Goal: Task Accomplishment & Management: Manage account settings

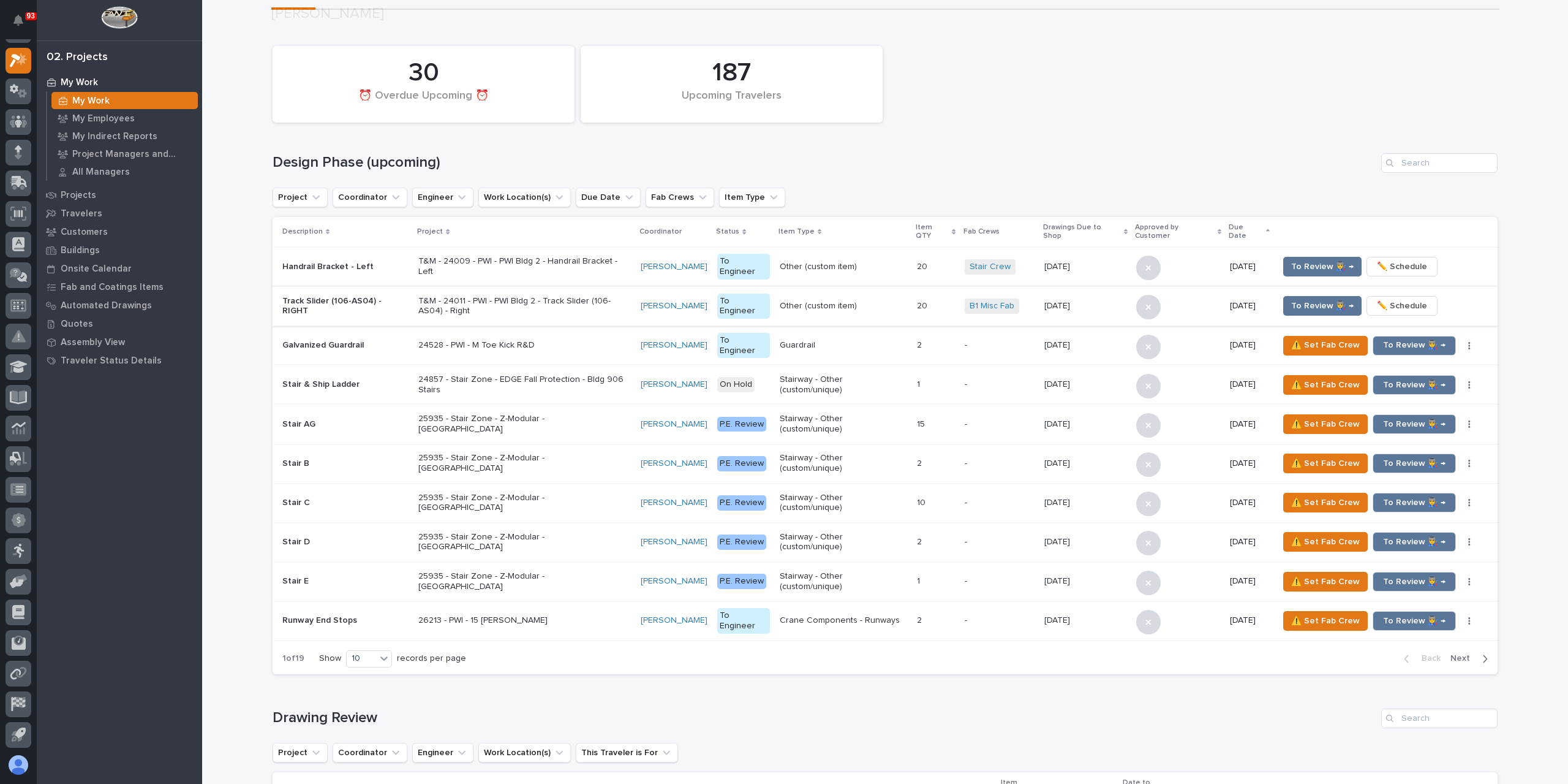
scroll to position [245, 0]
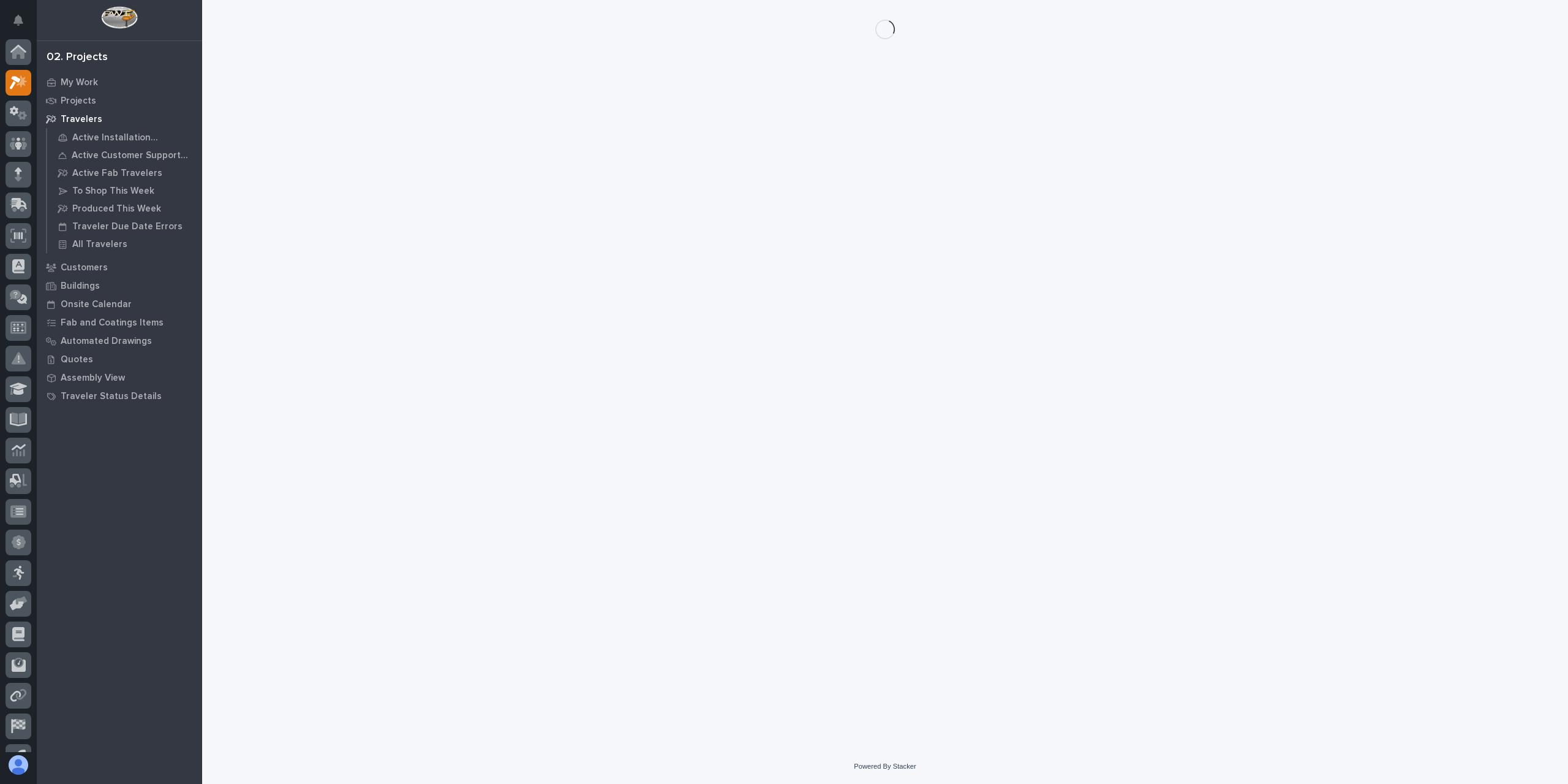
scroll to position [22, 0]
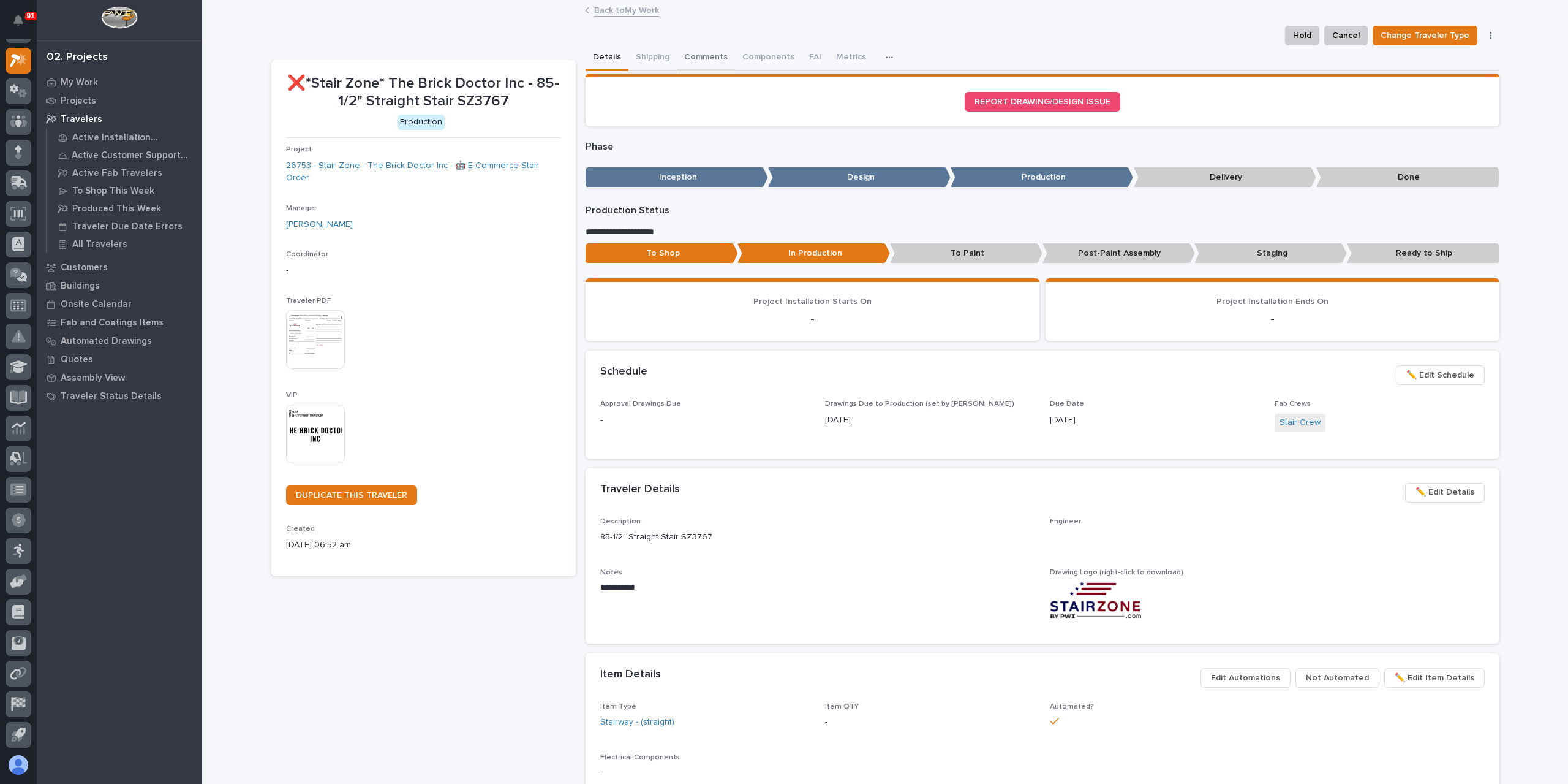
click at [704, 64] on button "Comments" at bounding box center [706, 57] width 58 height 26
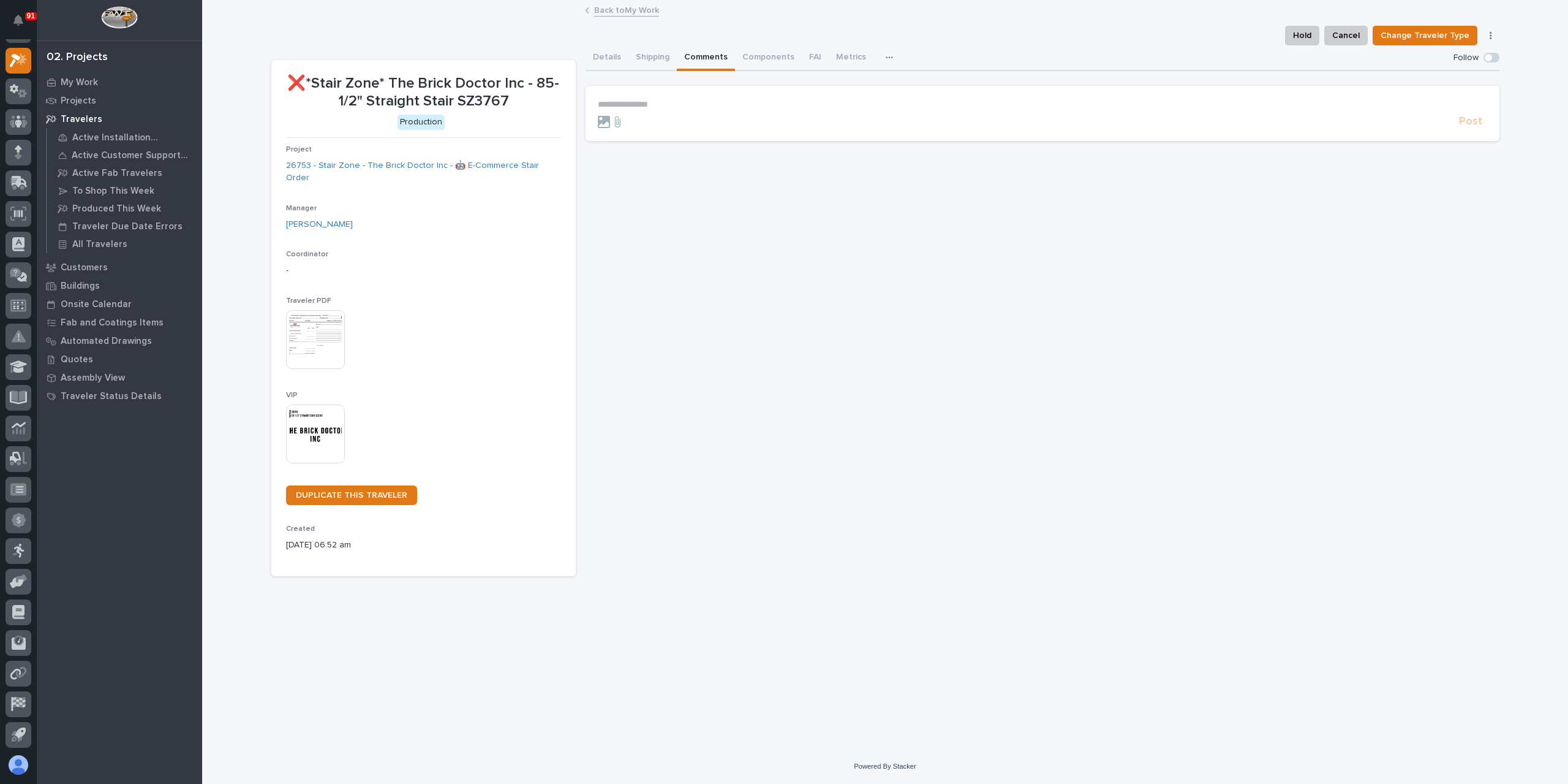
click at [707, 102] on p "**********" at bounding box center [1043, 104] width 889 height 11
click at [1471, 128] on span "Post" at bounding box center [1471, 127] width 23 height 14
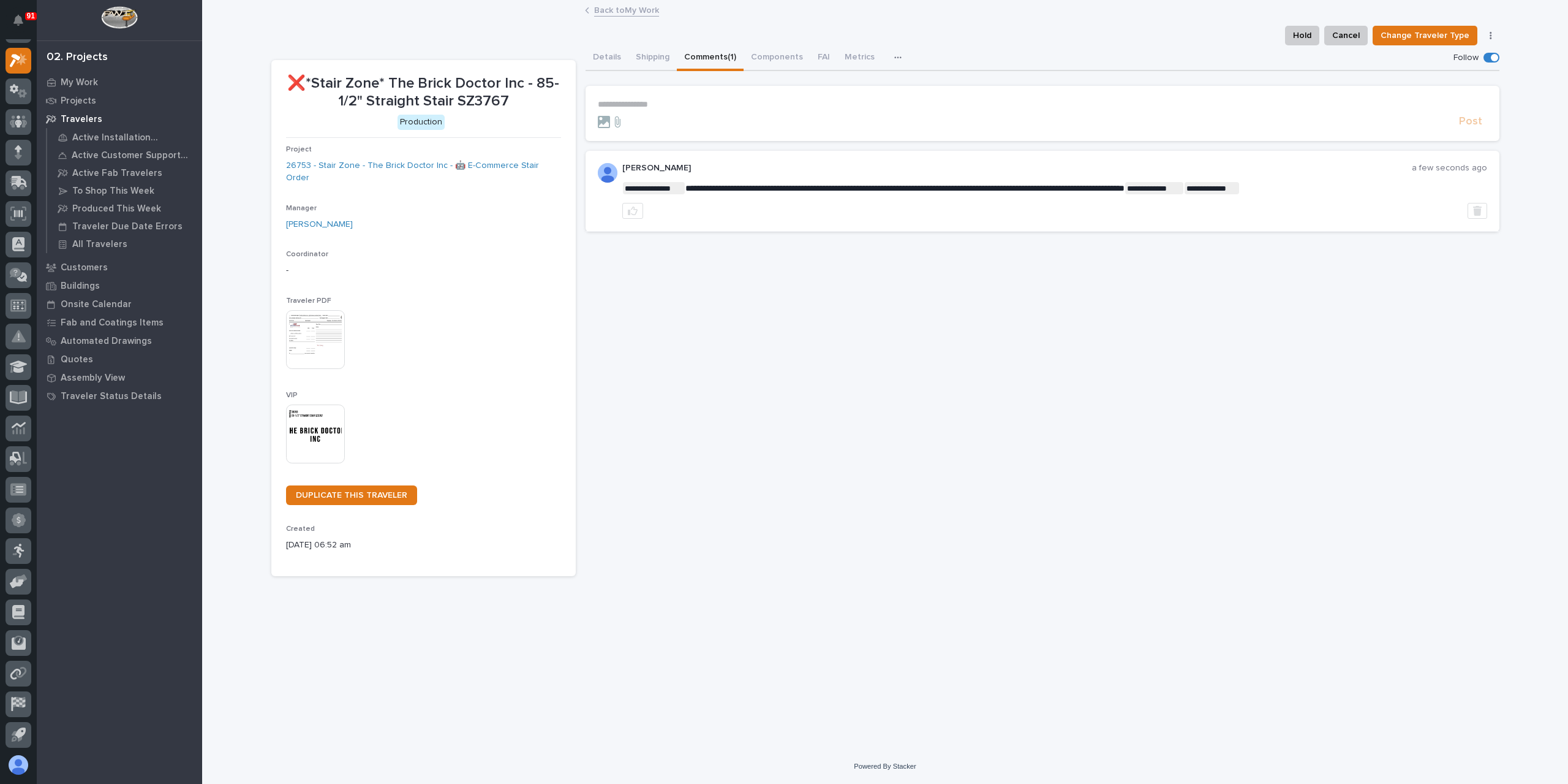
click at [614, 12] on link "Back to My Work" at bounding box center [626, 9] width 65 height 14
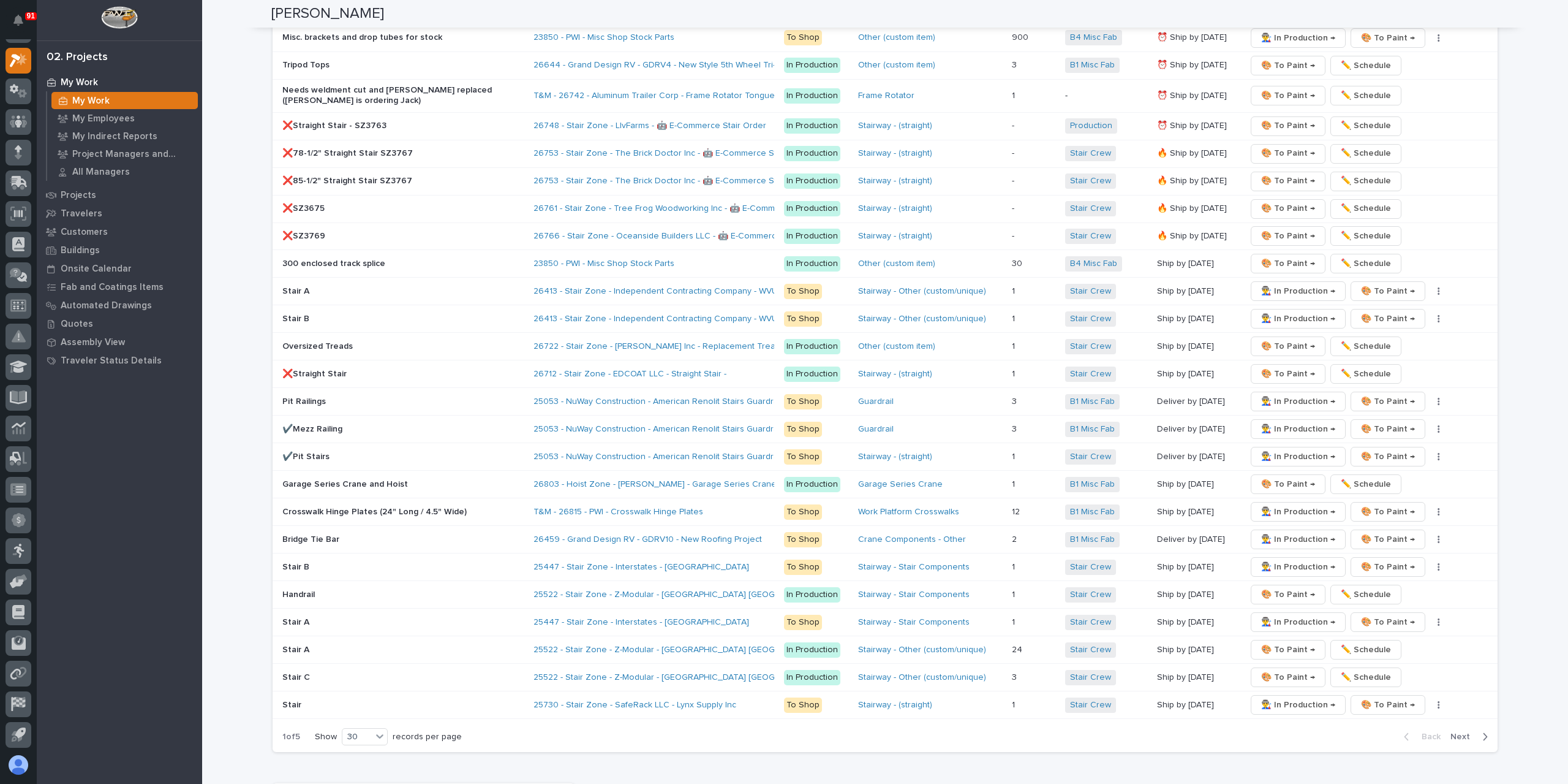
scroll to position [2211, 0]
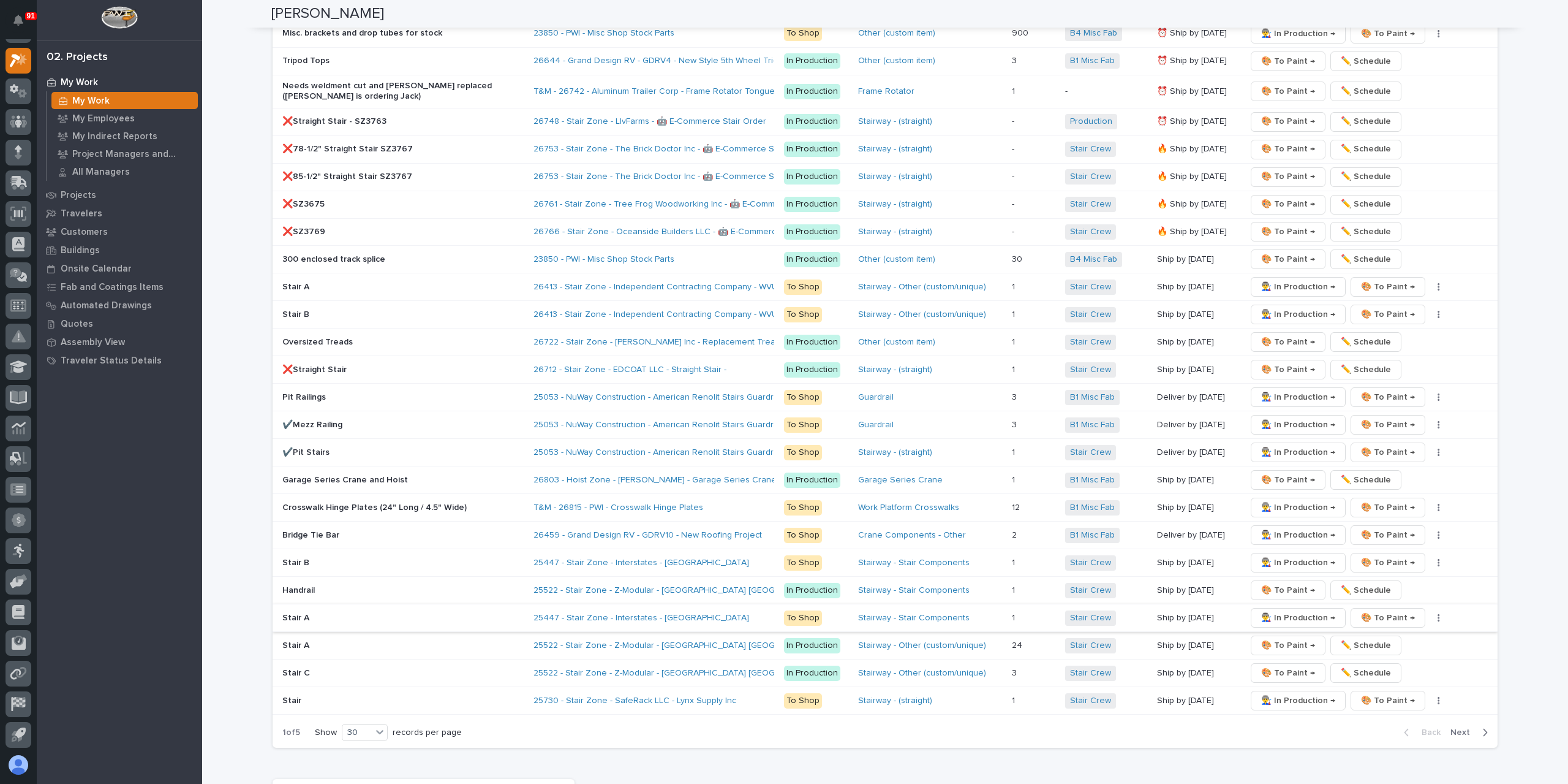
click at [1278, 611] on span "👨‍🏭 In Production →" at bounding box center [1297, 618] width 74 height 15
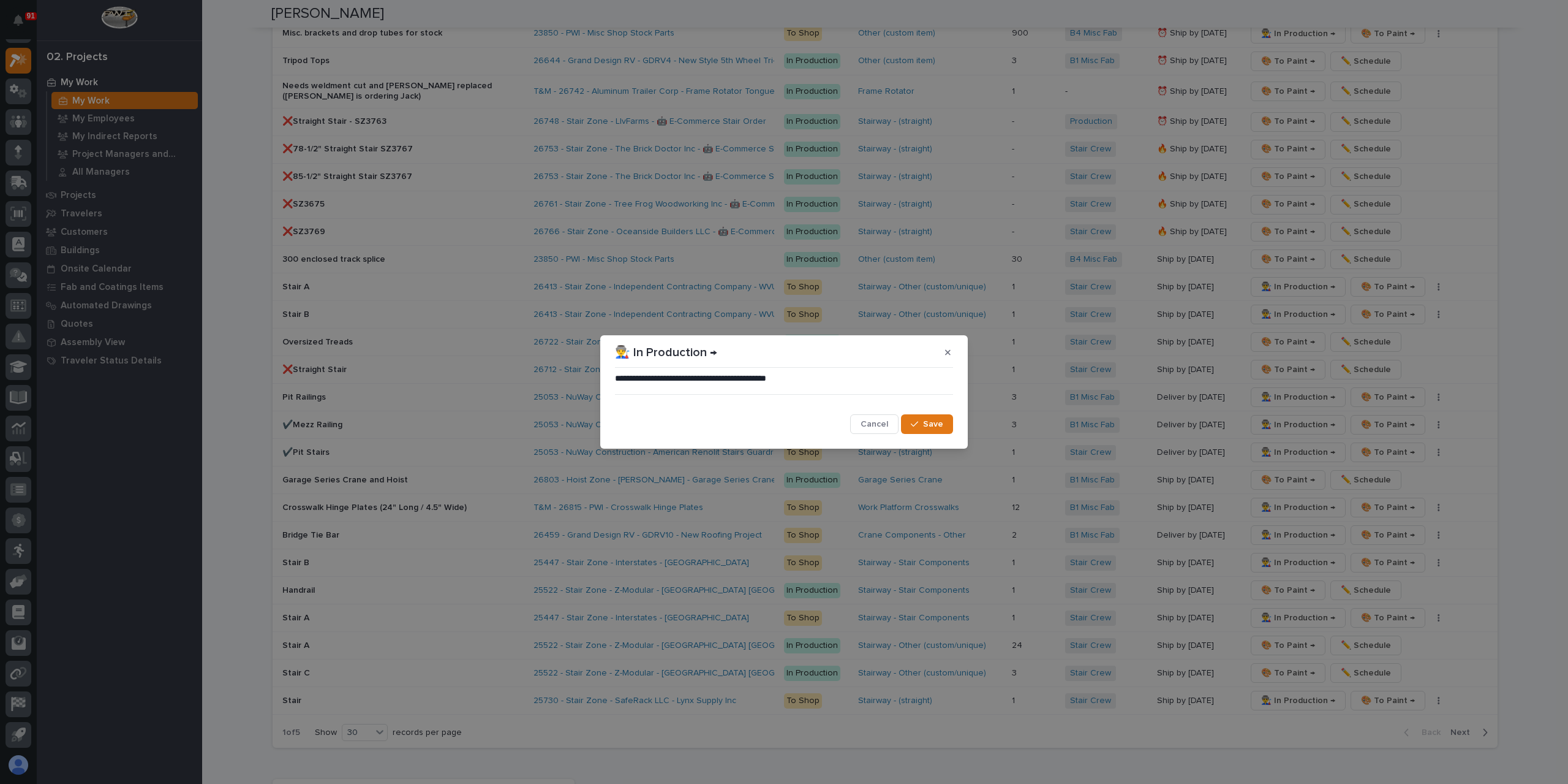
click at [937, 418] on span "Save" at bounding box center [933, 423] width 20 height 11
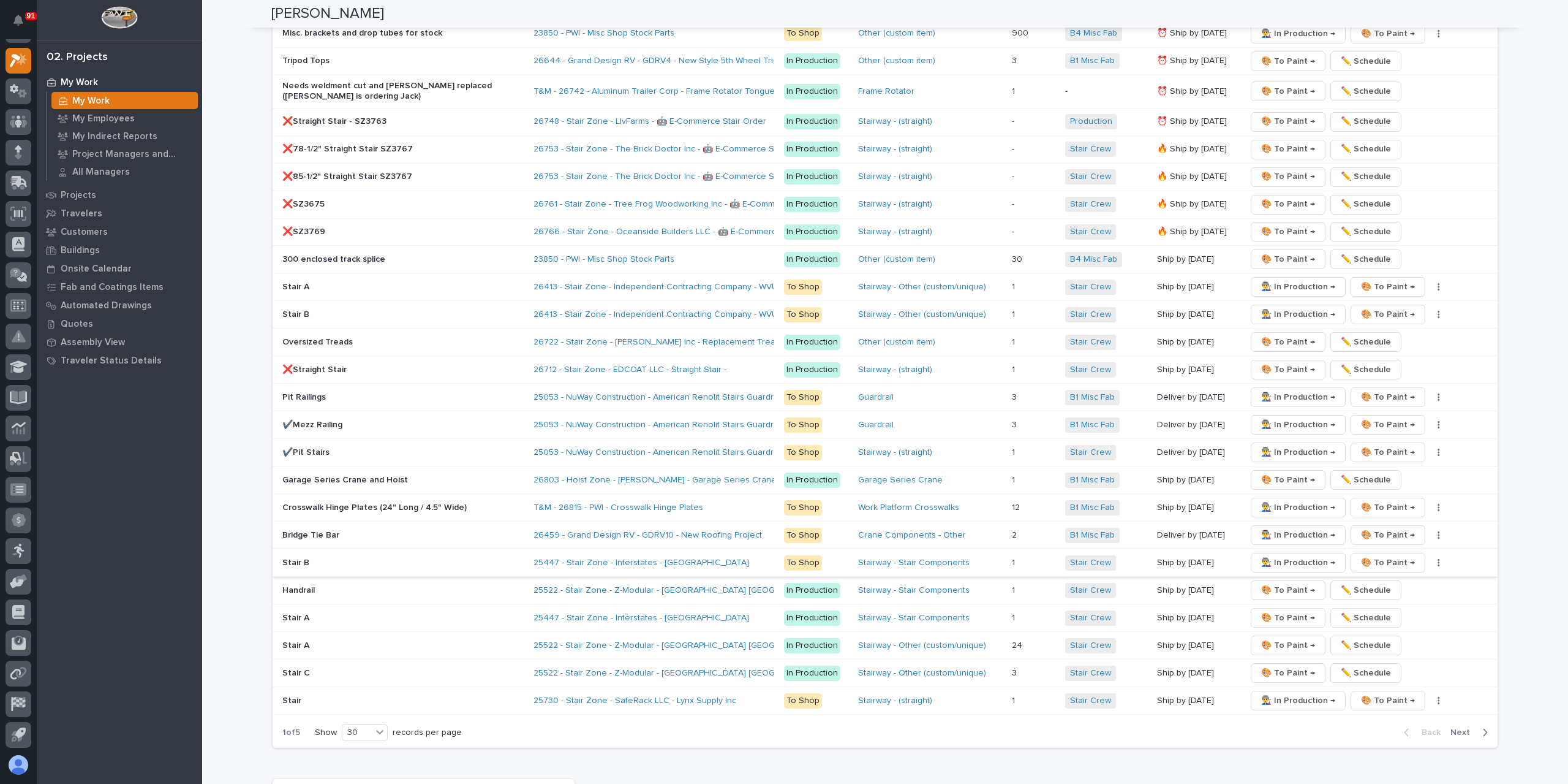
click at [1296, 555] on span "👨‍🏭 In Production →" at bounding box center [1297, 562] width 74 height 15
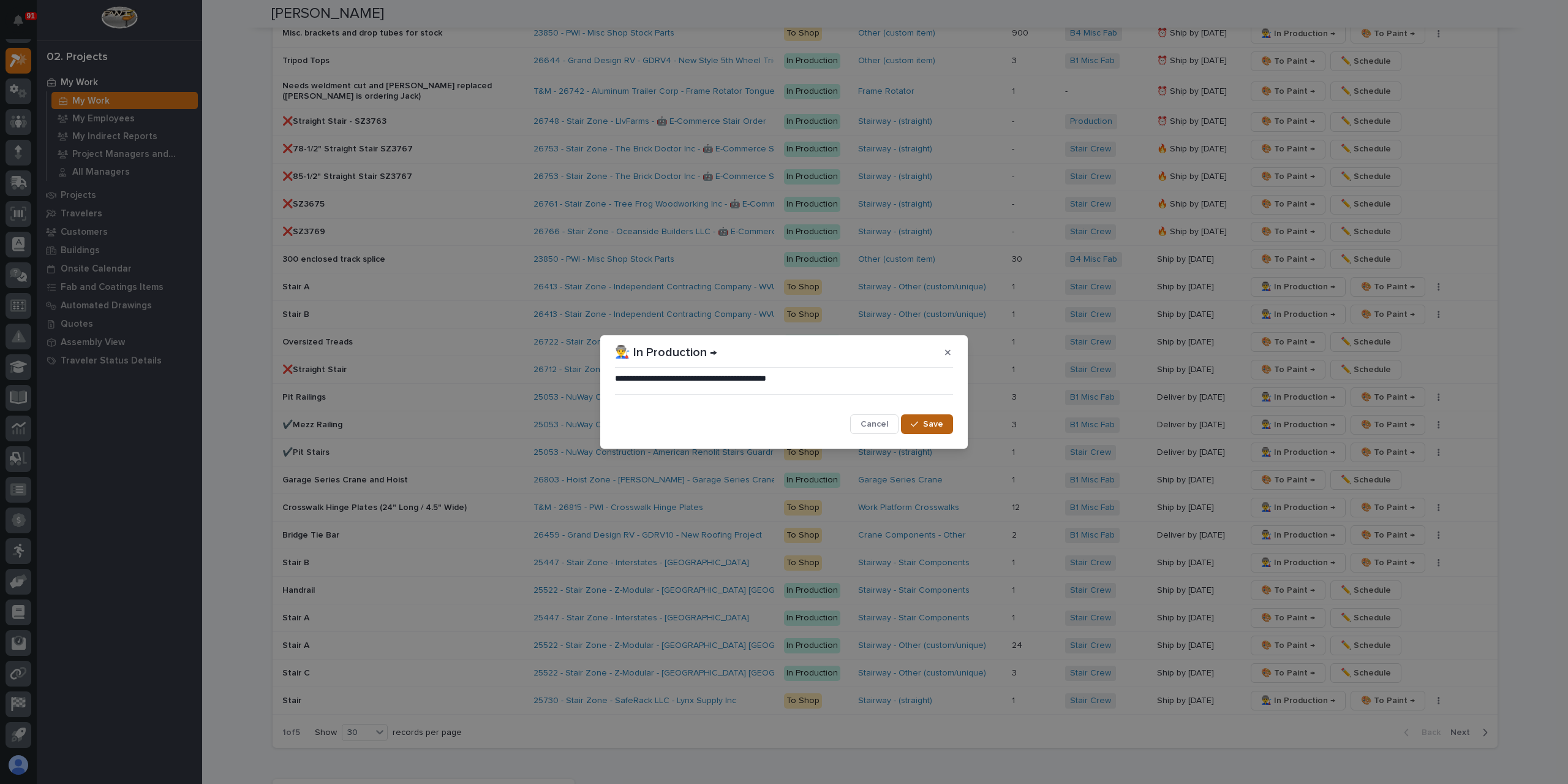
click at [944, 425] on button "Save" at bounding box center [927, 424] width 52 height 20
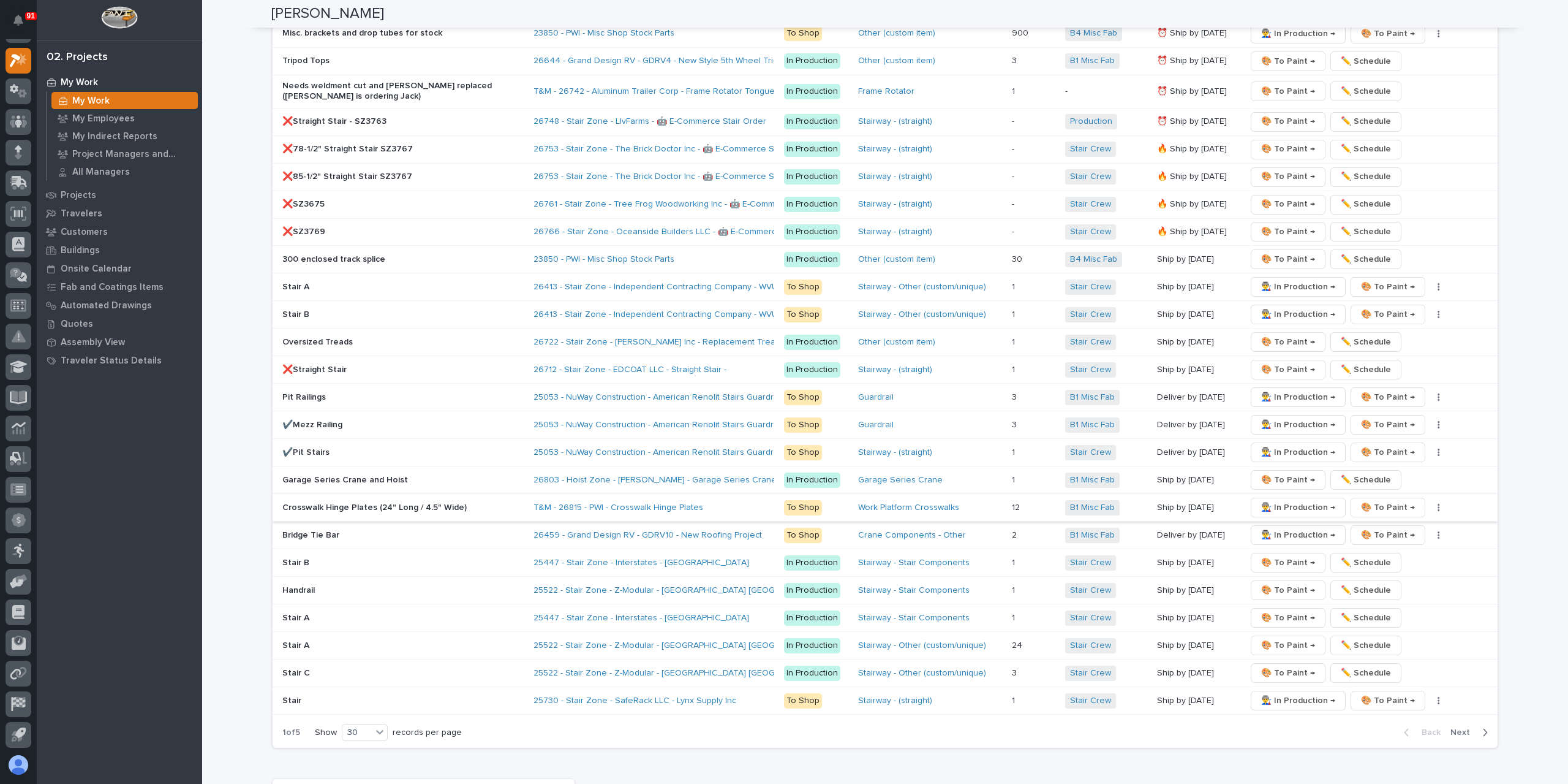
click at [1273, 500] on span "👨‍🏭 In Production →" at bounding box center [1297, 507] width 74 height 15
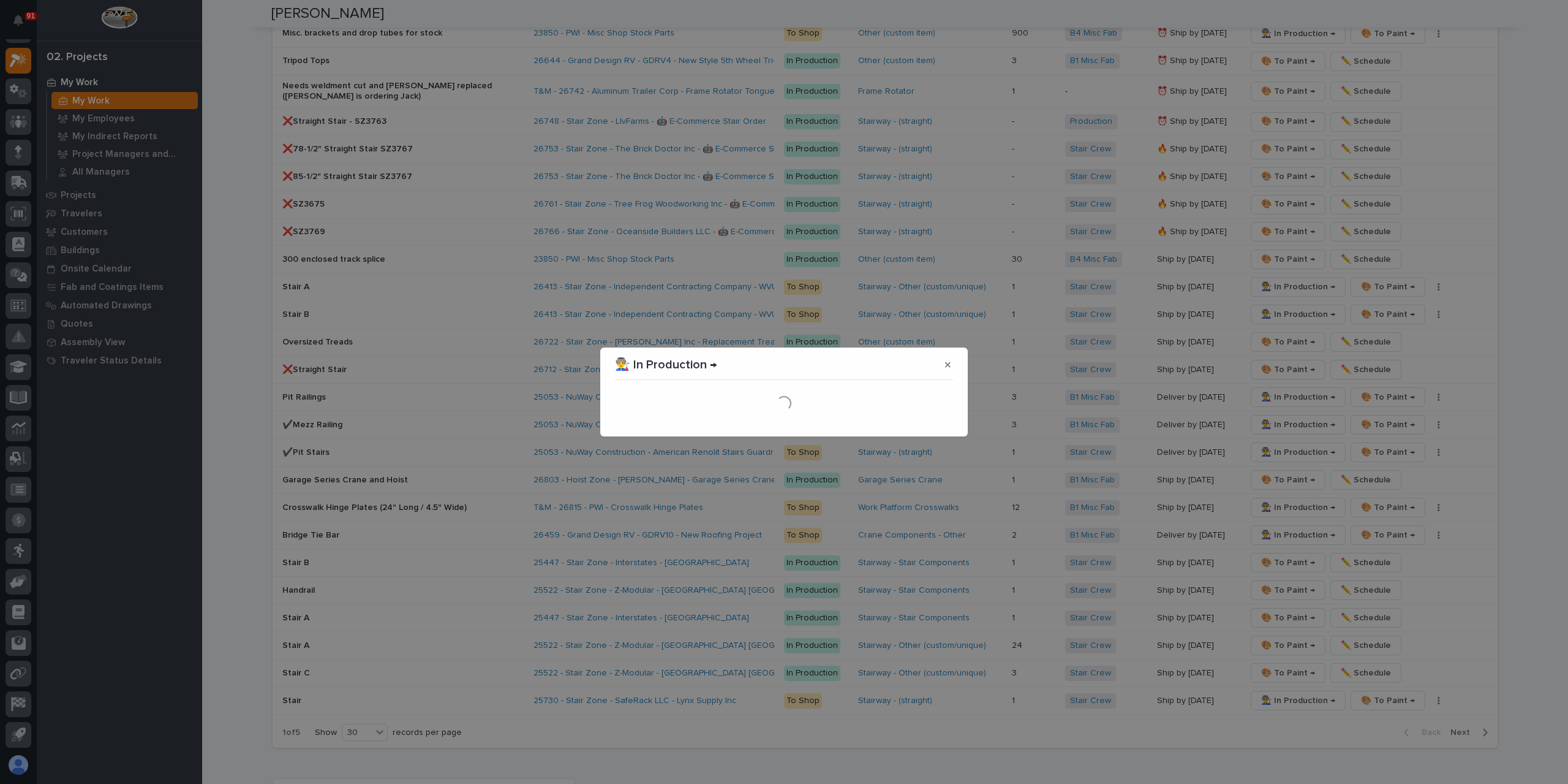
click at [939, 421] on div "Loading..." at bounding box center [784, 403] width 338 height 37
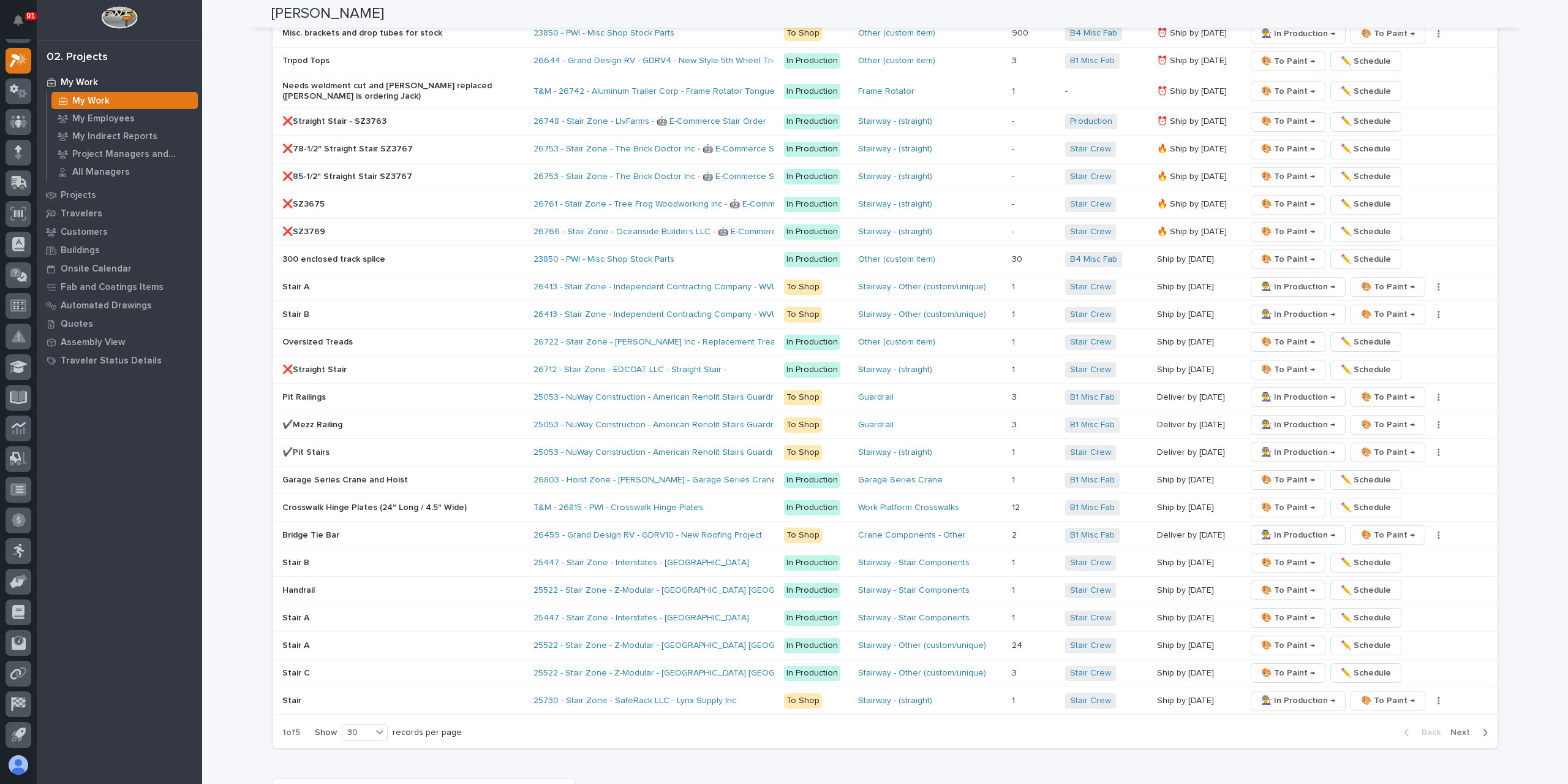
click at [1463, 727] on span "Next" at bounding box center [1464, 732] width 27 height 11
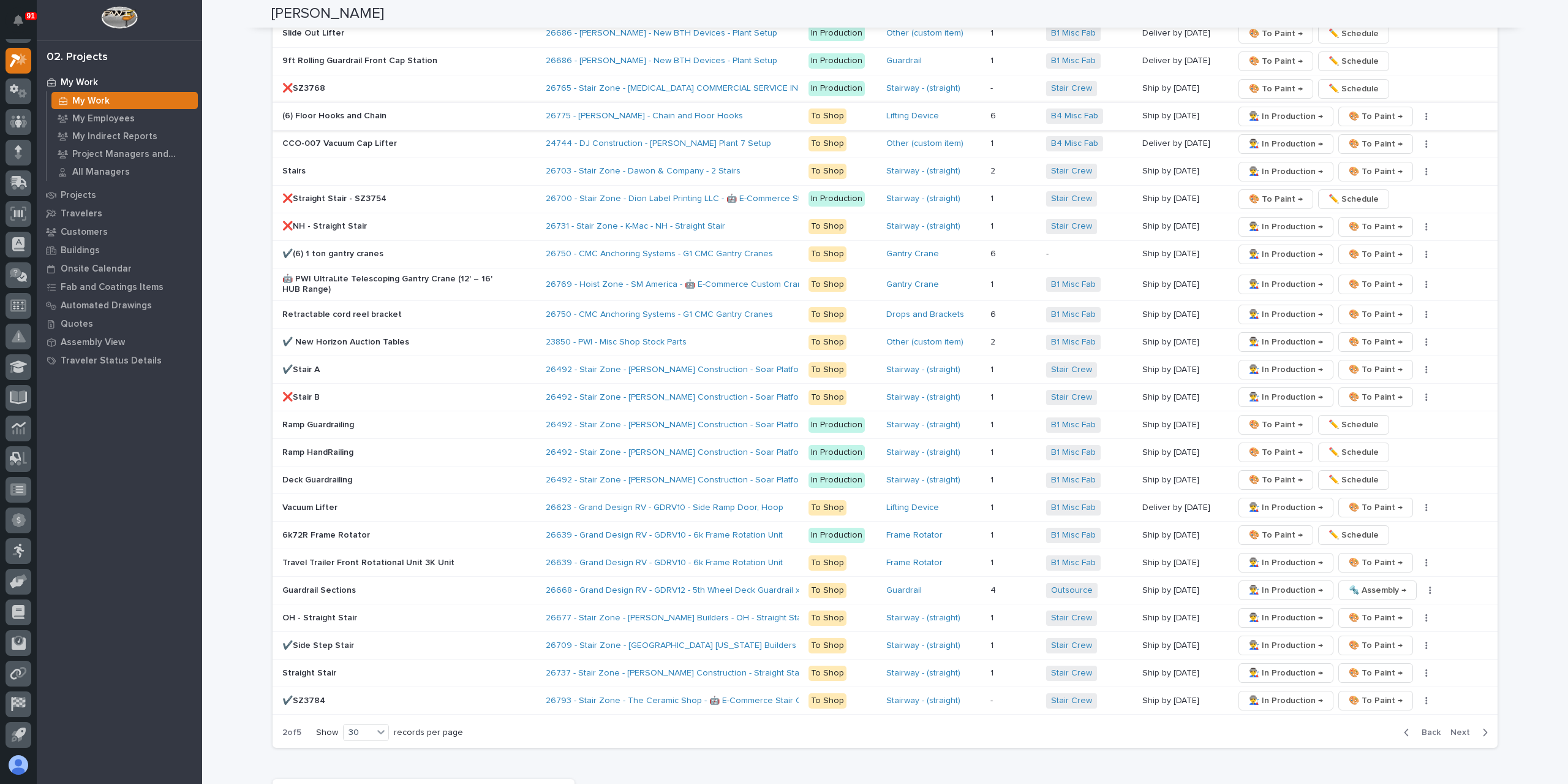
scroll to position [1905, 0]
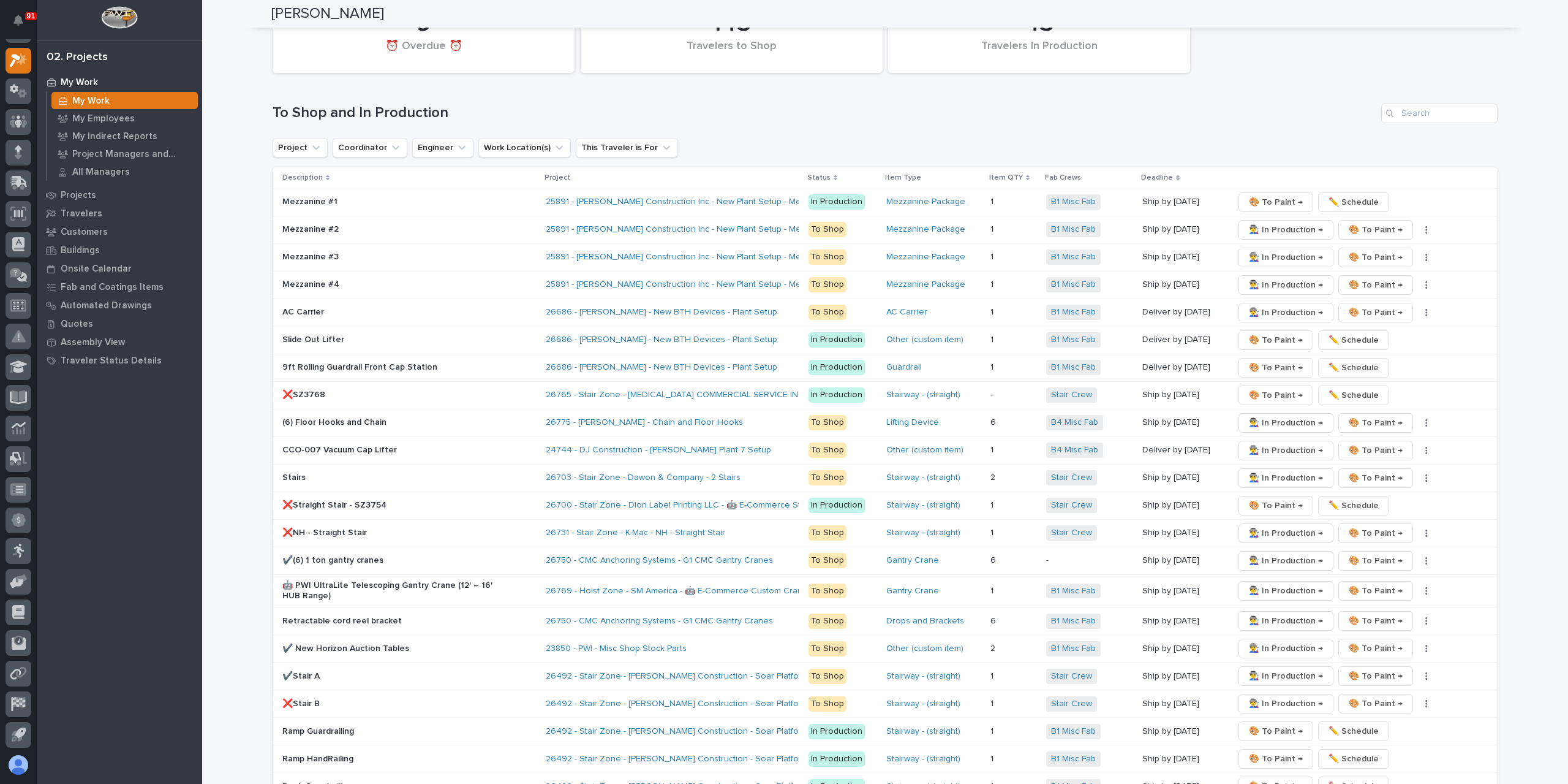
click at [328, 445] on p "CCO-007 Vacuum Cap Lifter" at bounding box center [389, 450] width 214 height 11
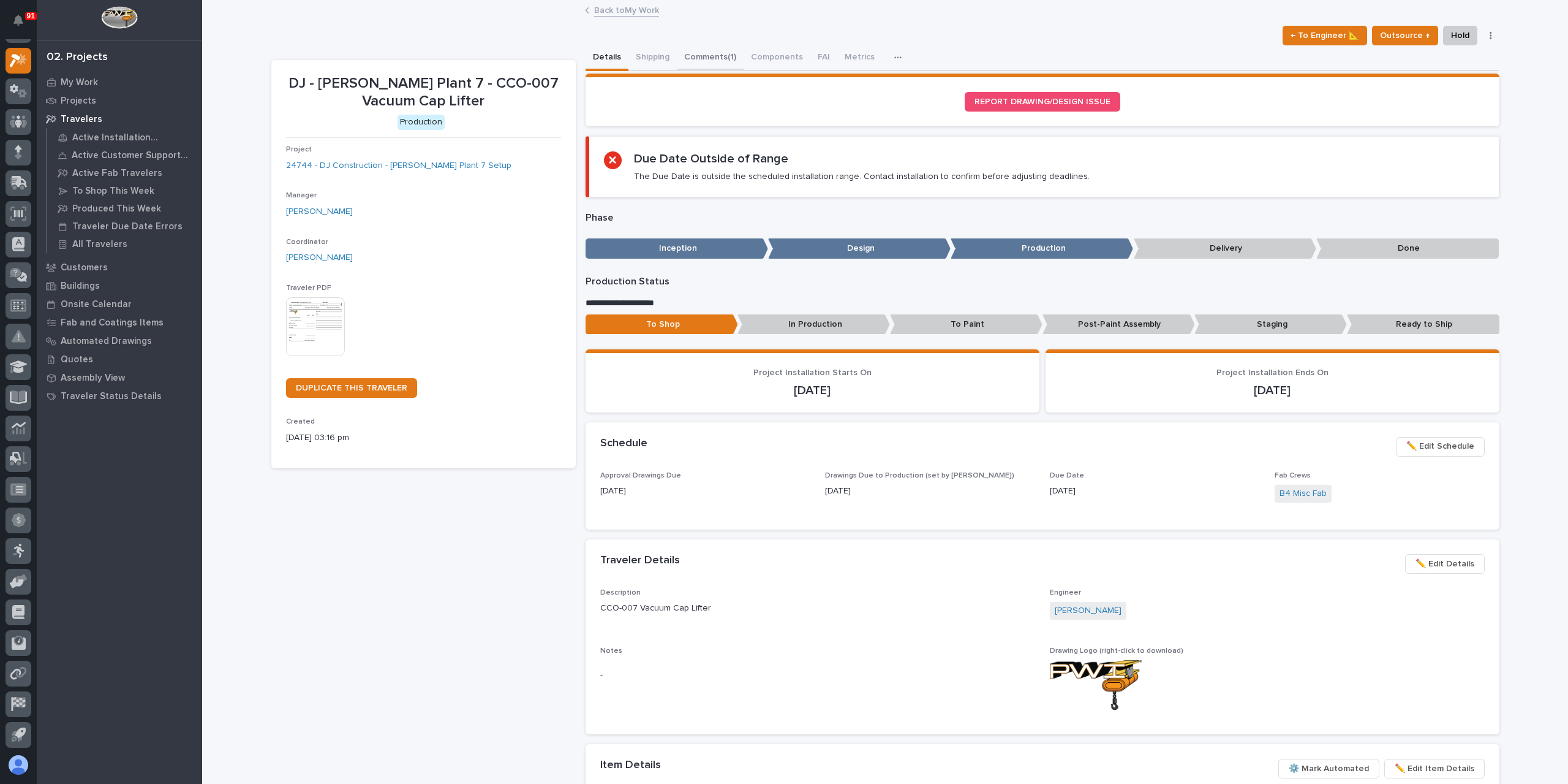
click at [679, 65] on button "Comments (1)" at bounding box center [710, 57] width 67 height 26
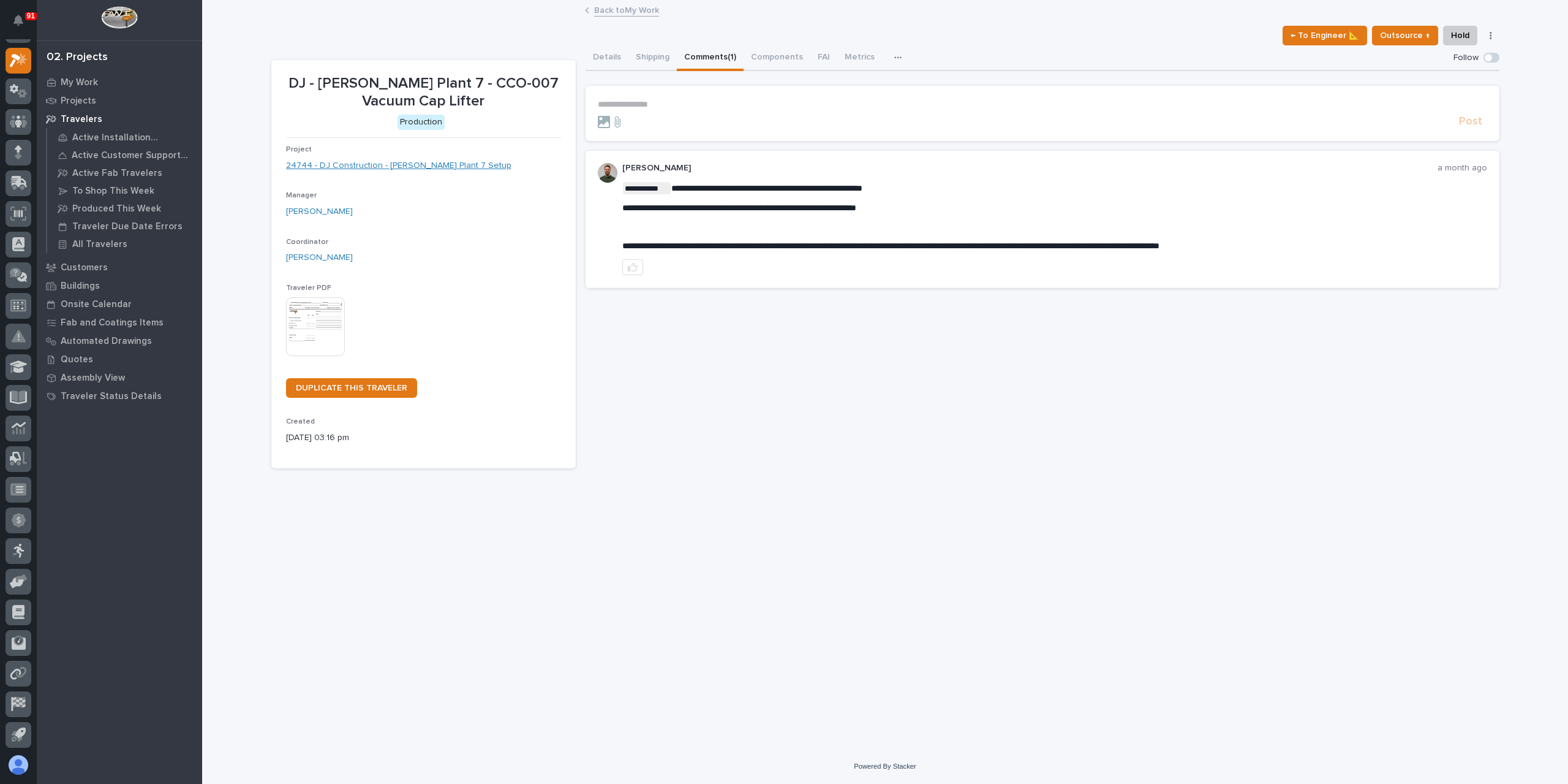
click at [371, 162] on link "24744 - DJ Construction - [PERSON_NAME] Plant 7 Setup" at bounding box center [398, 165] width 226 height 12
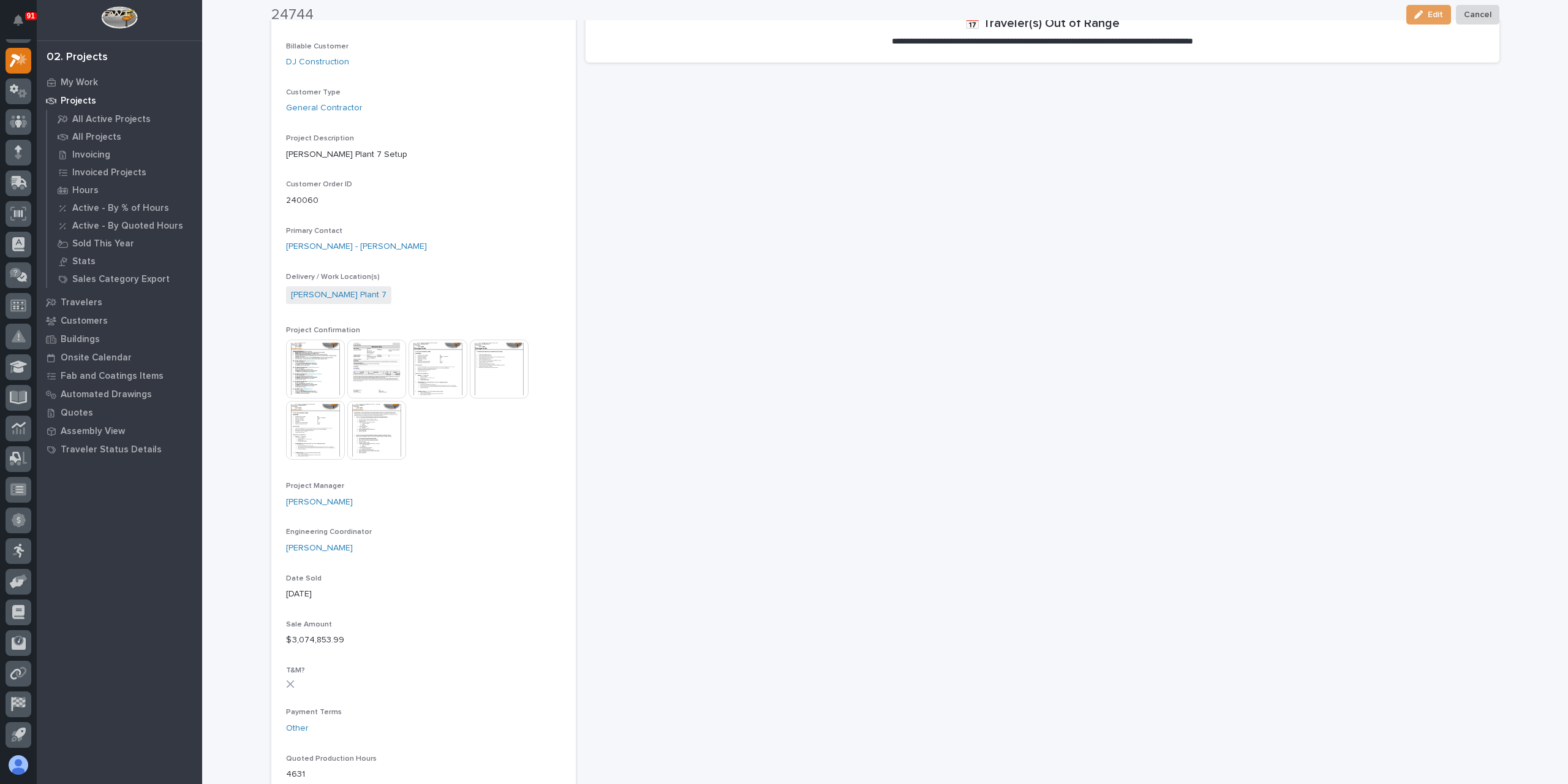
scroll to position [245, 0]
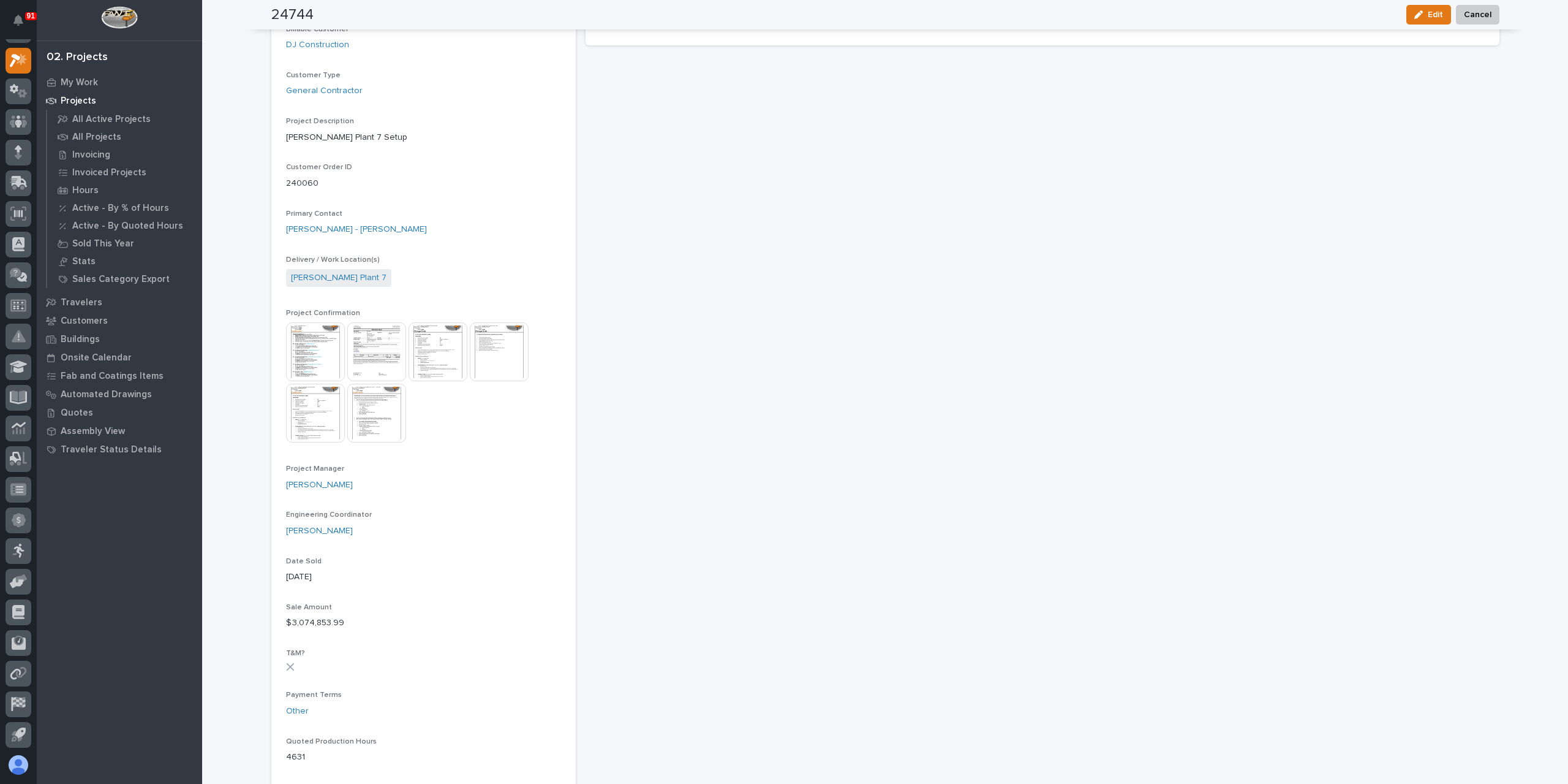
click at [318, 362] on img at bounding box center [315, 352] width 59 height 59
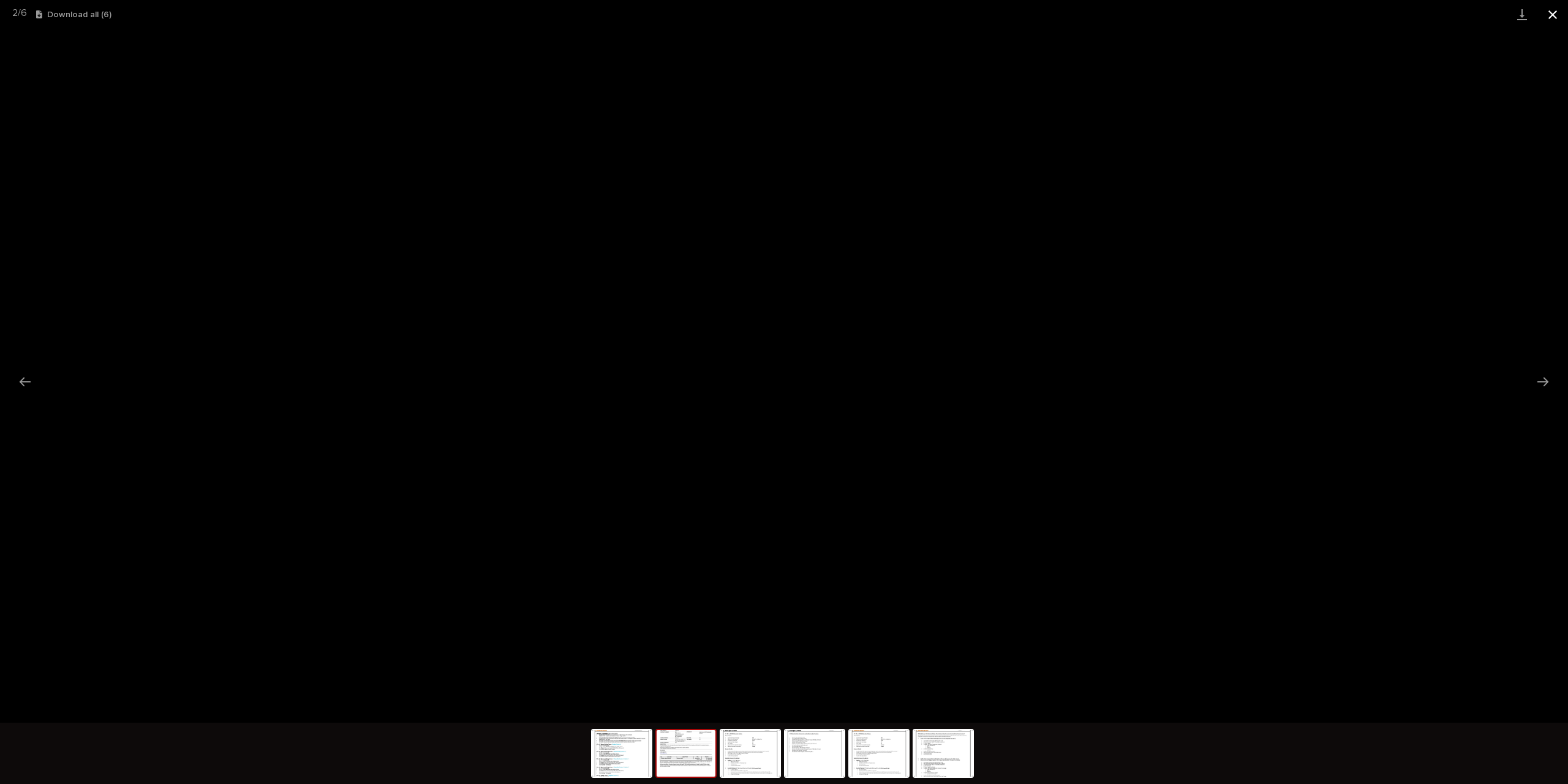
click at [1544, 12] on button "Close gallery" at bounding box center [1552, 14] width 31 height 29
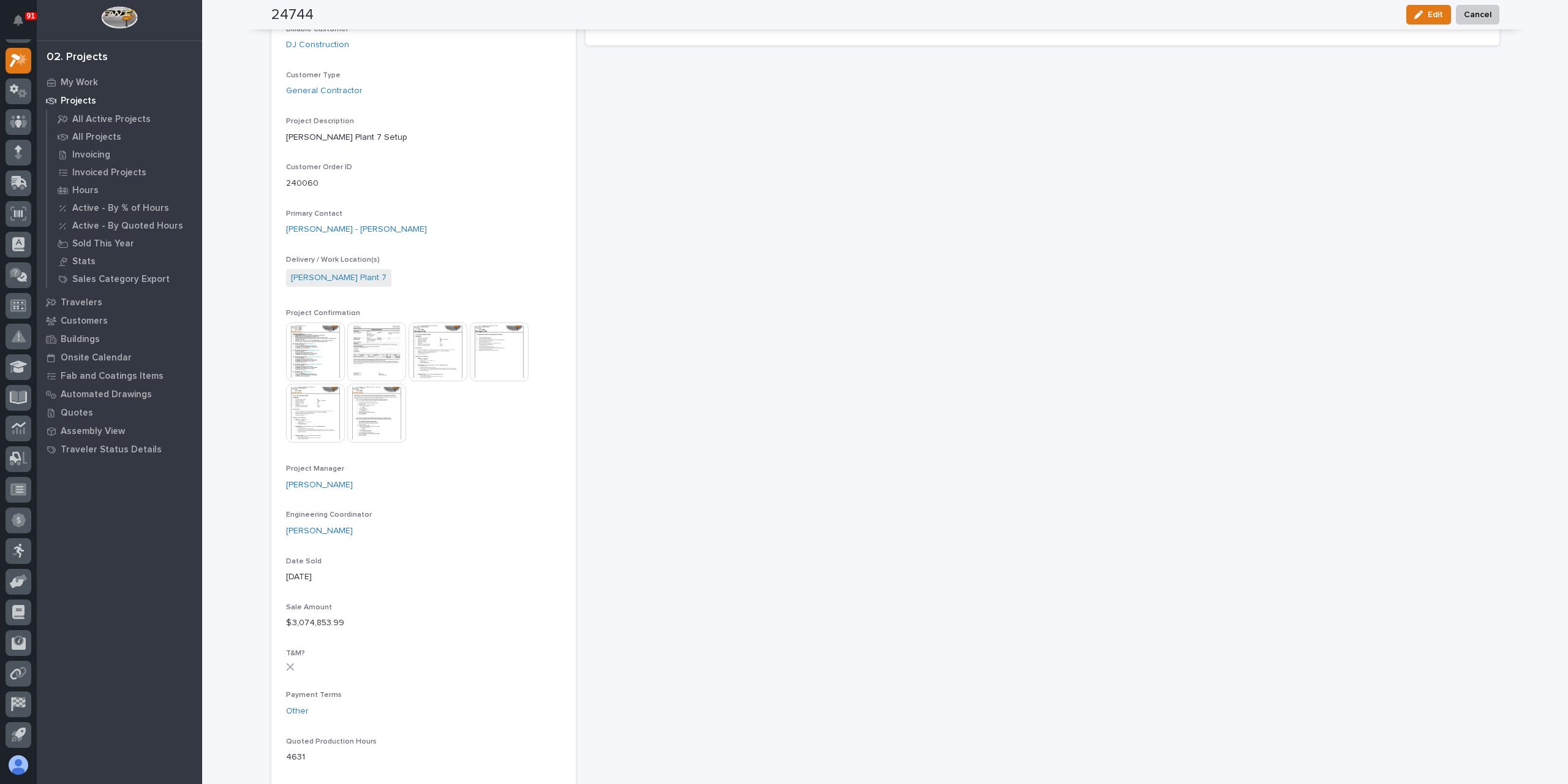
click at [370, 414] on img at bounding box center [376, 412] width 59 height 59
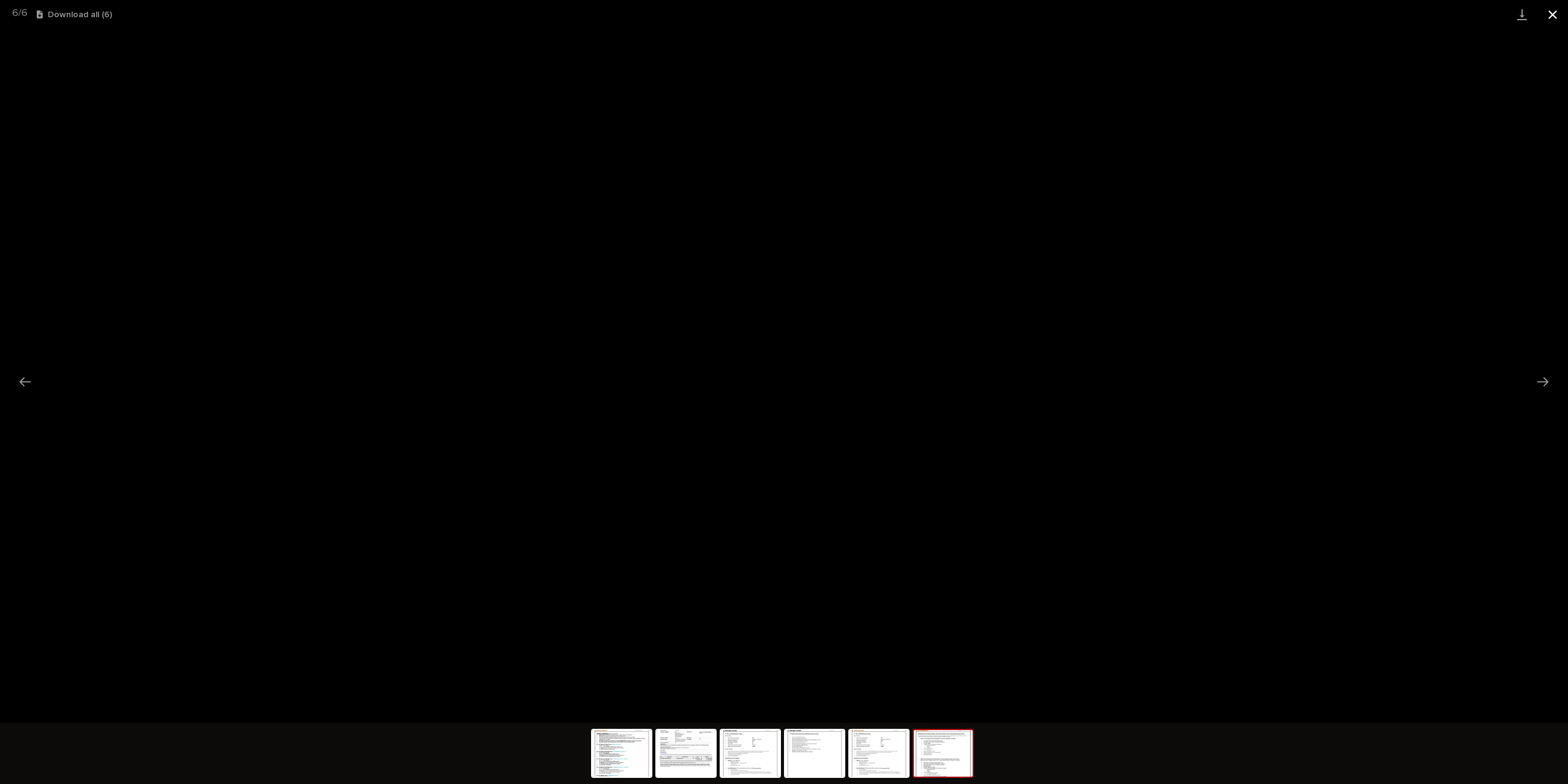
click at [1557, 9] on button "Close gallery" at bounding box center [1552, 14] width 31 height 29
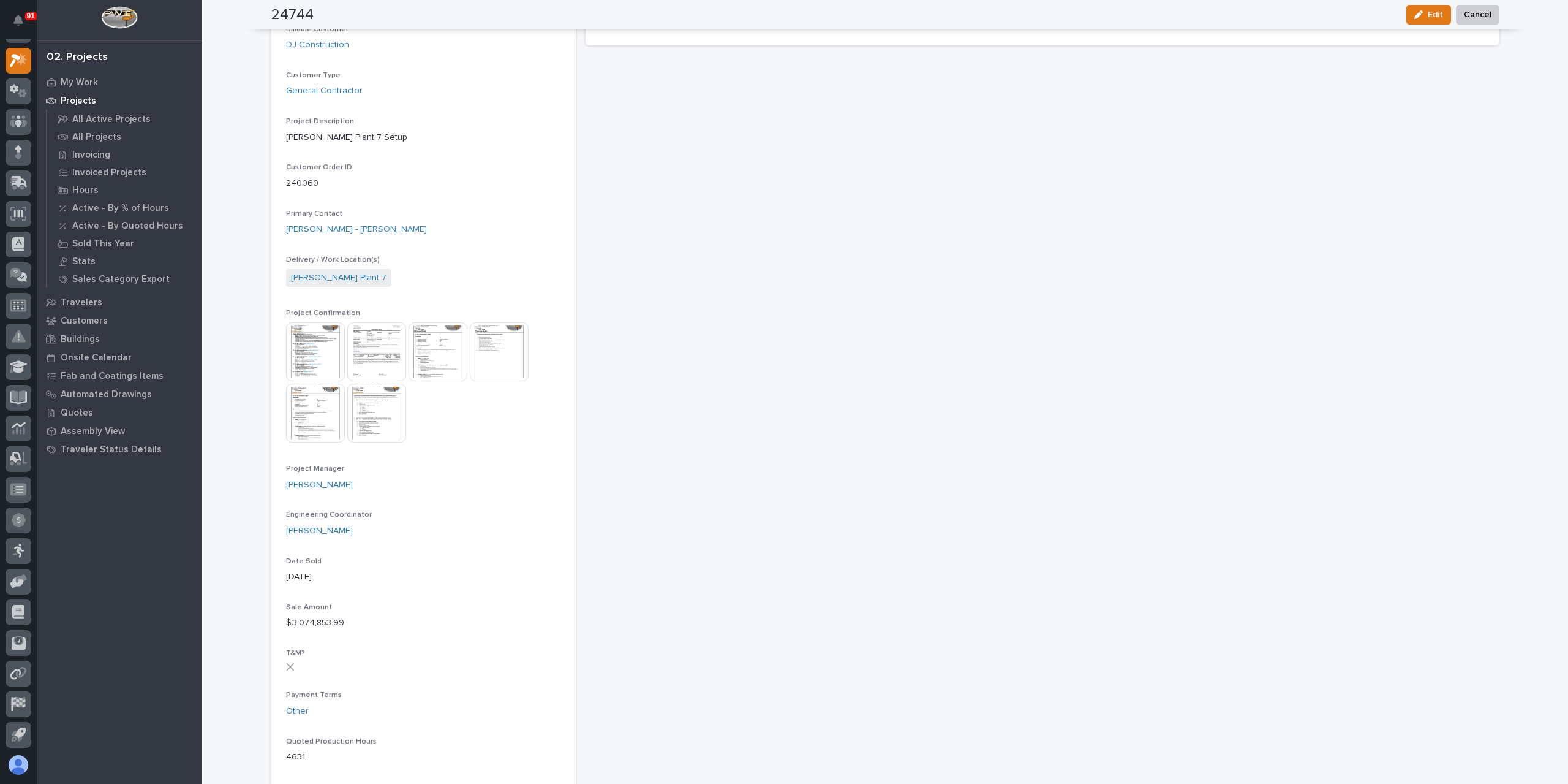
scroll to position [0, 0]
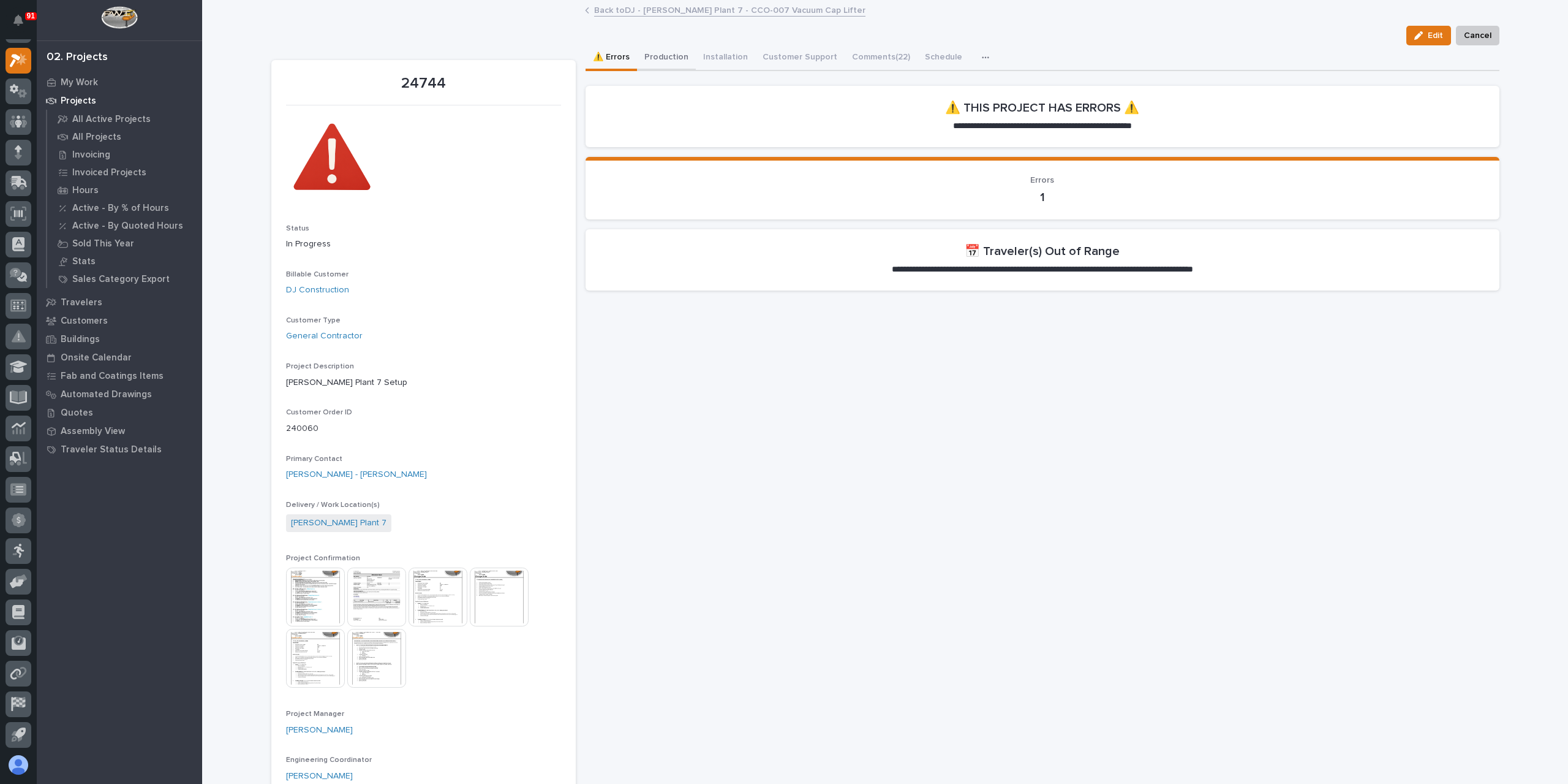
click at [666, 59] on button "Production" at bounding box center [666, 57] width 59 height 26
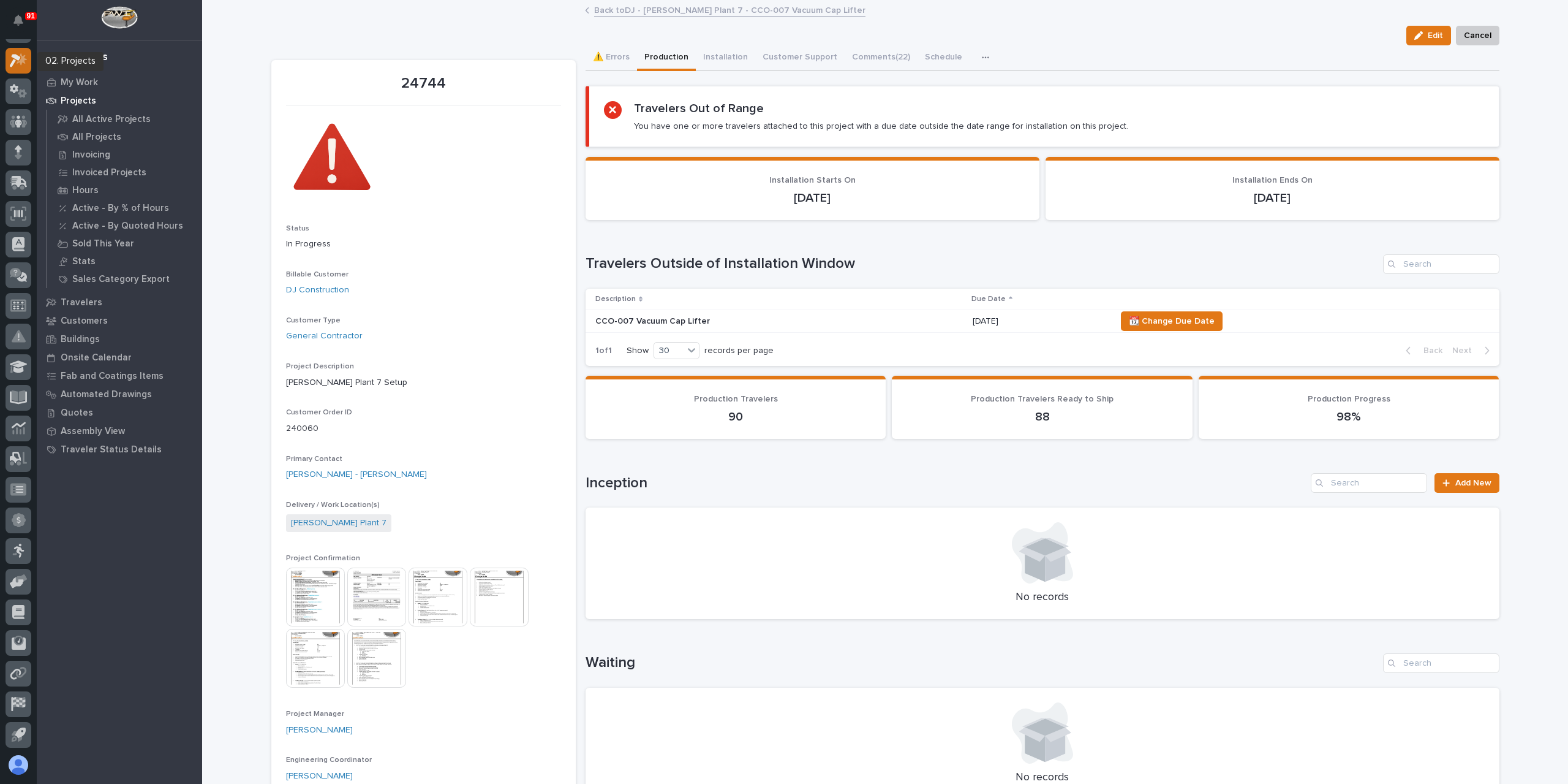
click at [22, 64] on icon at bounding box center [18, 60] width 17 height 14
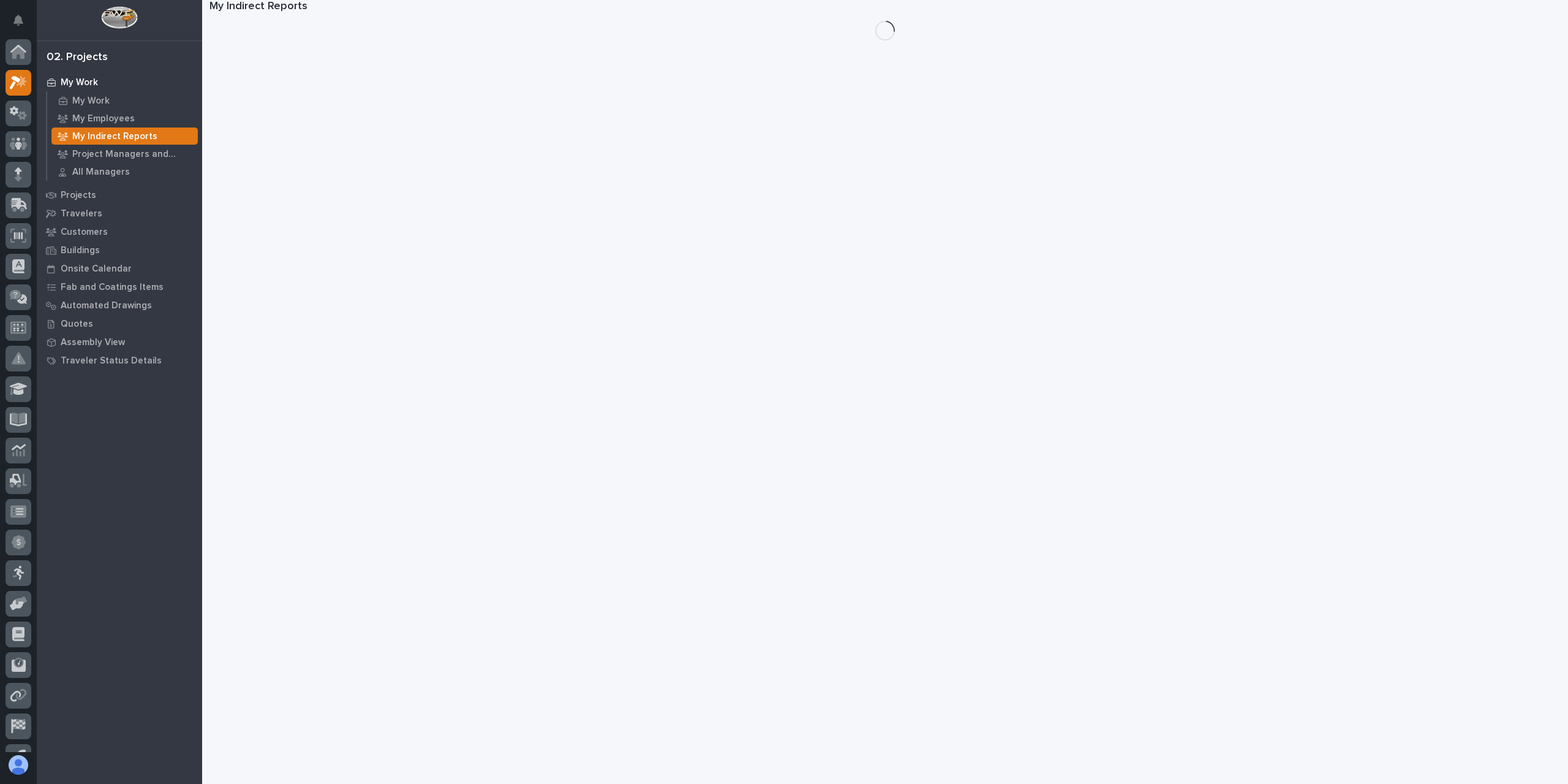
scroll to position [22, 0]
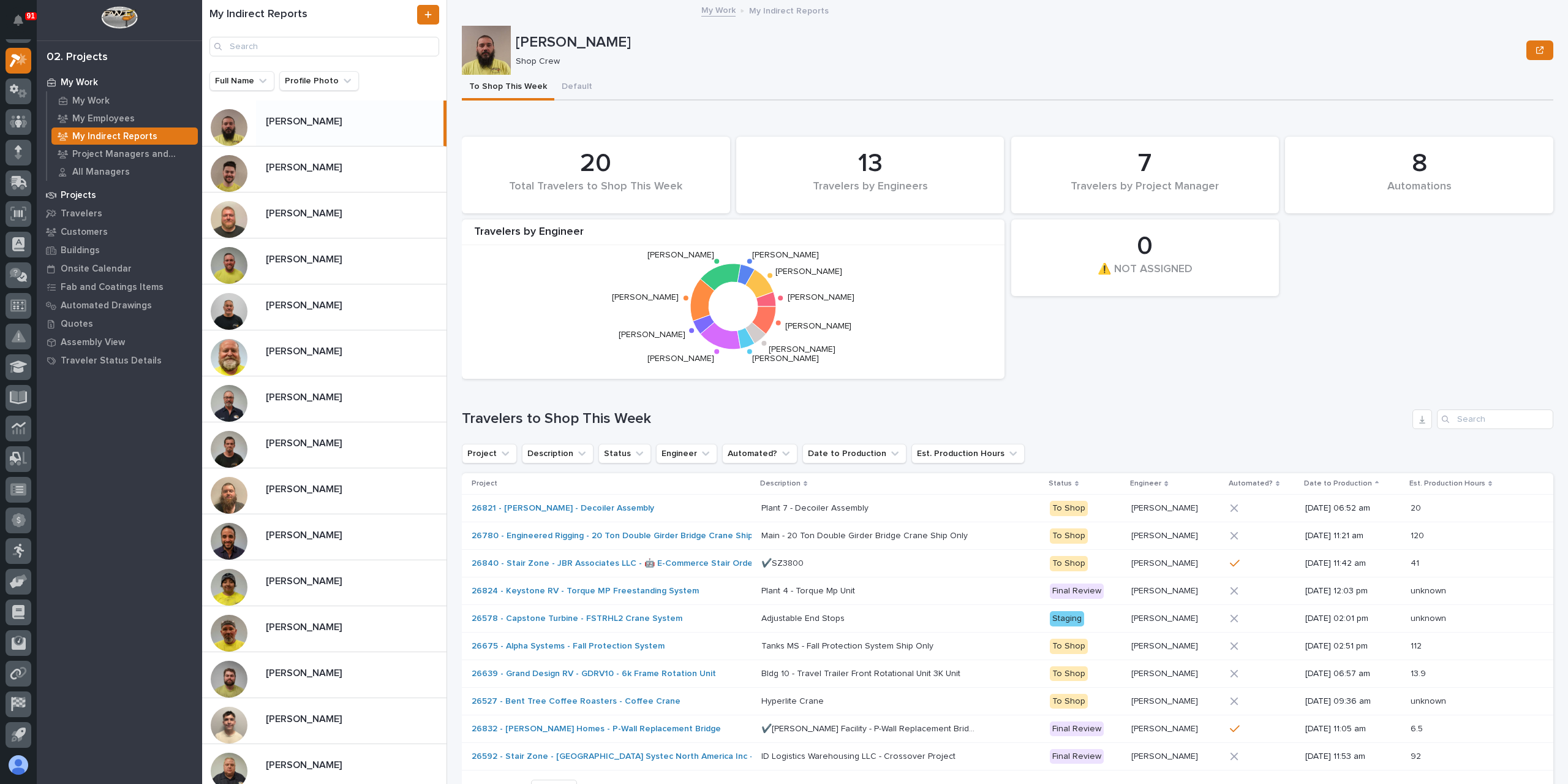
click at [75, 195] on p "Projects" at bounding box center [78, 195] width 36 height 11
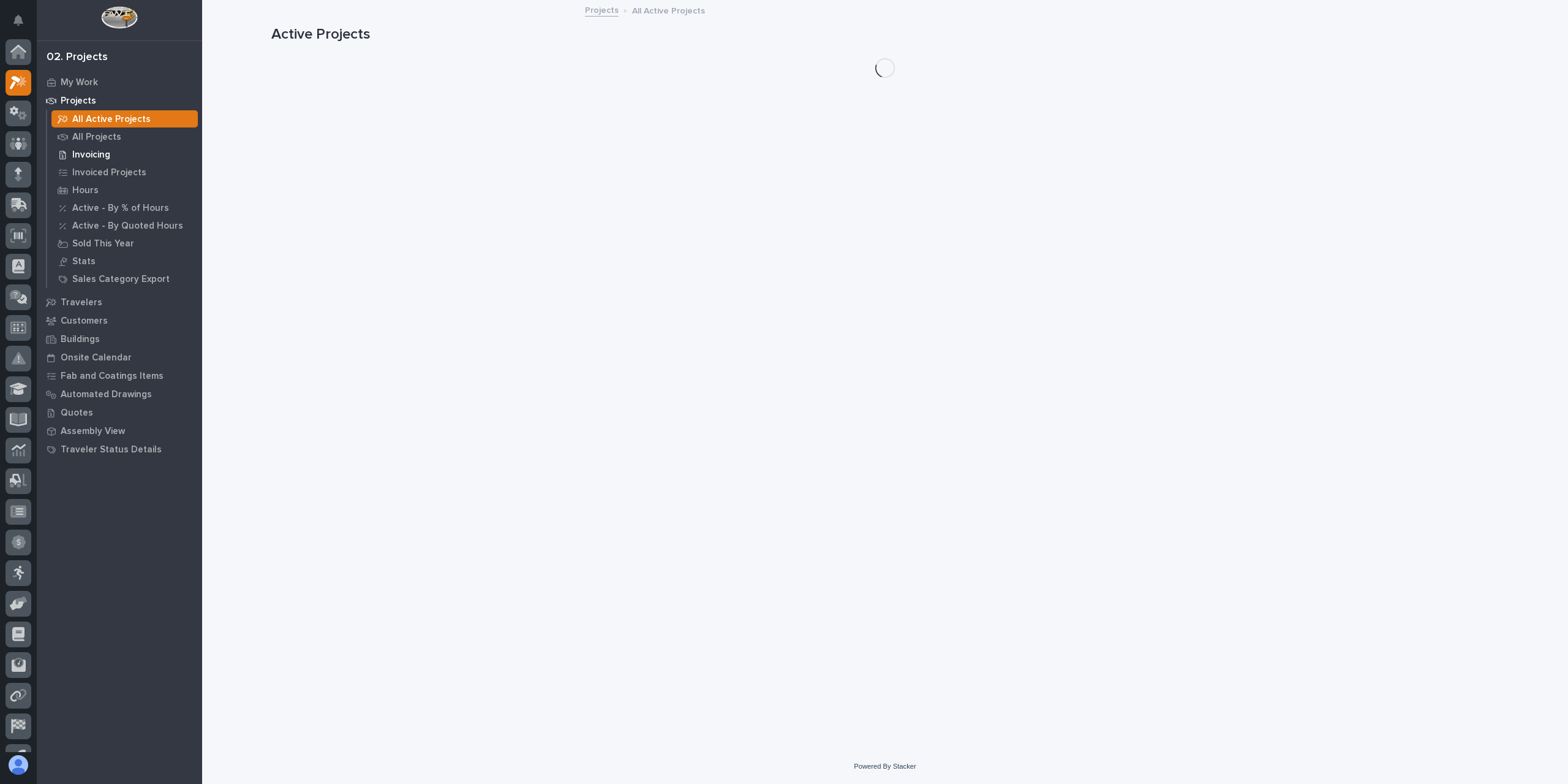
scroll to position [22, 0]
click at [92, 137] on p "All Projects" at bounding box center [97, 137] width 49 height 11
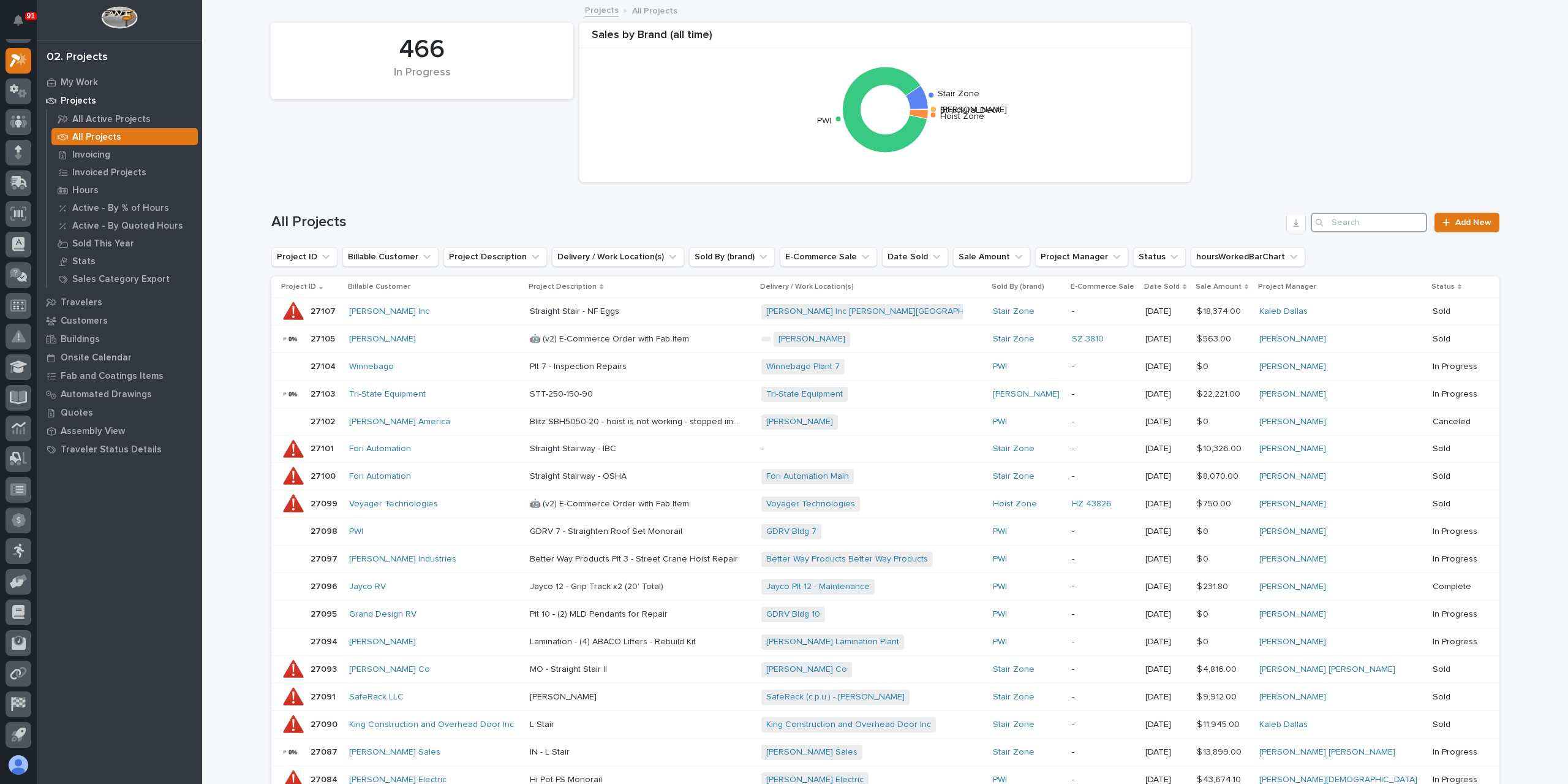
click at [1353, 222] on input "Search" at bounding box center [1369, 222] width 117 height 20
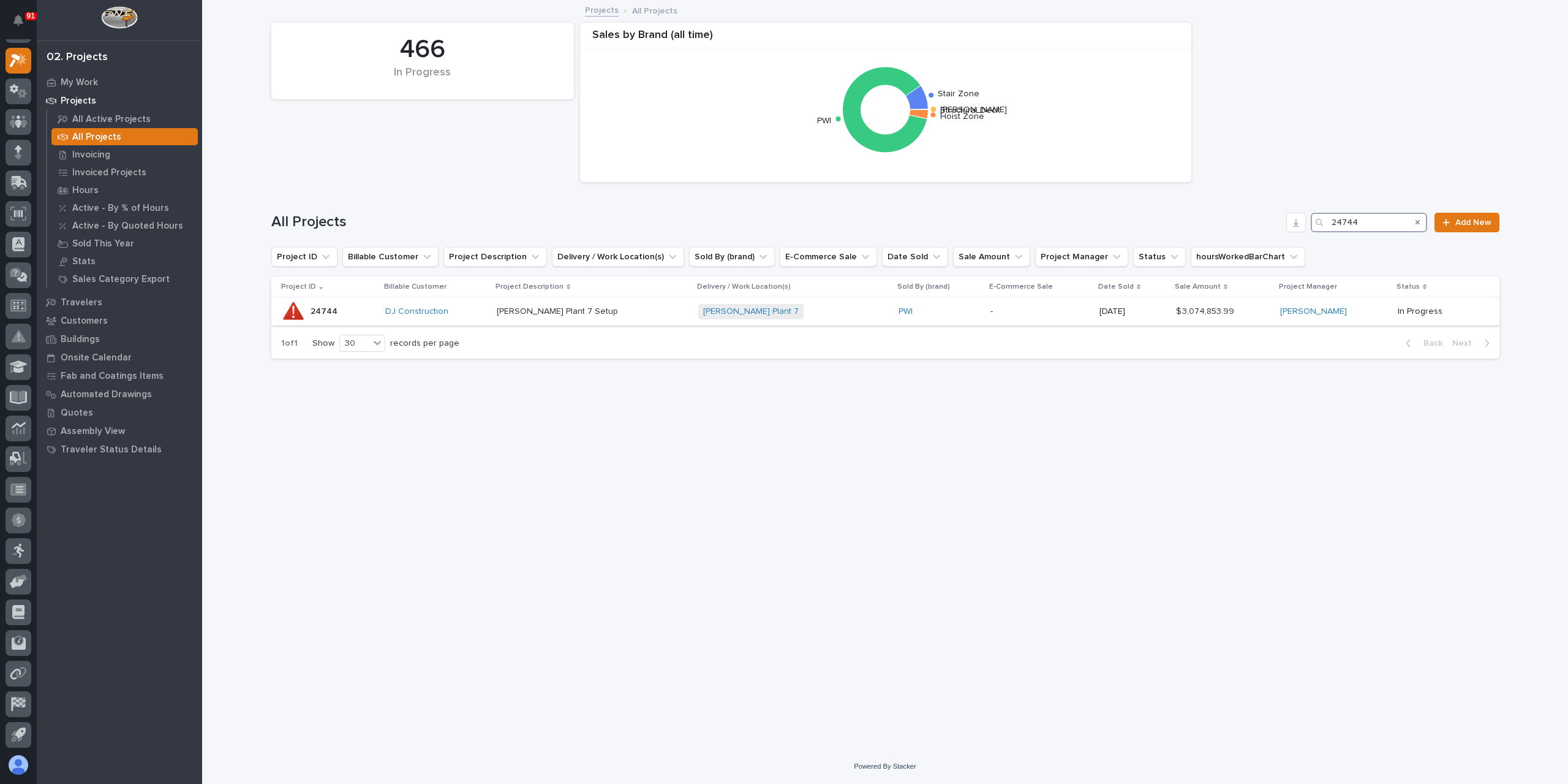
type input "24744"
click at [543, 317] on div "[PERSON_NAME] Plant 7 Setup [PERSON_NAME] Plant 7 Setup" at bounding box center [591, 312] width 191 height 20
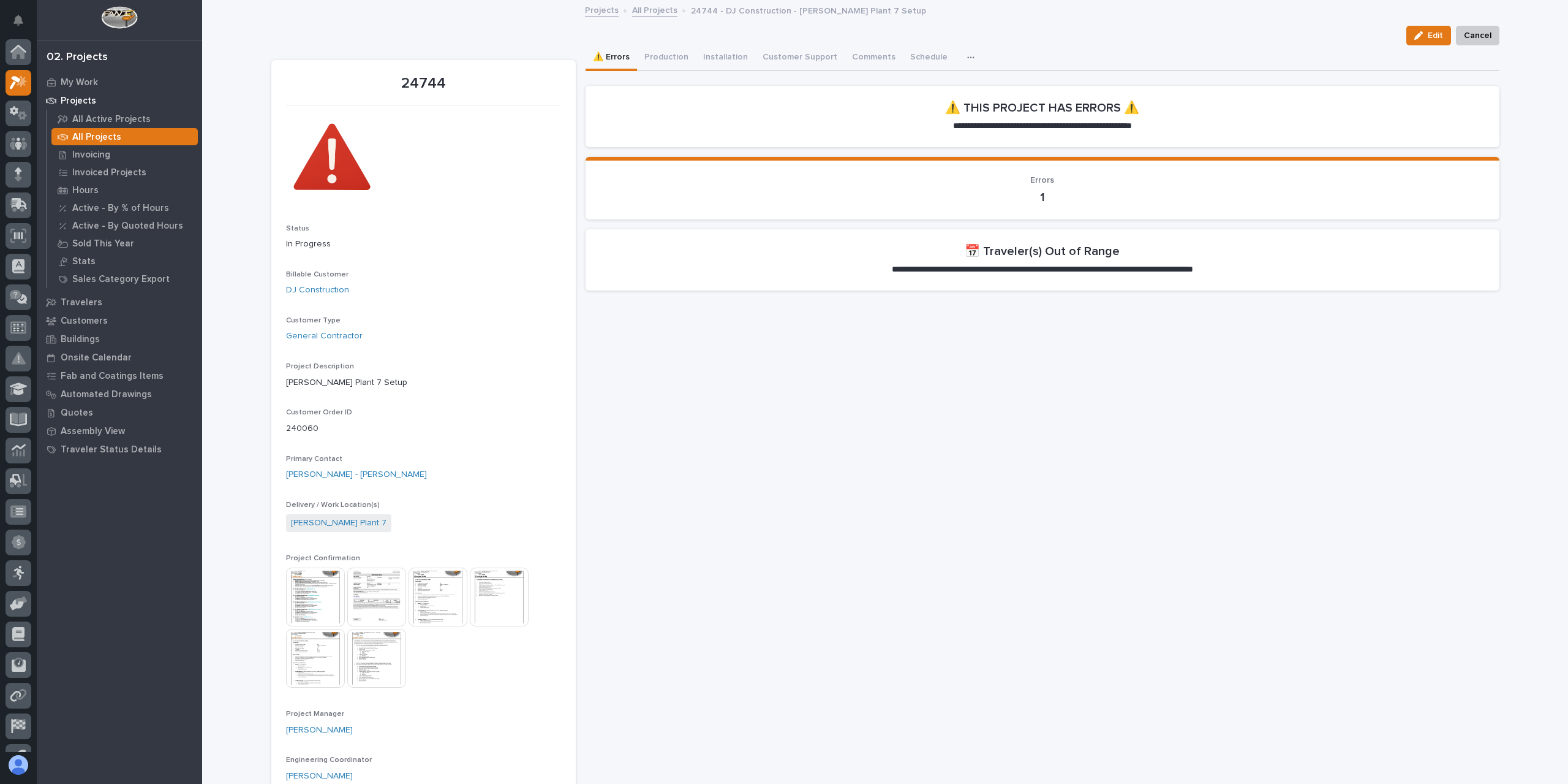
scroll to position [22, 0]
click at [675, 55] on button "Production" at bounding box center [666, 57] width 59 height 26
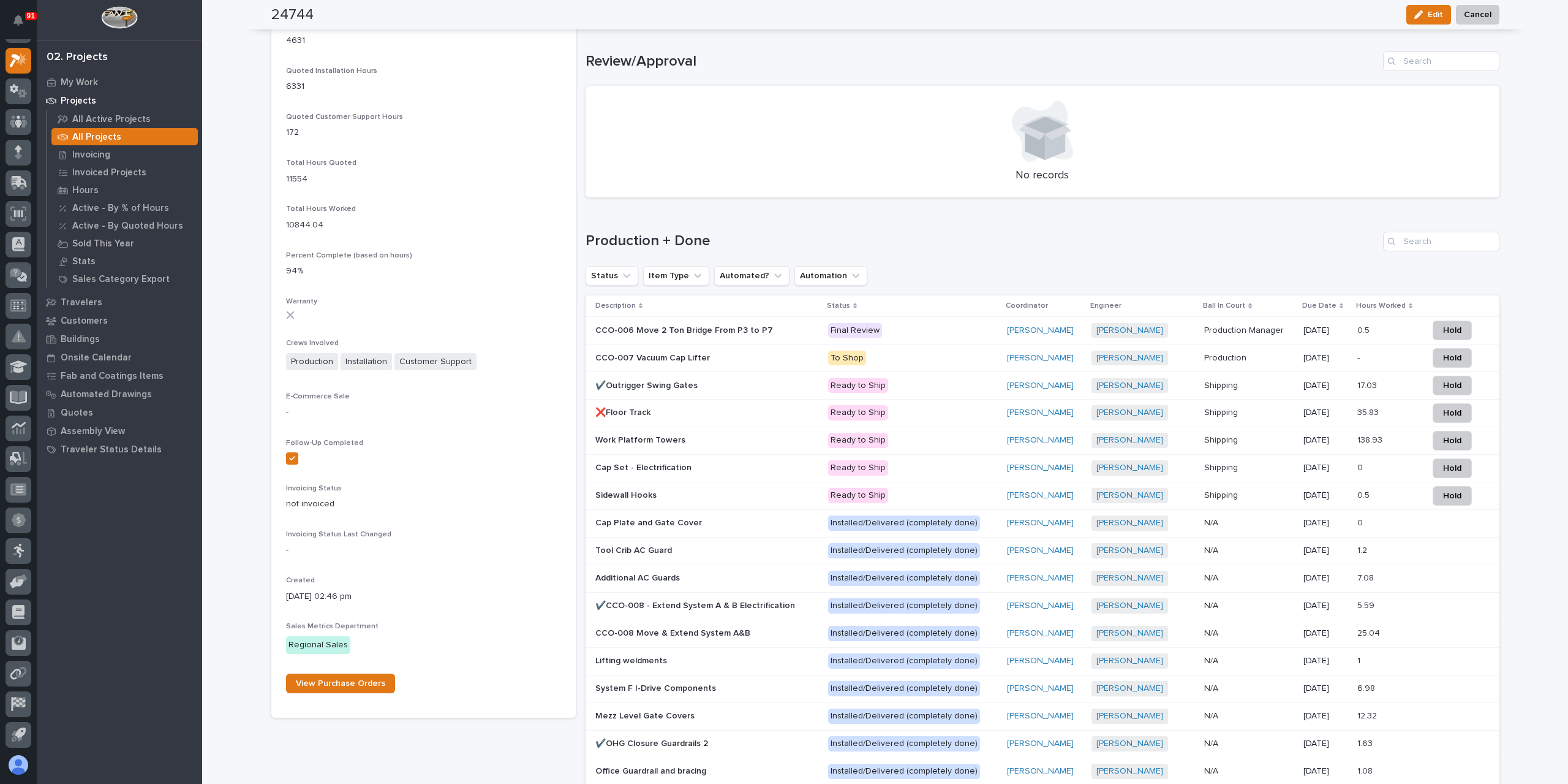
scroll to position [981, 0]
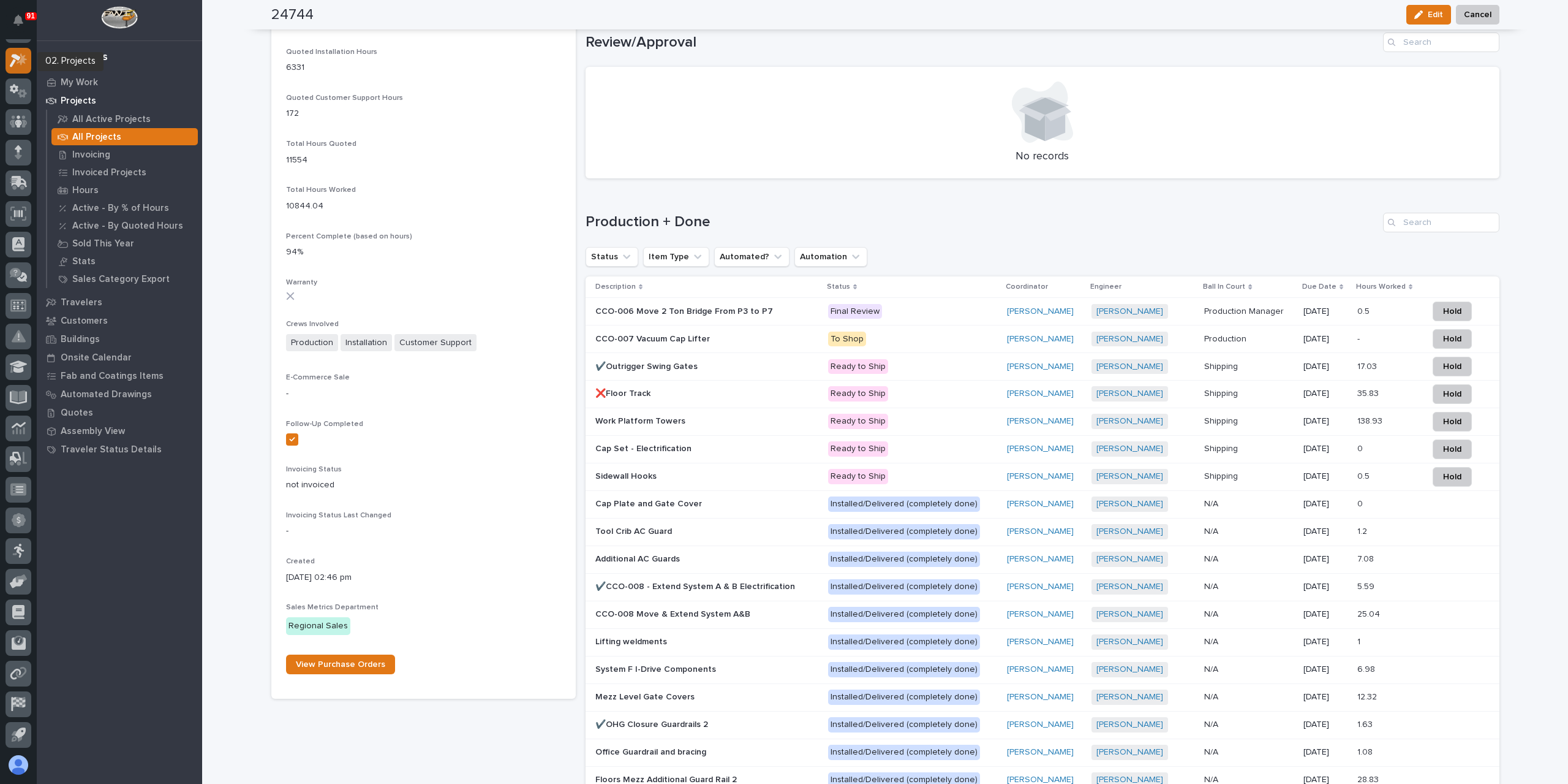
click at [19, 49] on div at bounding box center [18, 60] width 26 height 26
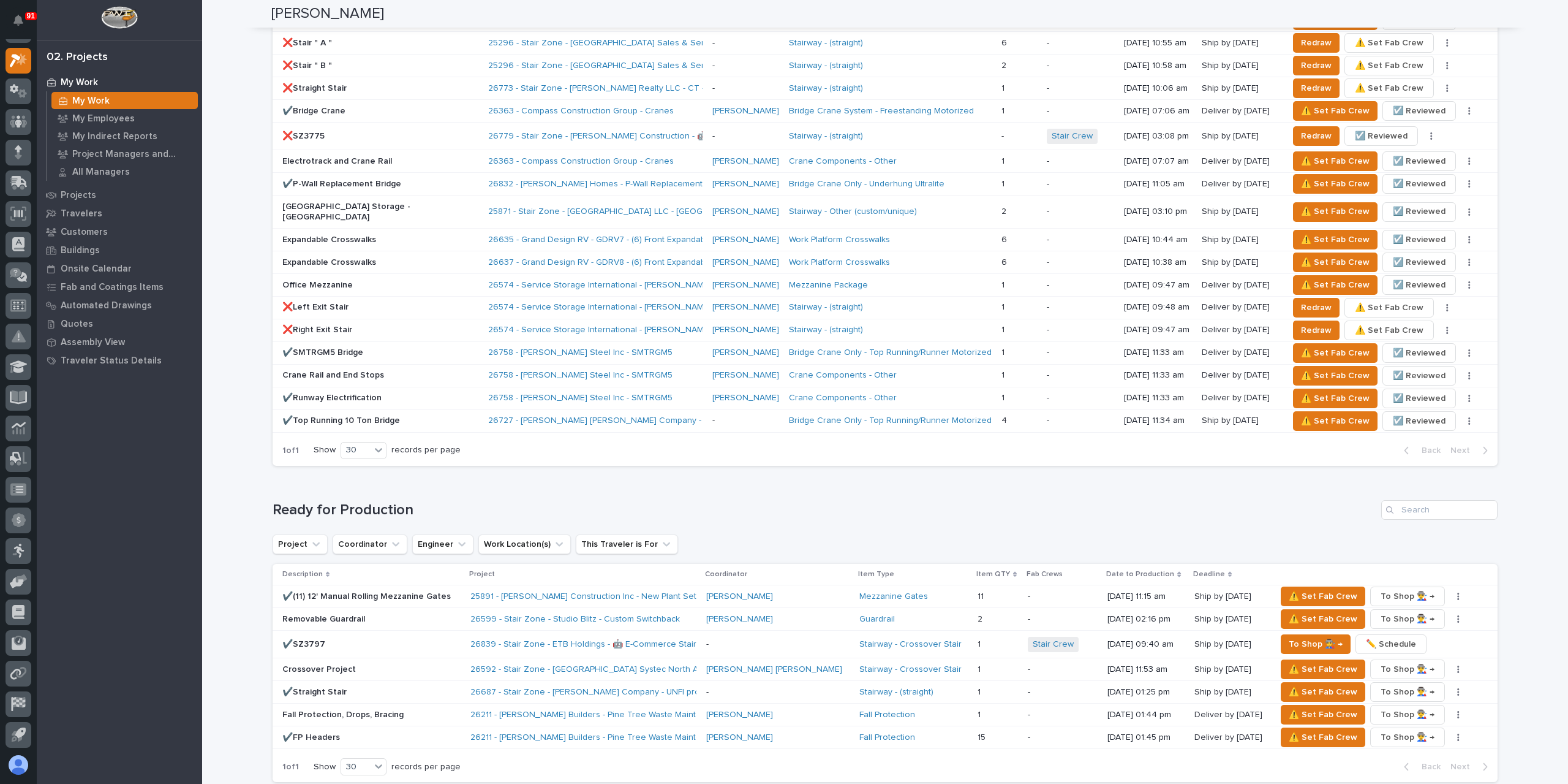
scroll to position [1913, 0]
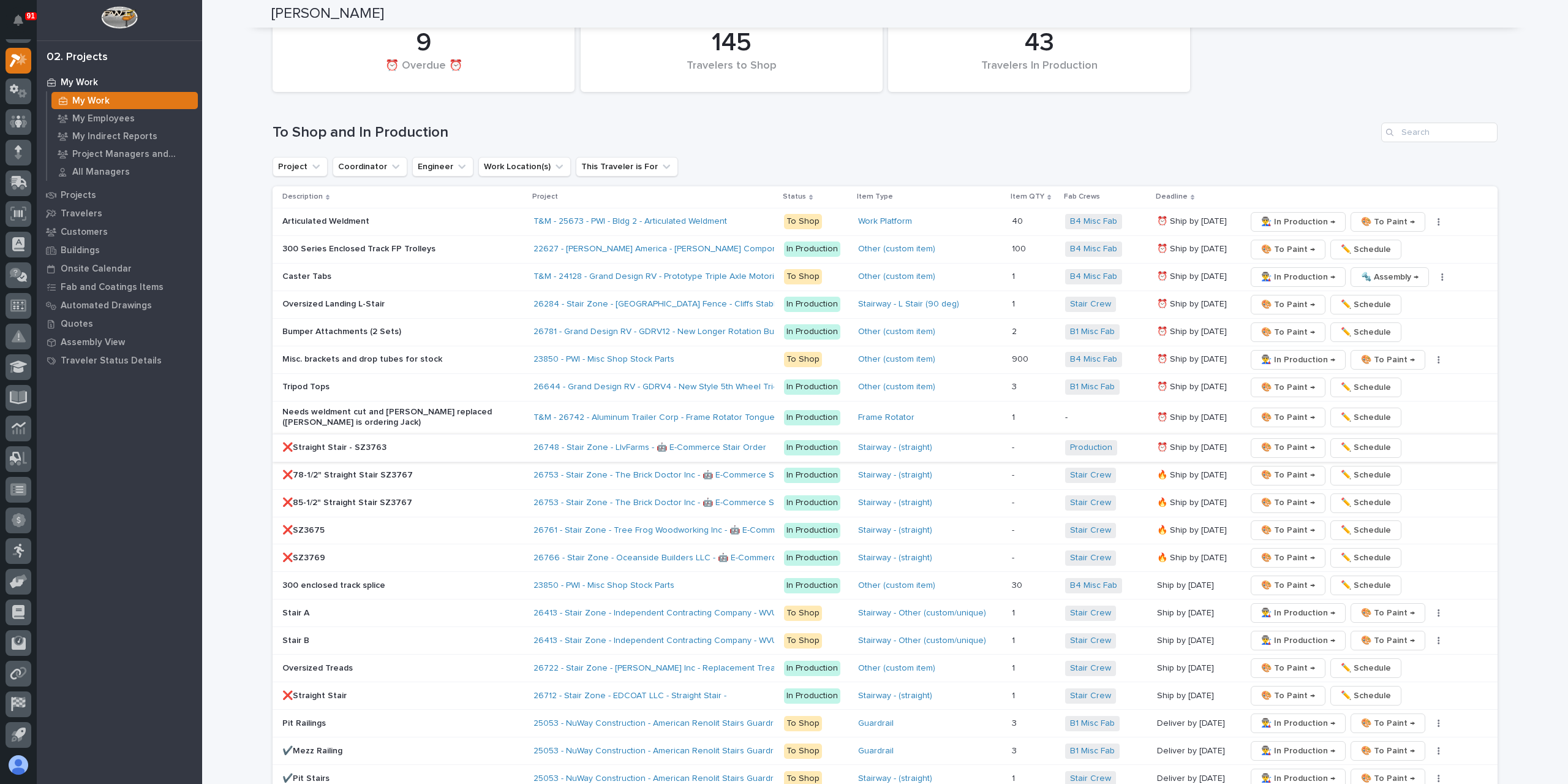
click at [1292, 440] on span "🎨 To Paint →" at bounding box center [1287, 447] width 54 height 15
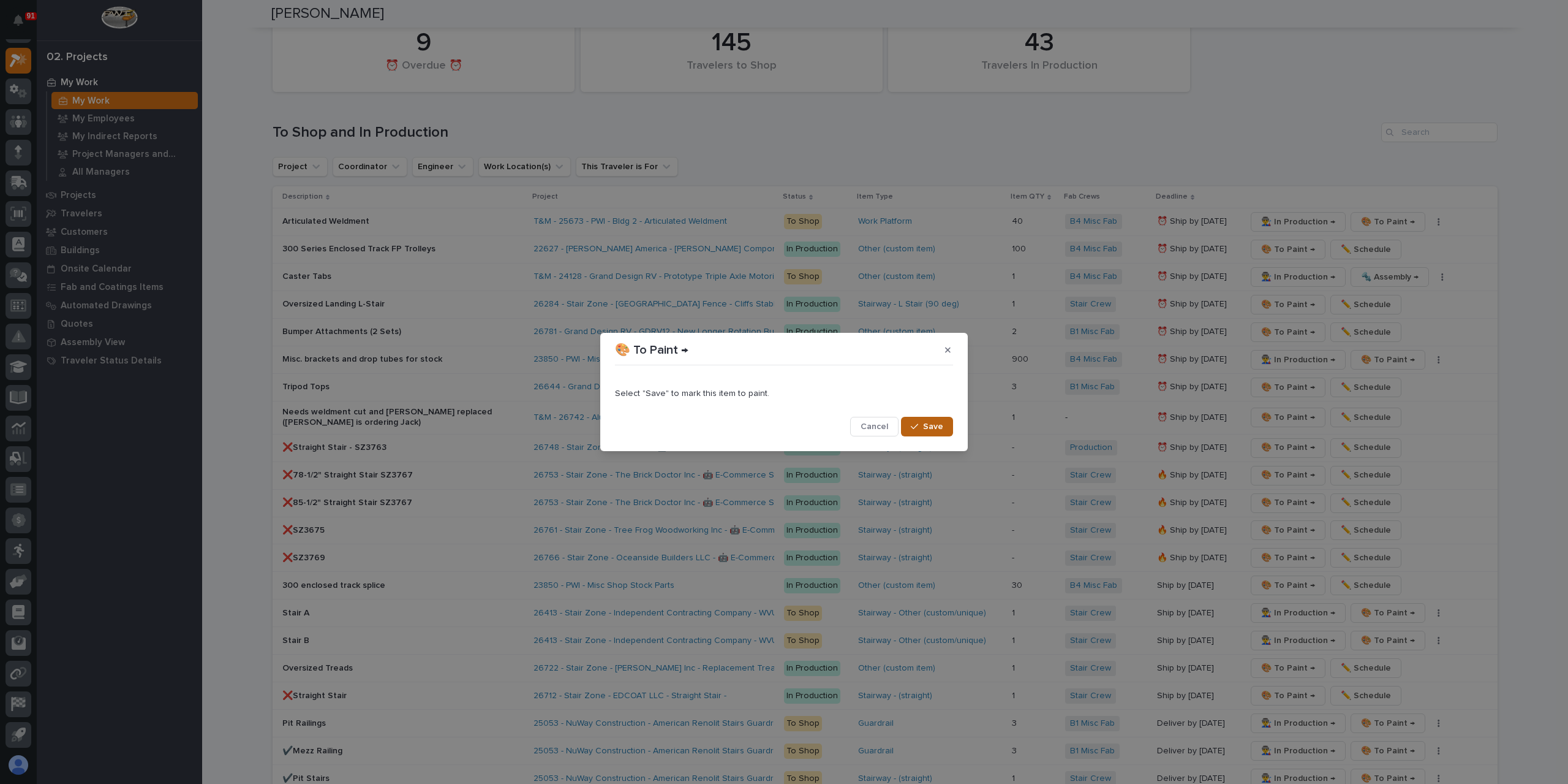
click at [943, 430] on button "Save" at bounding box center [927, 427] width 52 height 20
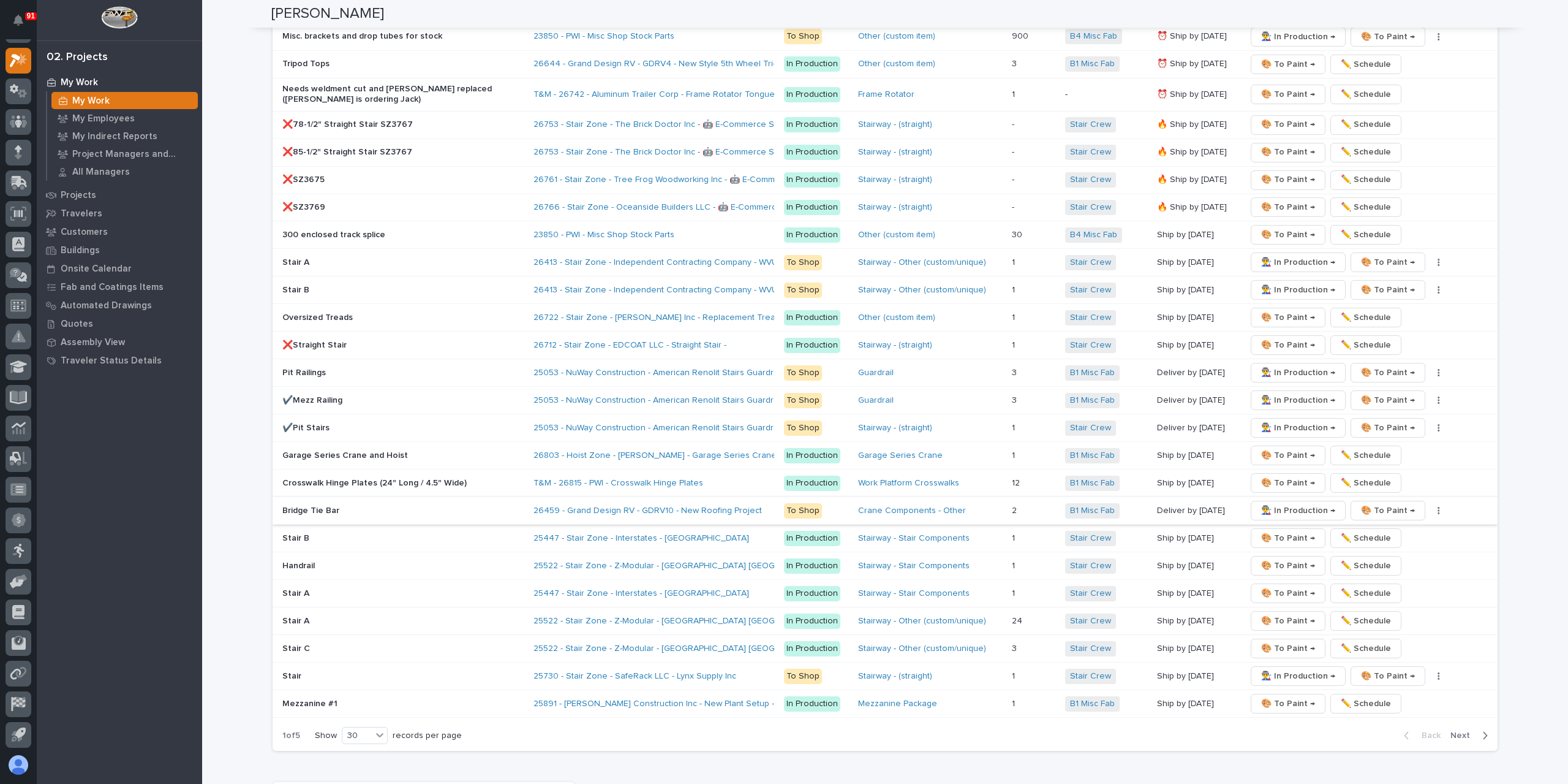
scroll to position [2359, 0]
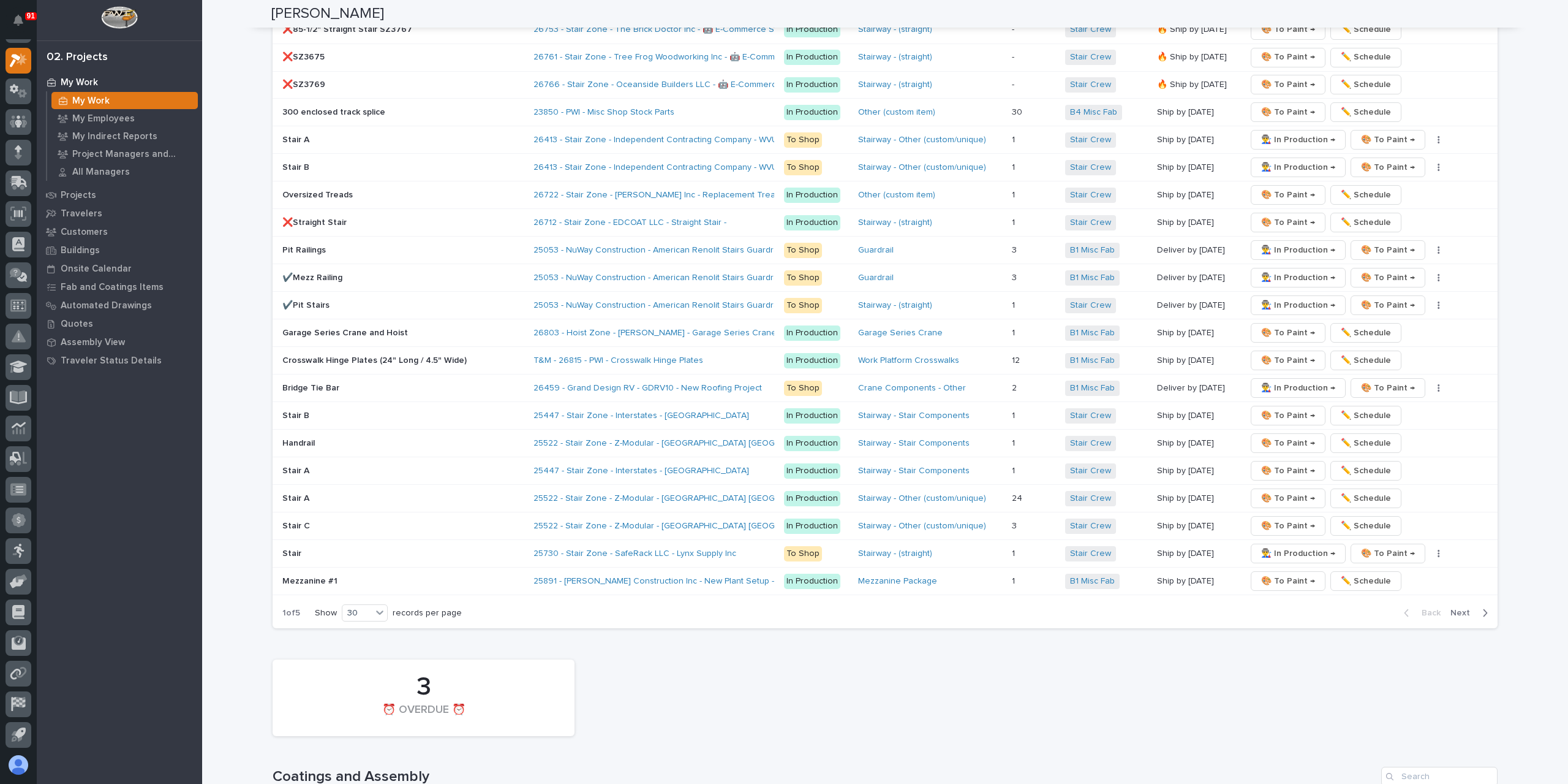
click at [306, 240] on div "Pit Railings" at bounding box center [403, 250] width 241 height 20
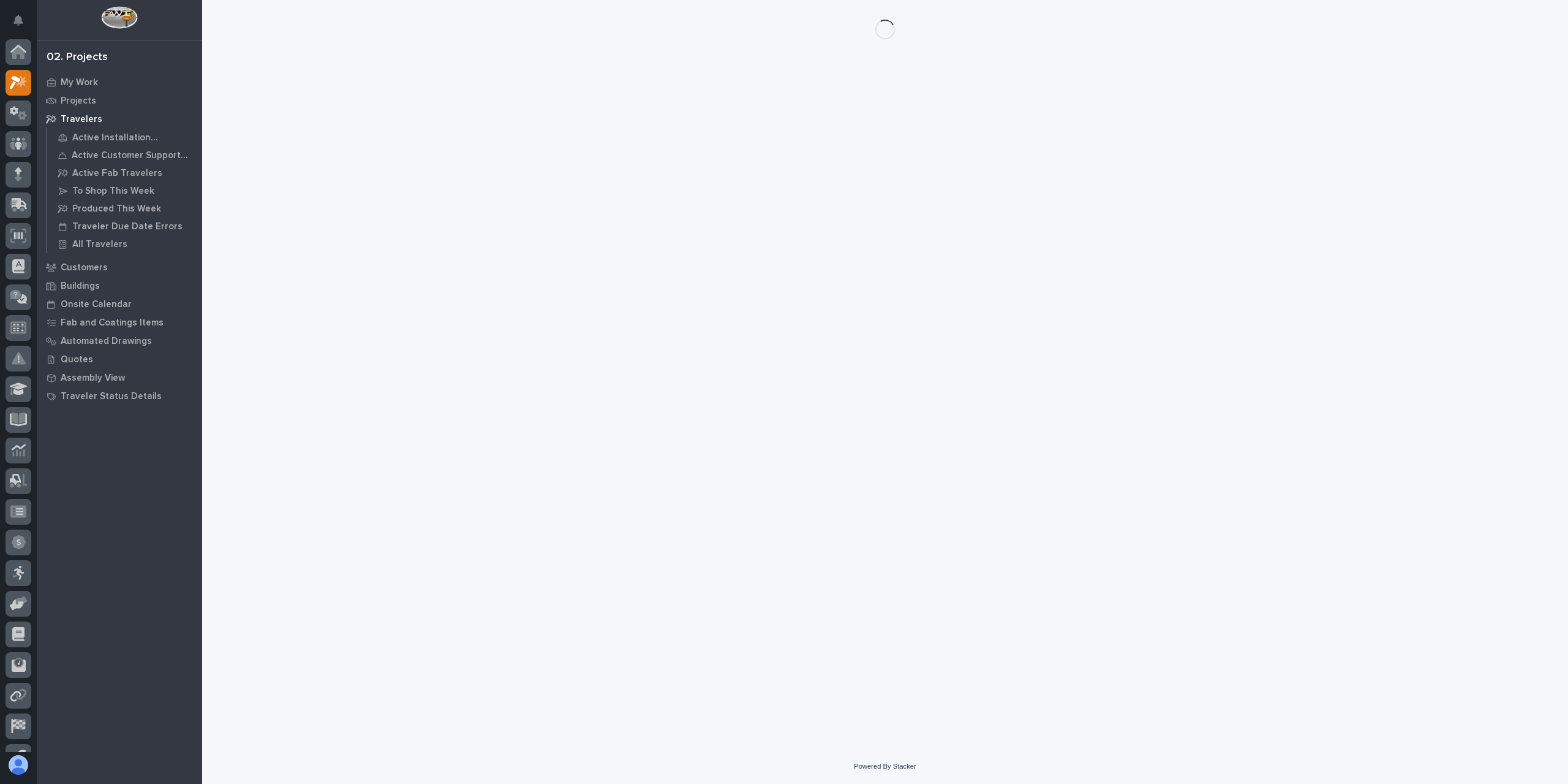
scroll to position [22, 0]
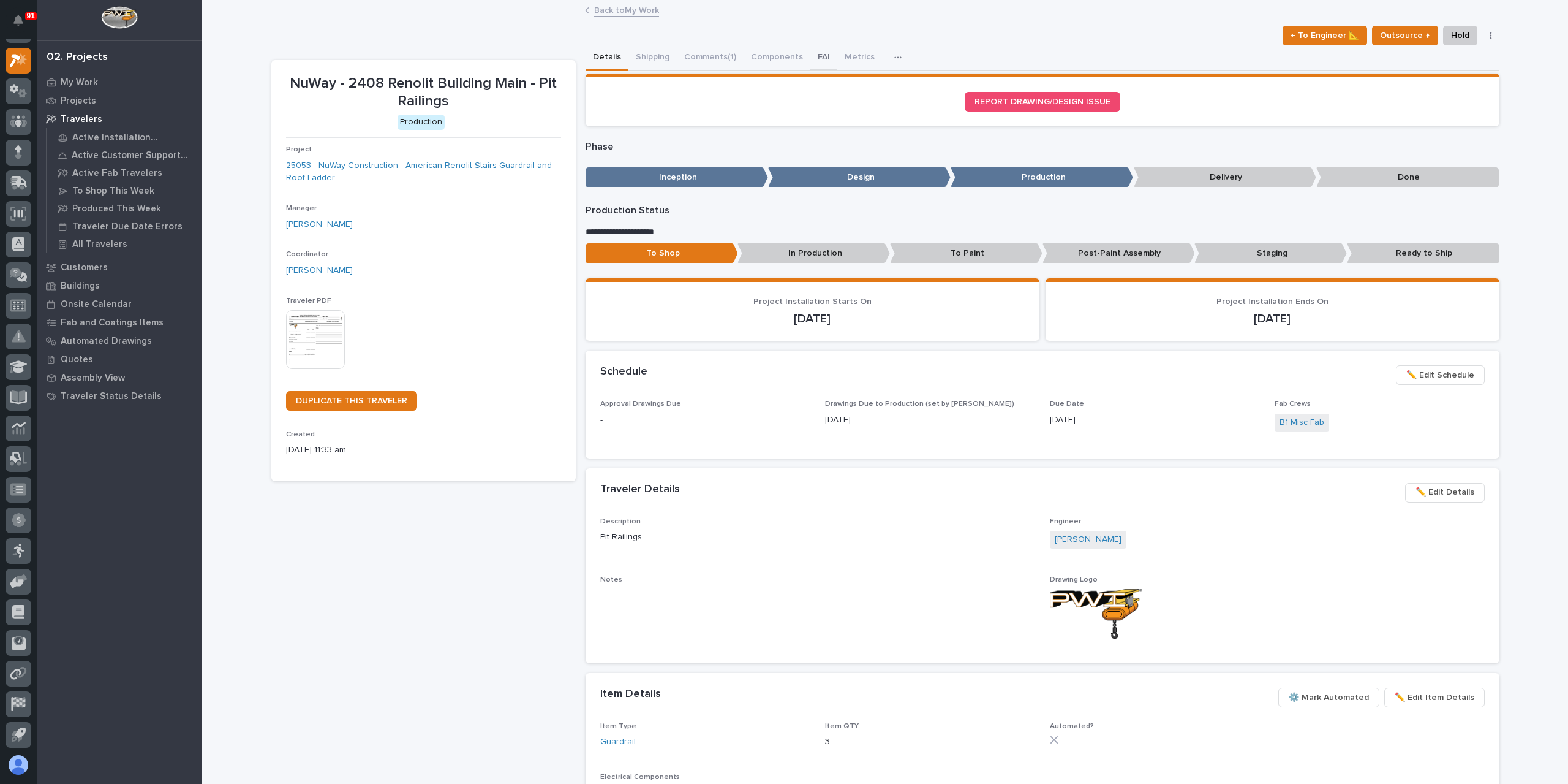
click at [819, 56] on button "FAI" at bounding box center [824, 57] width 27 height 26
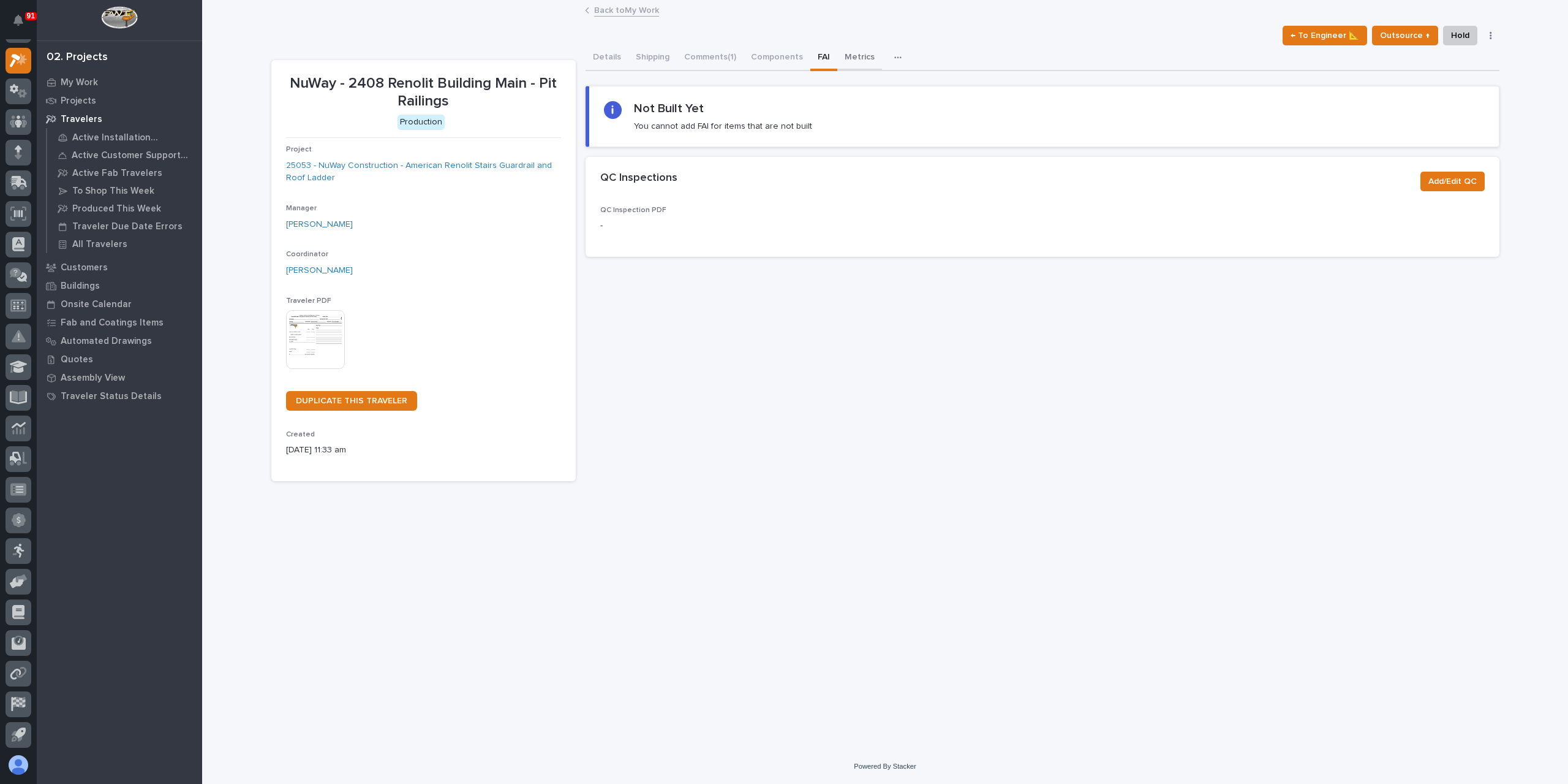
click at [839, 58] on button "Metrics" at bounding box center [859, 57] width 45 height 26
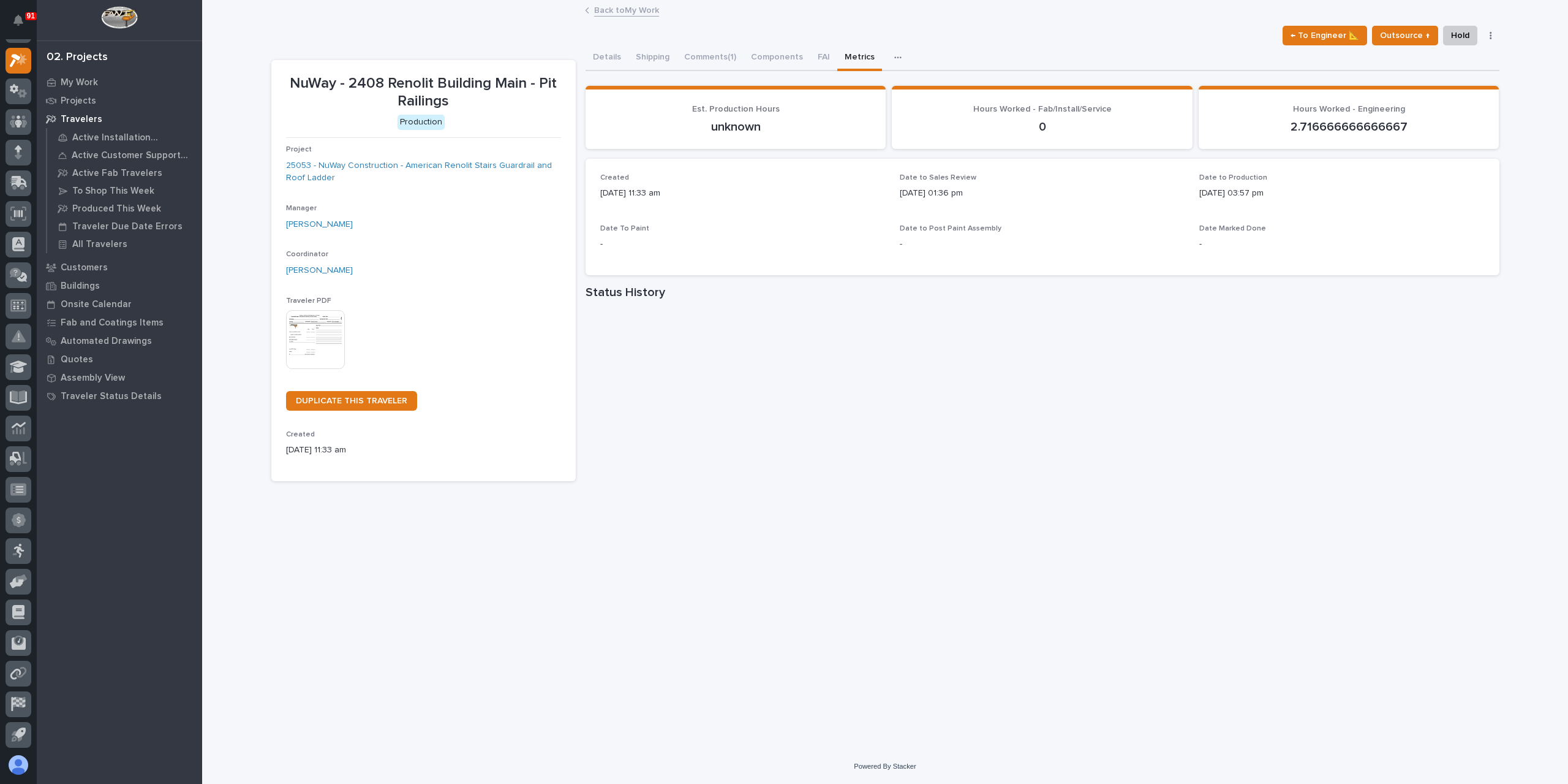
click at [887, 63] on button "button" at bounding box center [900, 57] width 27 height 24
click at [865, 89] on span "Drawing Errors" at bounding box center [854, 90] width 58 height 11
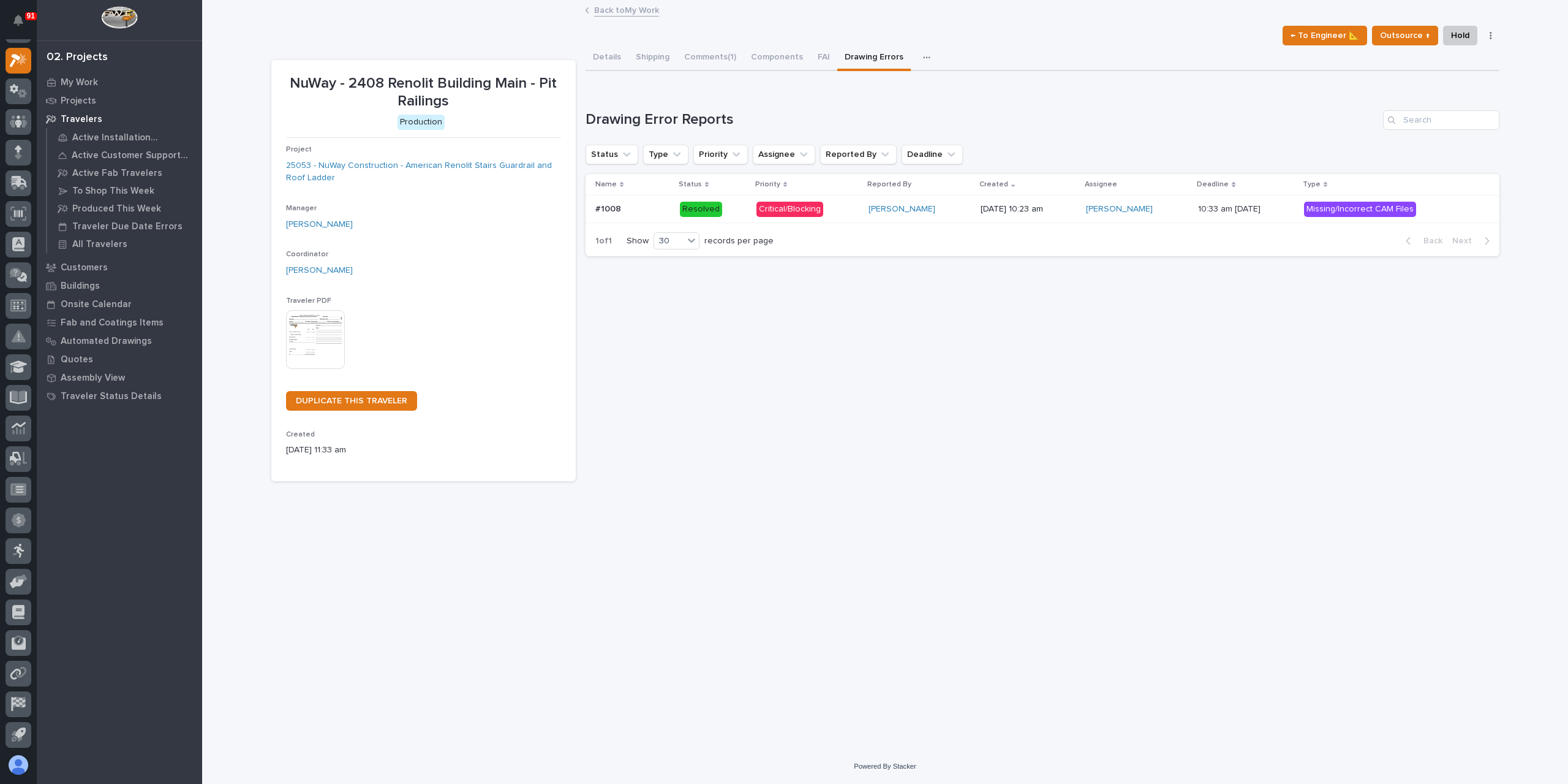
click at [624, 213] on p at bounding box center [633, 209] width 75 height 11
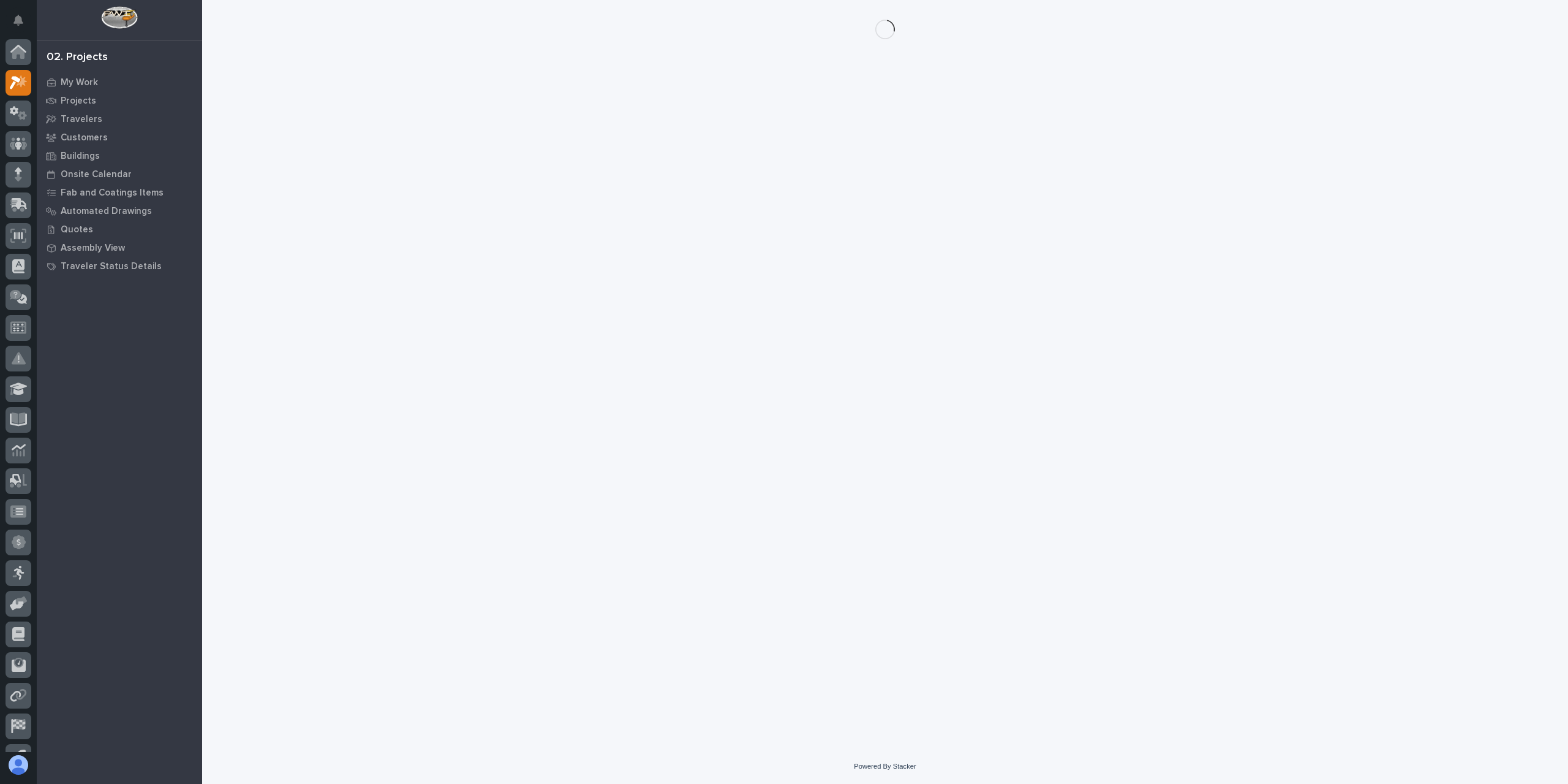
scroll to position [22, 0]
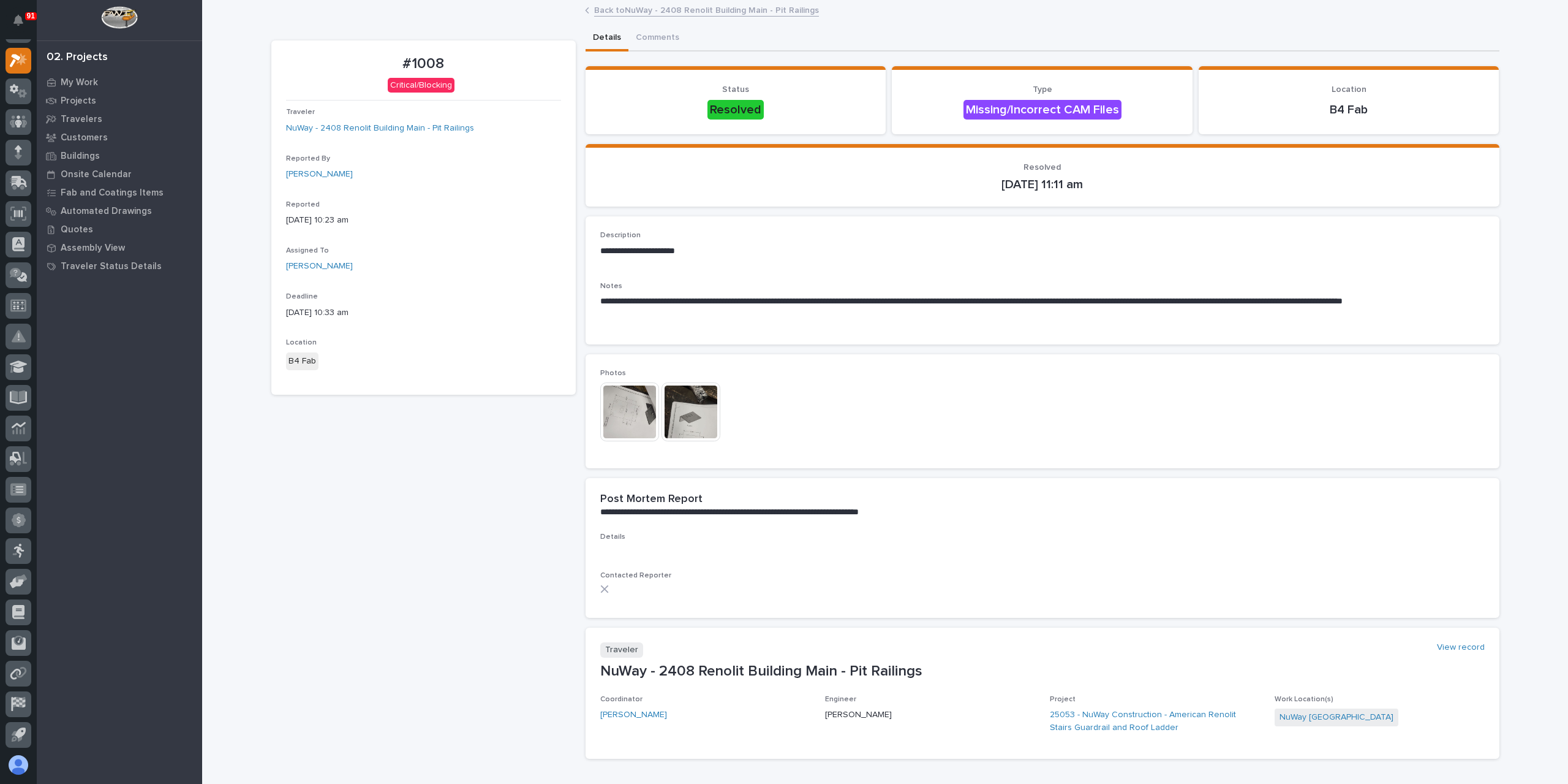
click at [646, 56] on div "**********" at bounding box center [1042, 412] width 913 height 715
click at [650, 43] on button "Comments" at bounding box center [658, 38] width 58 height 26
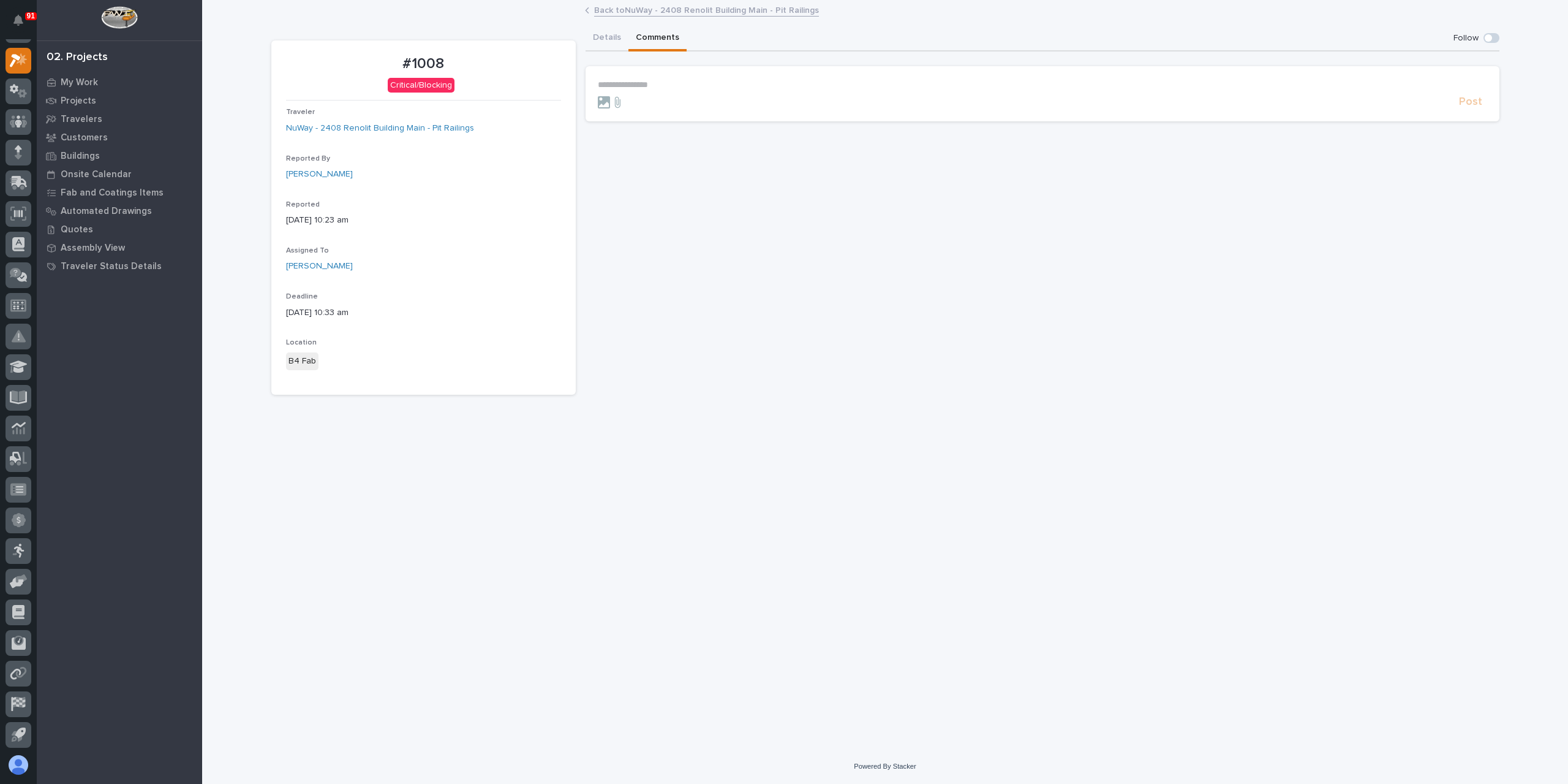
click at [642, 94] on form "**********" at bounding box center [1043, 94] width 889 height 29
click at [637, 77] on section "**********" at bounding box center [1042, 93] width 913 height 55
click at [643, 85] on p "**********" at bounding box center [1043, 85] width 889 height 11
click at [1482, 133] on button "Post" at bounding box center [1471, 126] width 33 height 14
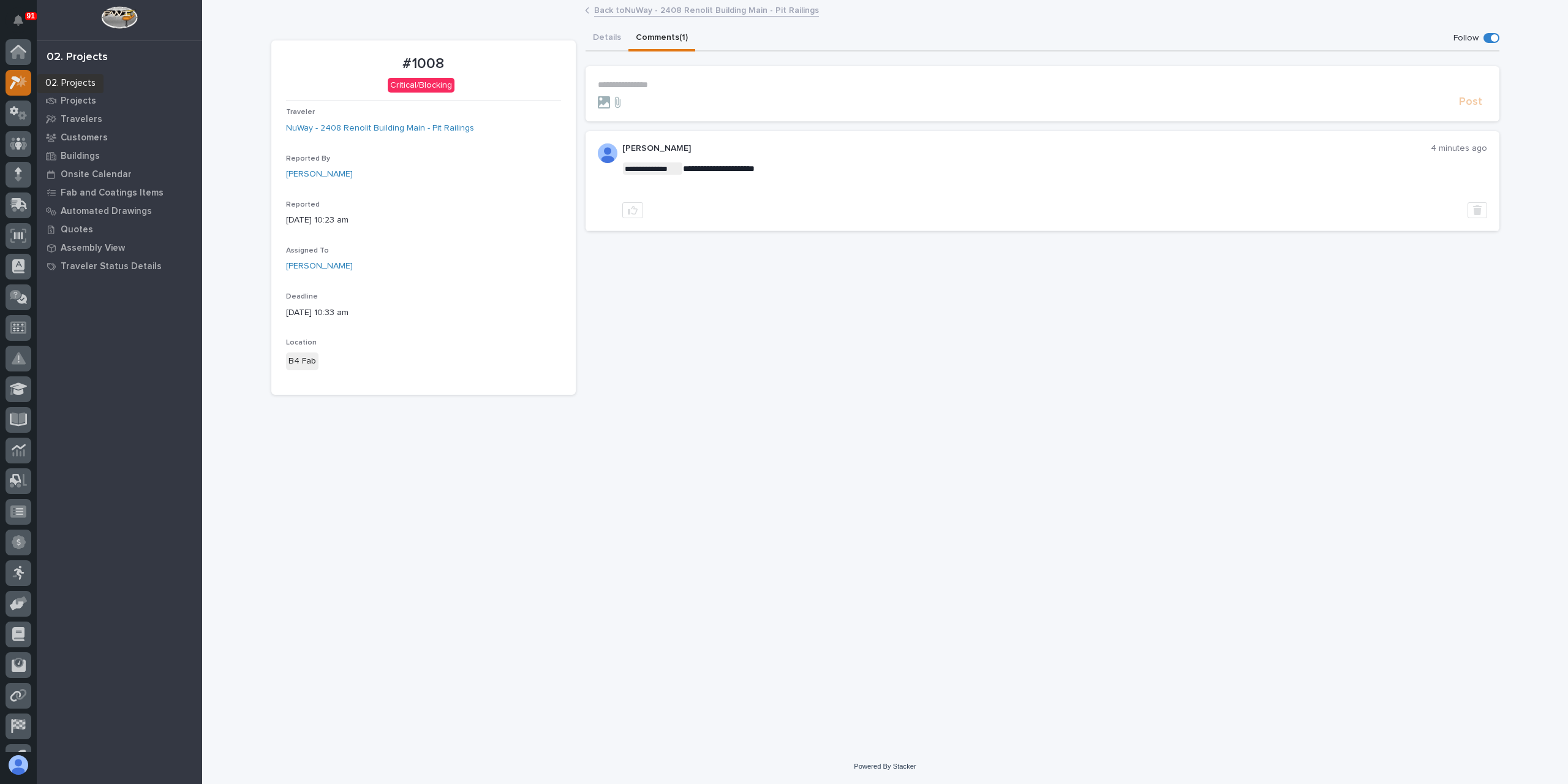
click at [24, 87] on icon at bounding box center [18, 82] width 17 height 14
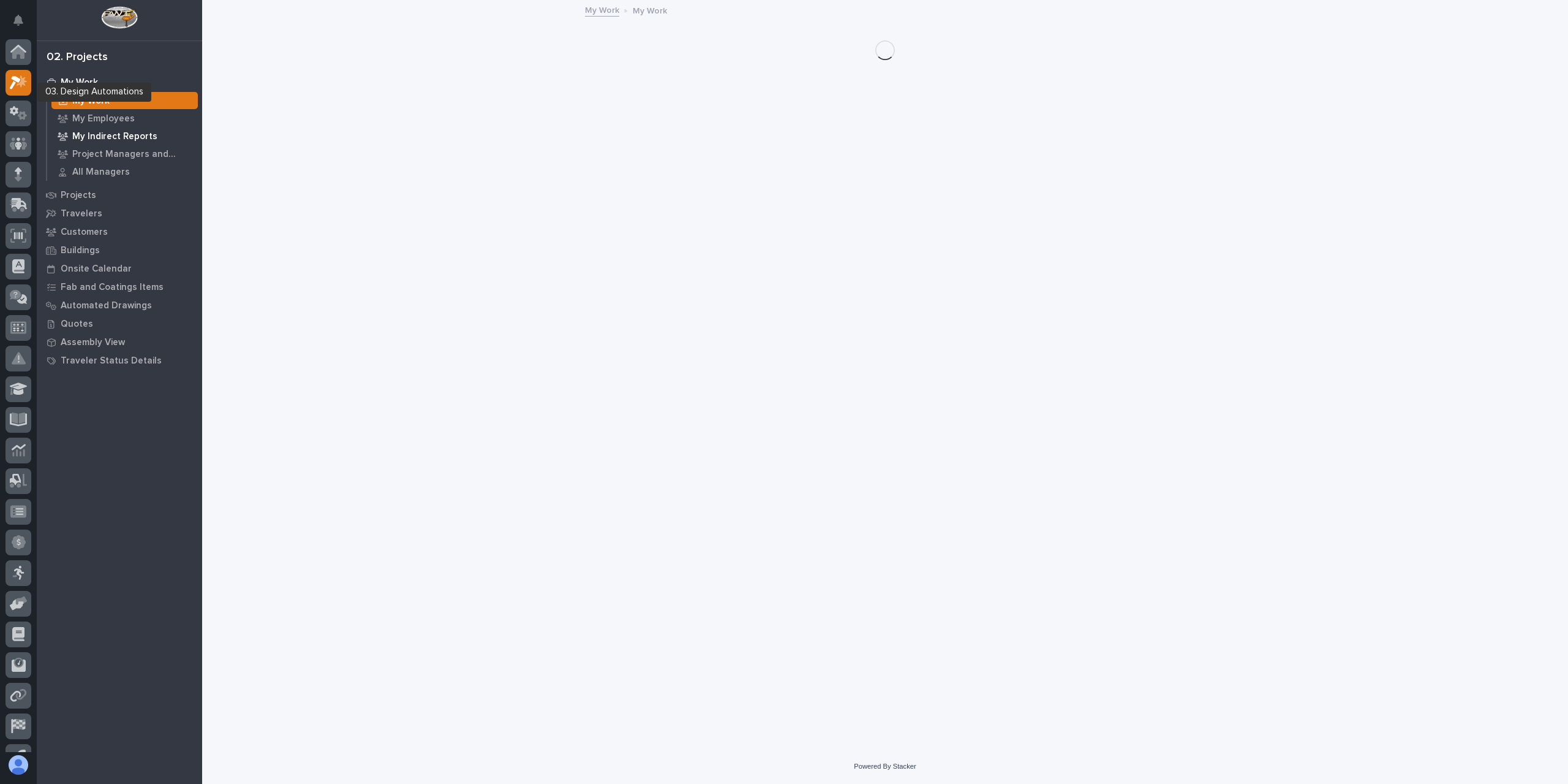
scroll to position [22, 0]
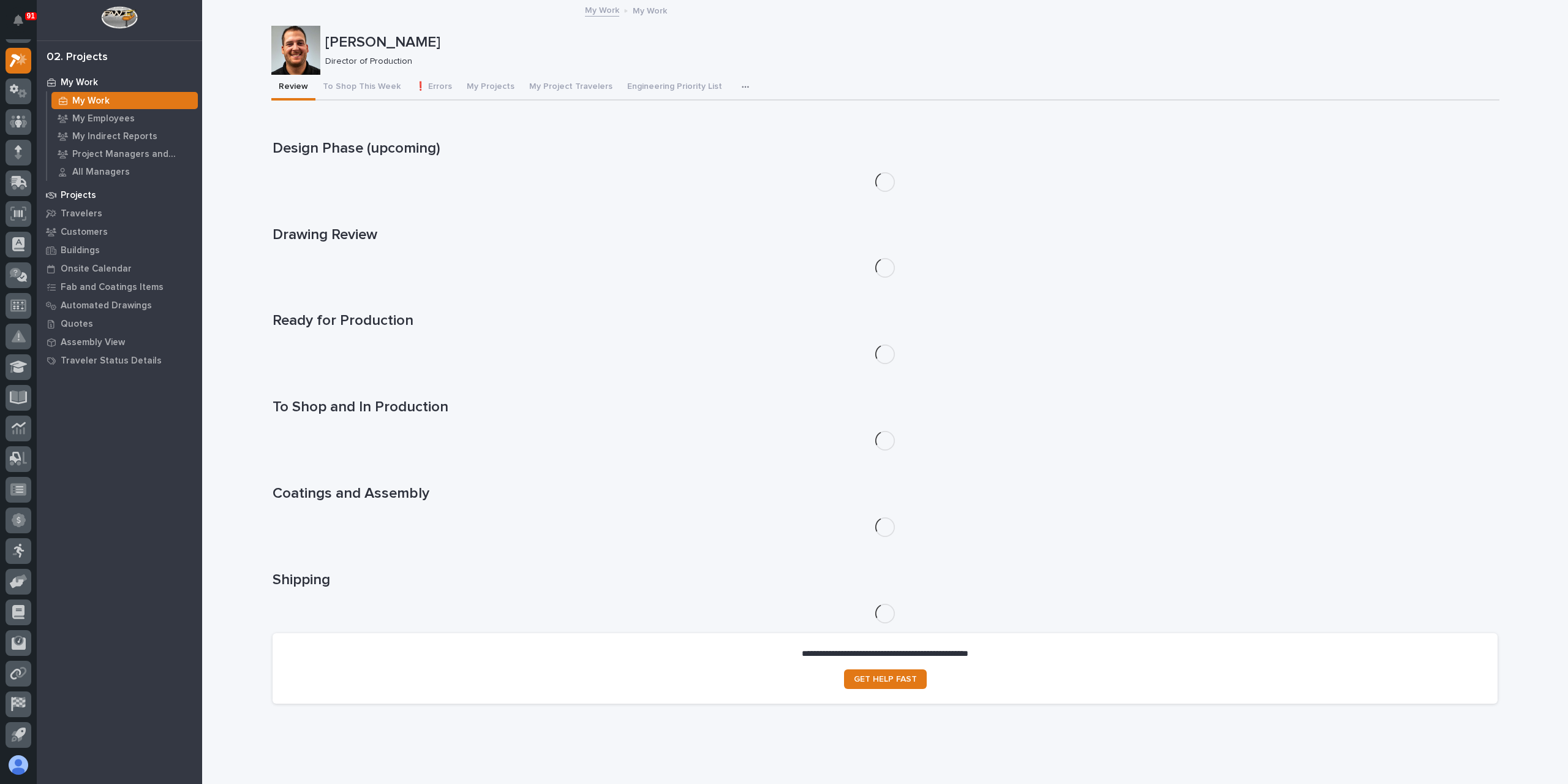
click at [89, 192] on p "Projects" at bounding box center [78, 195] width 36 height 11
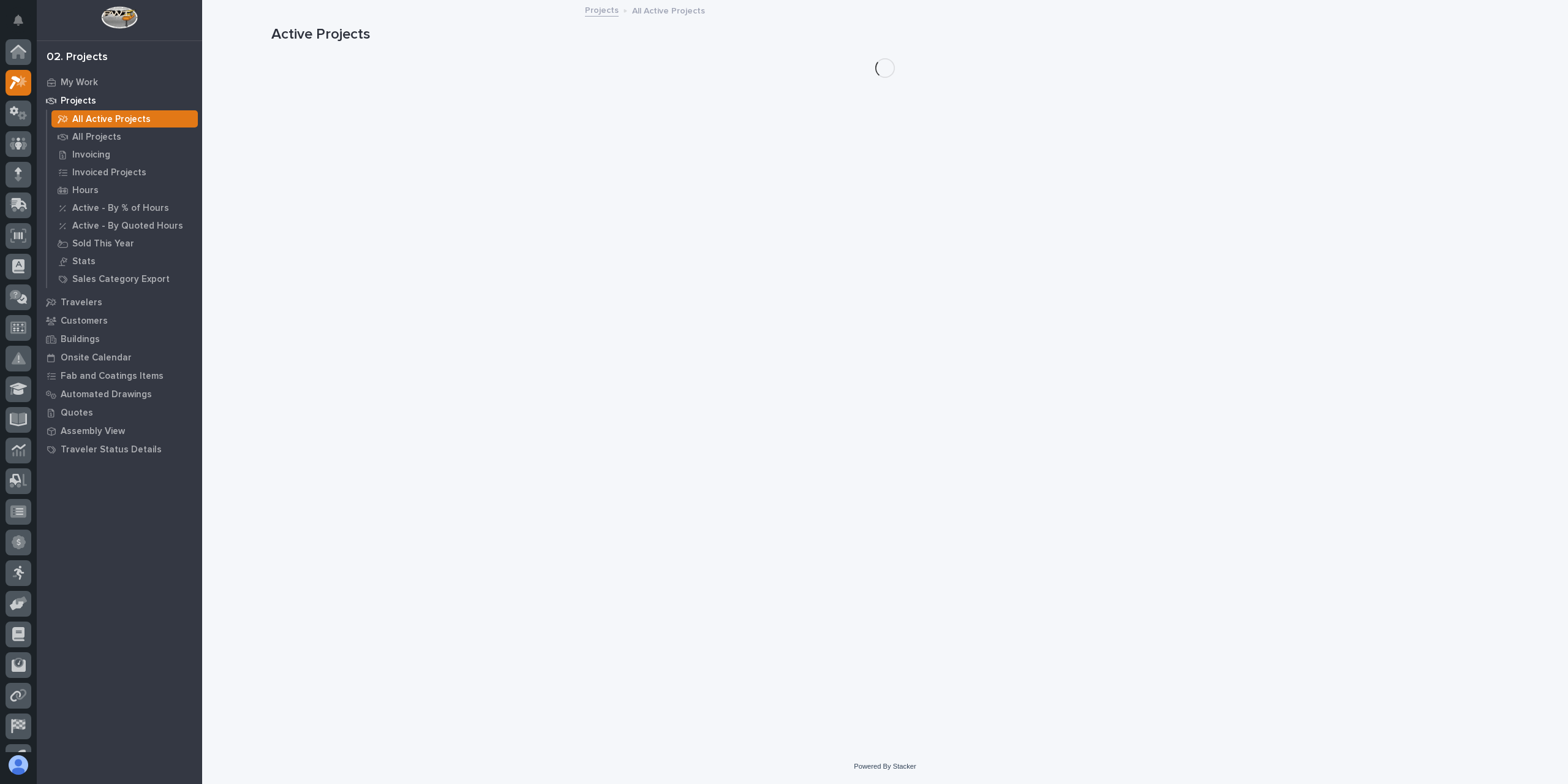
scroll to position [22, 0]
click at [91, 135] on p "All Projects" at bounding box center [97, 137] width 49 height 11
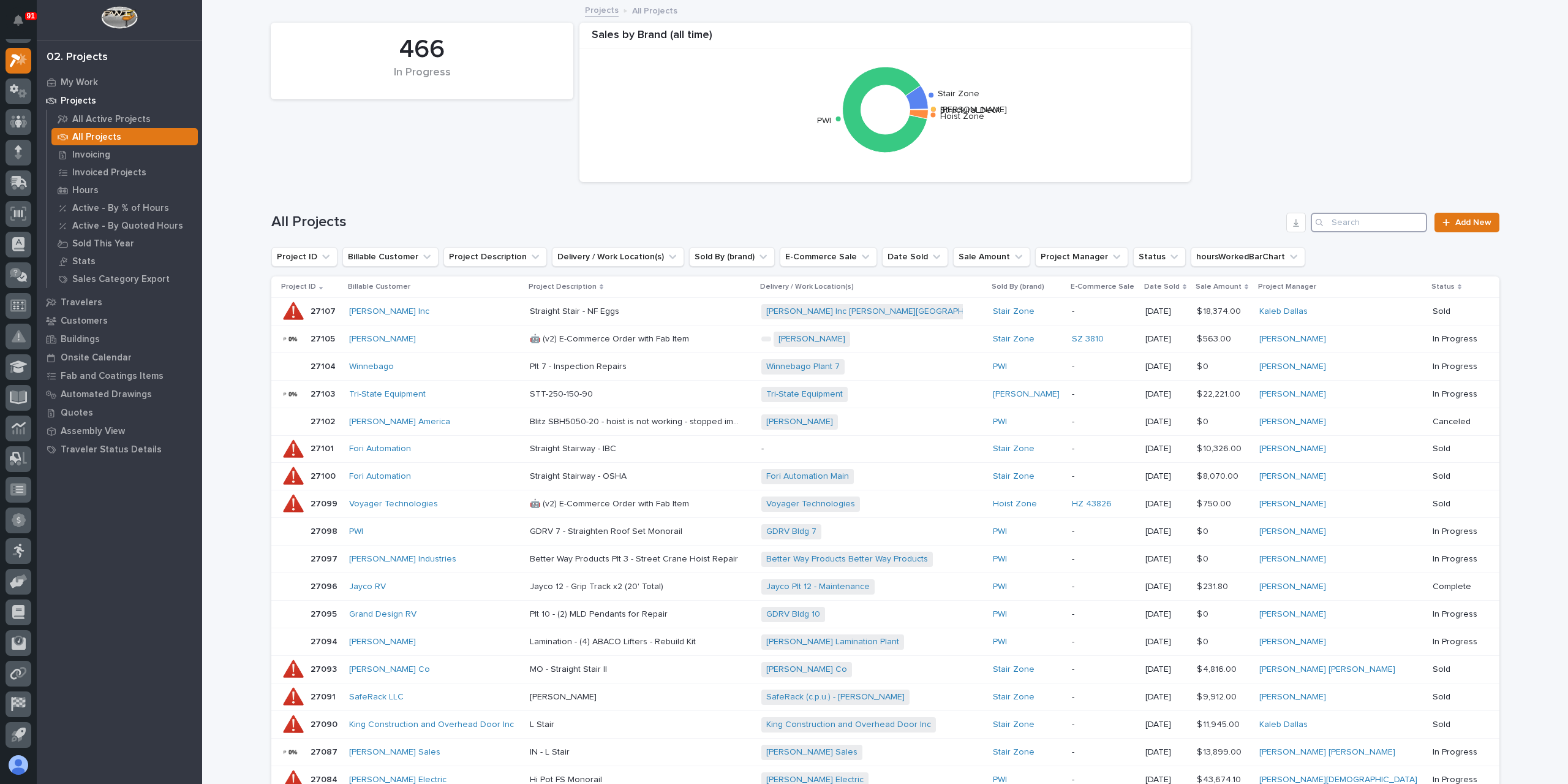
click at [1339, 225] on input "Search" at bounding box center [1369, 222] width 117 height 20
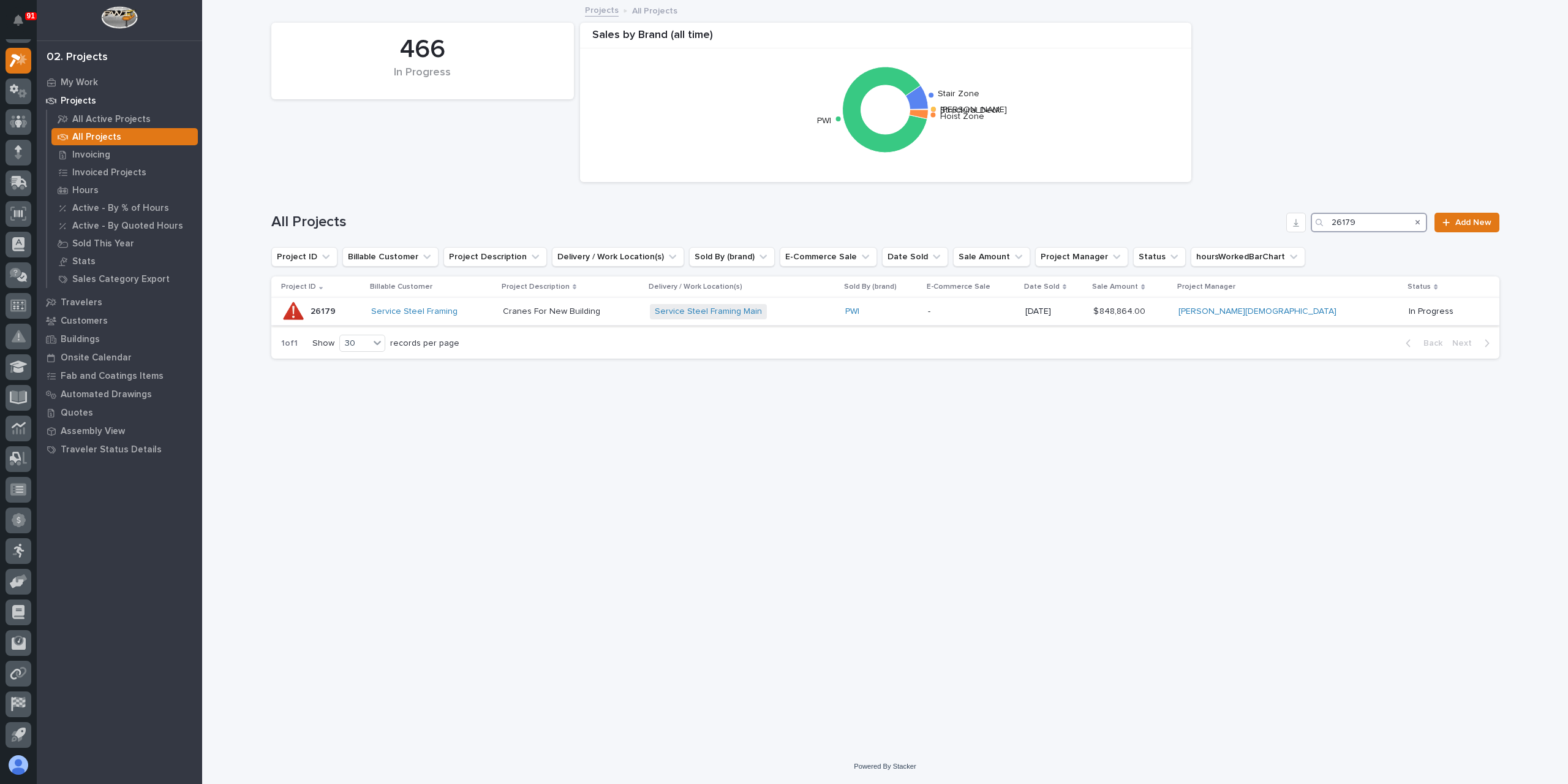
type input "26179"
click at [560, 305] on p "Cranes For New Building" at bounding box center [553, 310] width 100 height 12
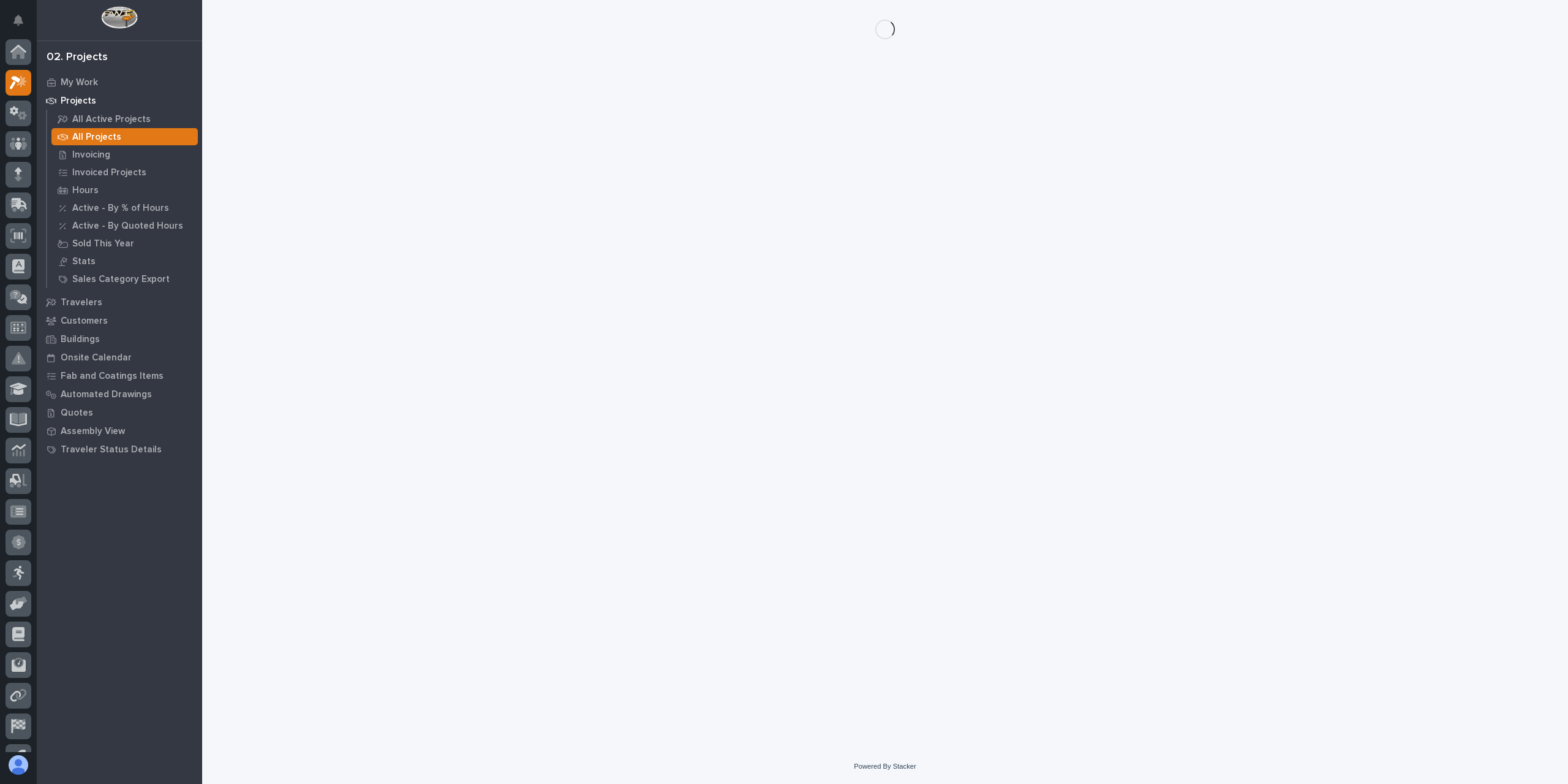
scroll to position [22, 0]
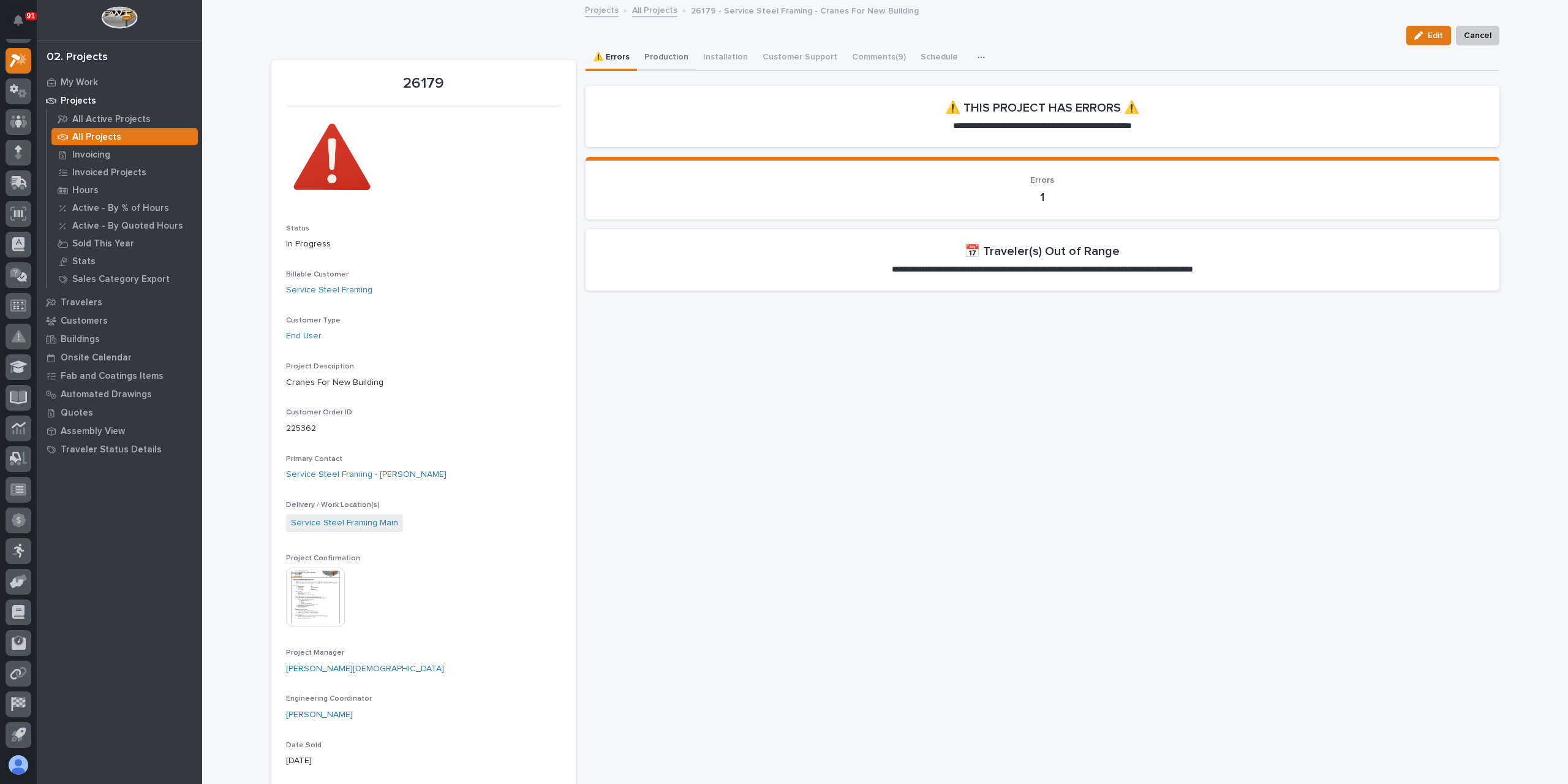
click at [642, 60] on button "Production" at bounding box center [666, 57] width 59 height 26
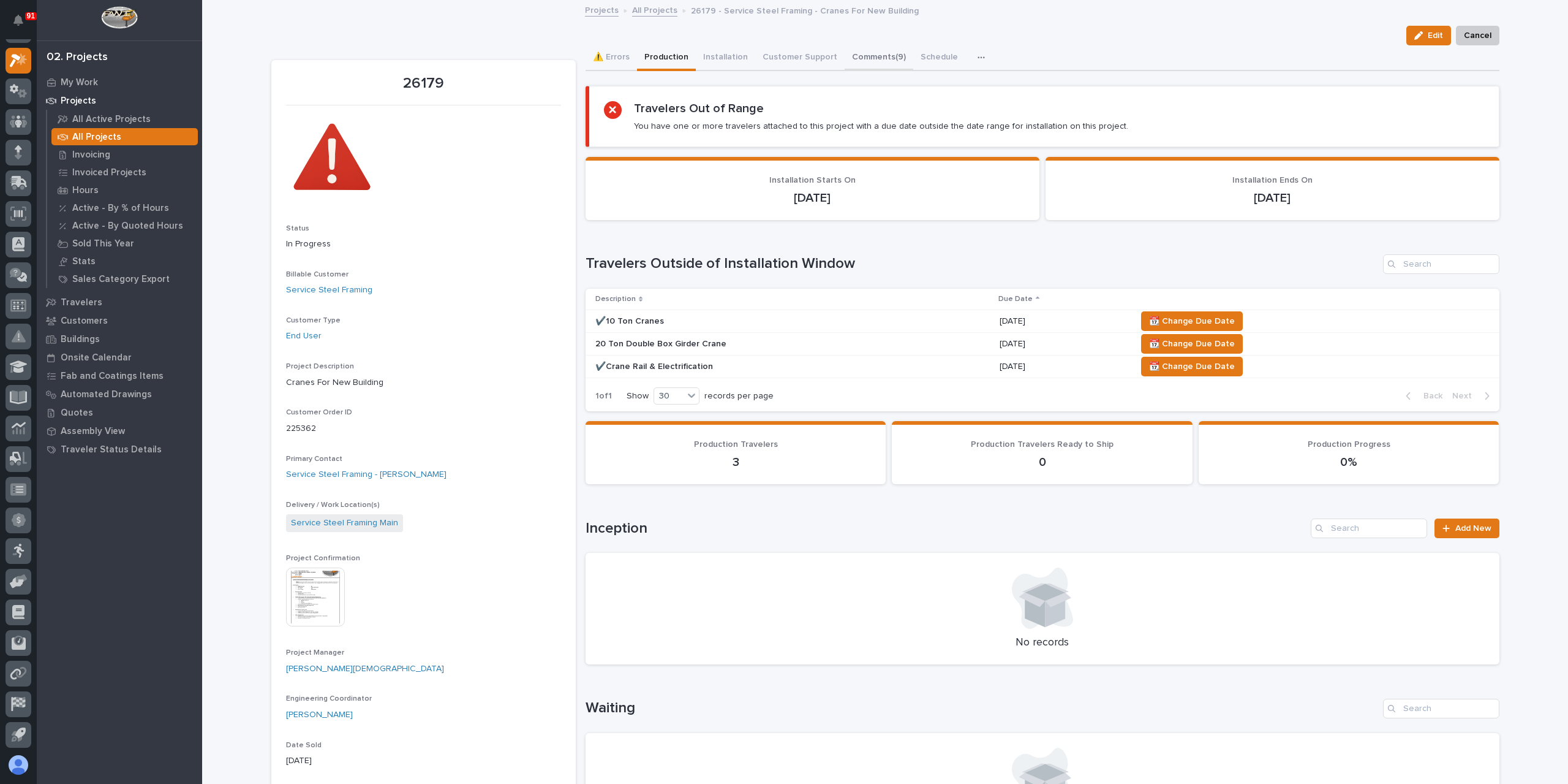
click at [867, 52] on button "Comments (9)" at bounding box center [879, 57] width 68 height 26
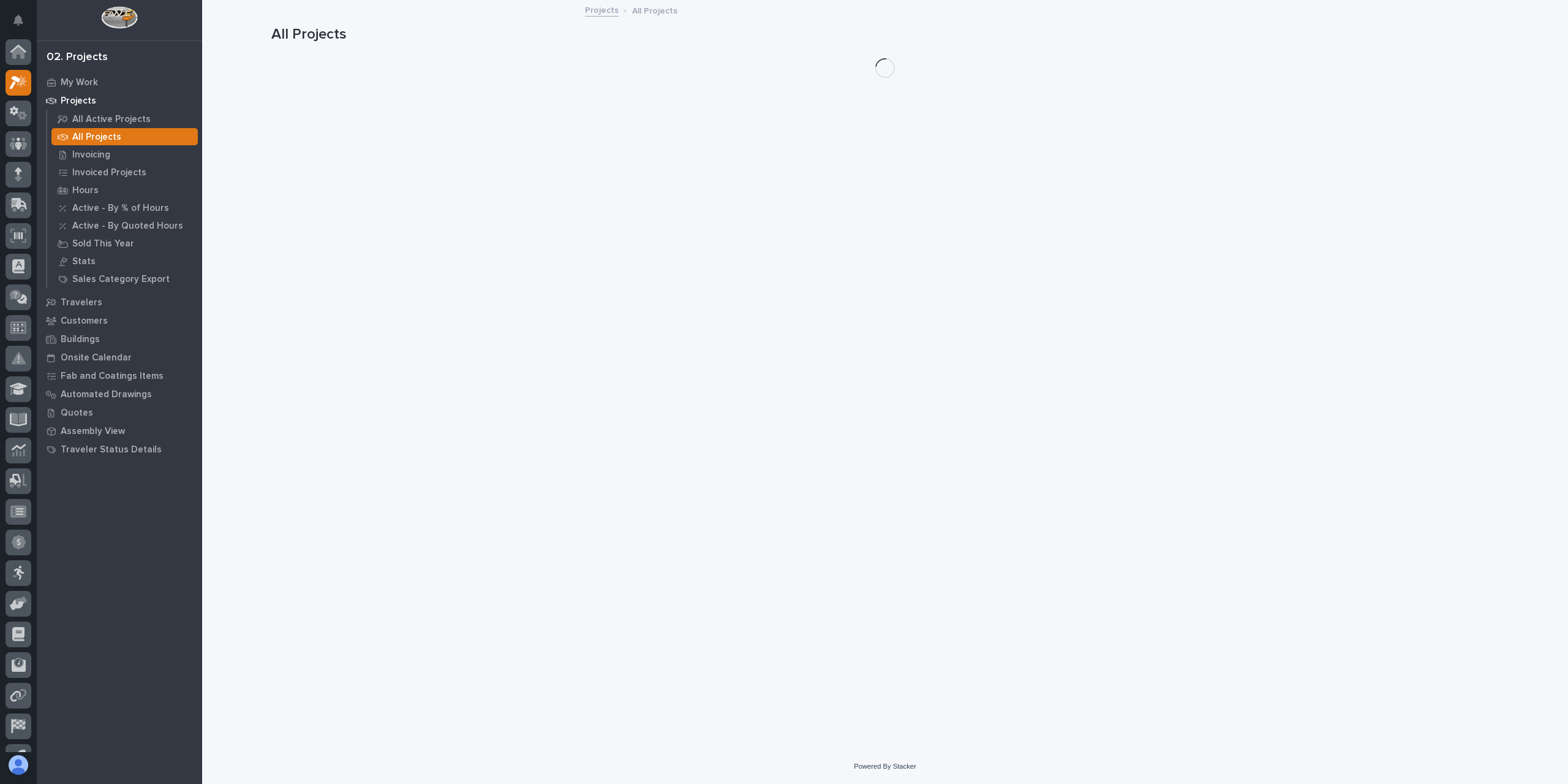
scroll to position [22, 0]
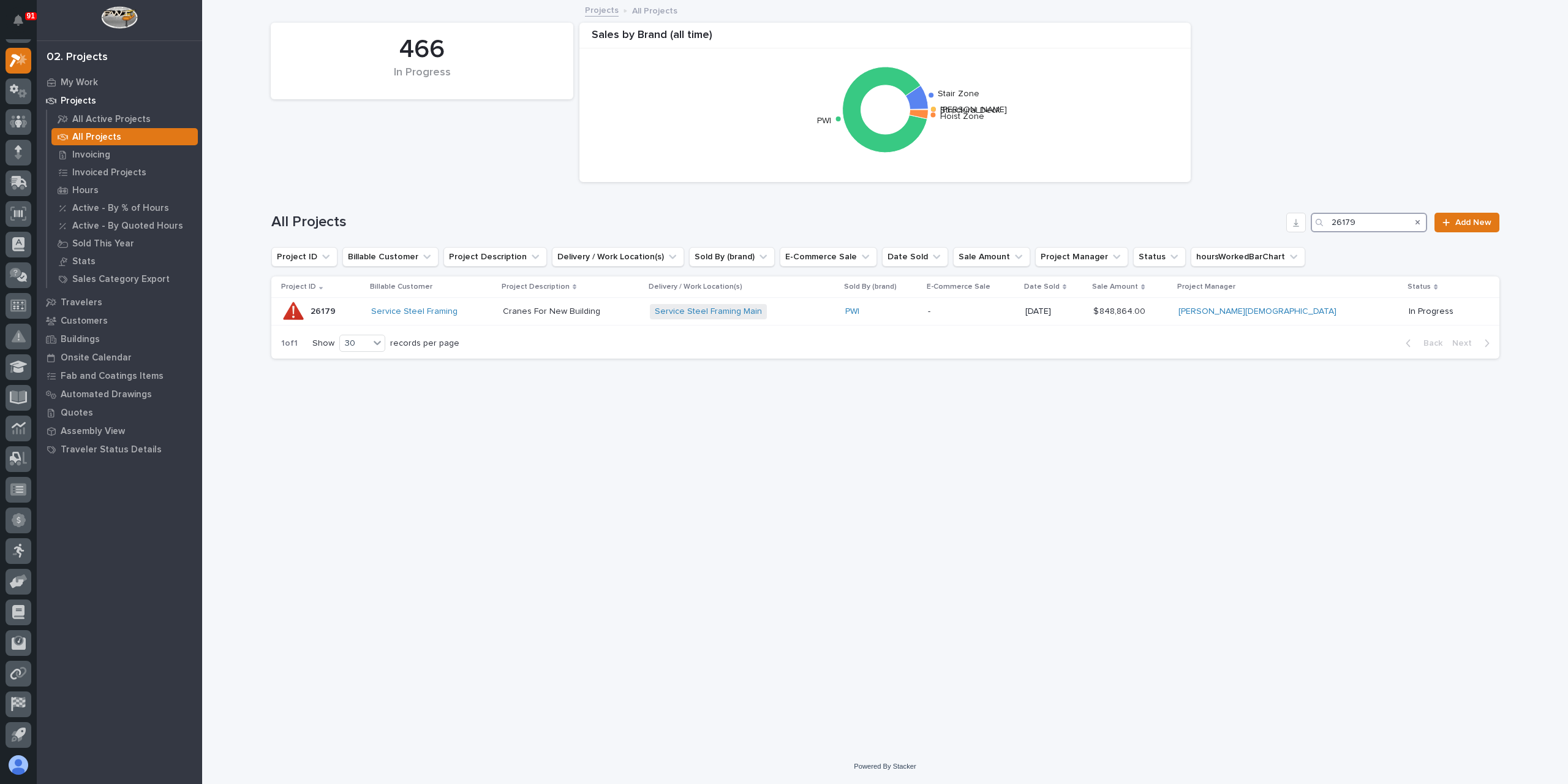
drag, startPoint x: 1379, startPoint y: 215, endPoint x: 1314, endPoint y: 228, distance: 66.3
click at [1314, 228] on div "26179" at bounding box center [1369, 222] width 117 height 20
type input "26117"
click at [556, 302] on div "10 Ton Crane System 10 Ton Crane System" at bounding box center [556, 312] width 125 height 20
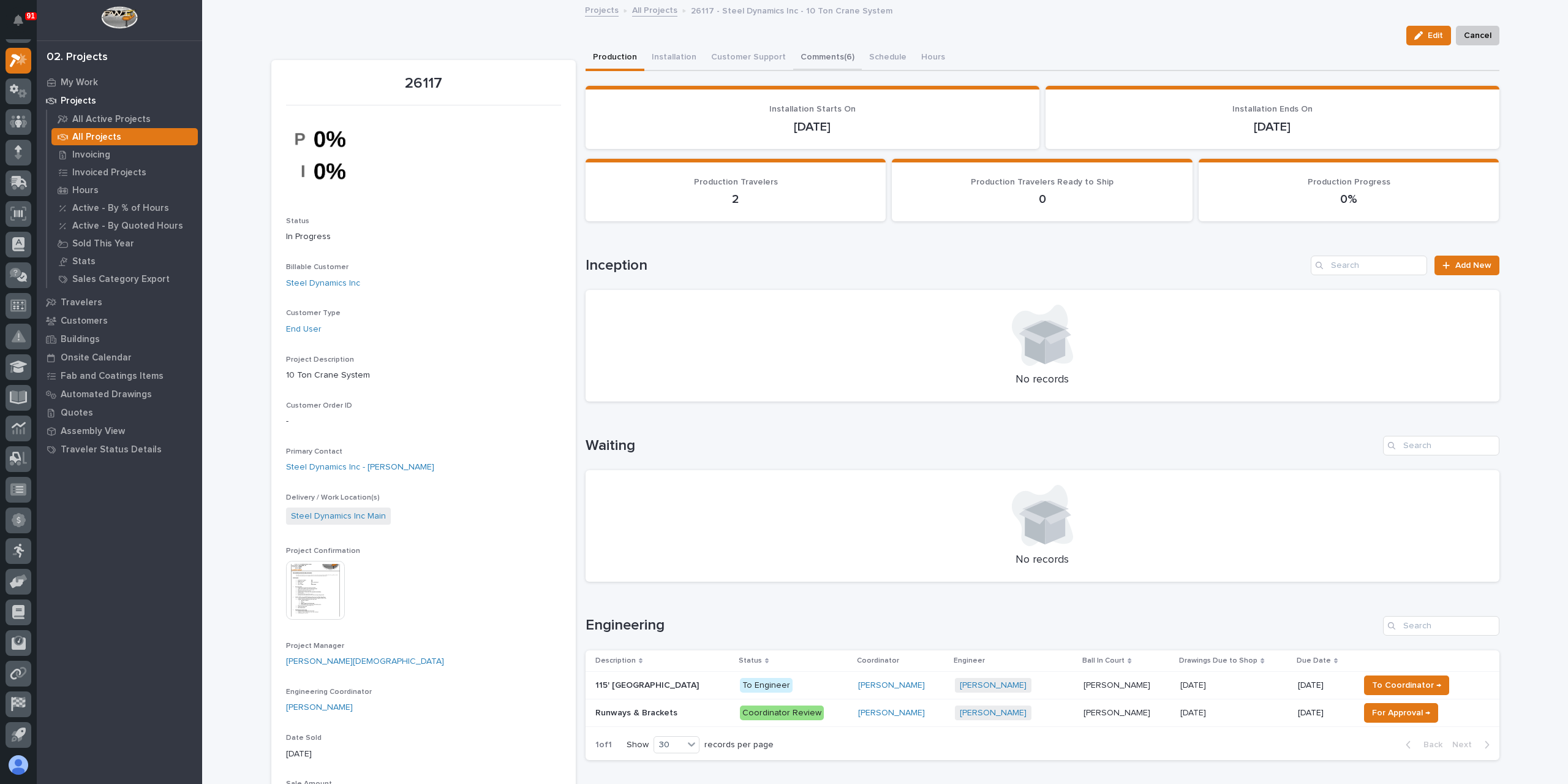
click at [819, 55] on button "Comments (6)" at bounding box center [827, 57] width 68 height 26
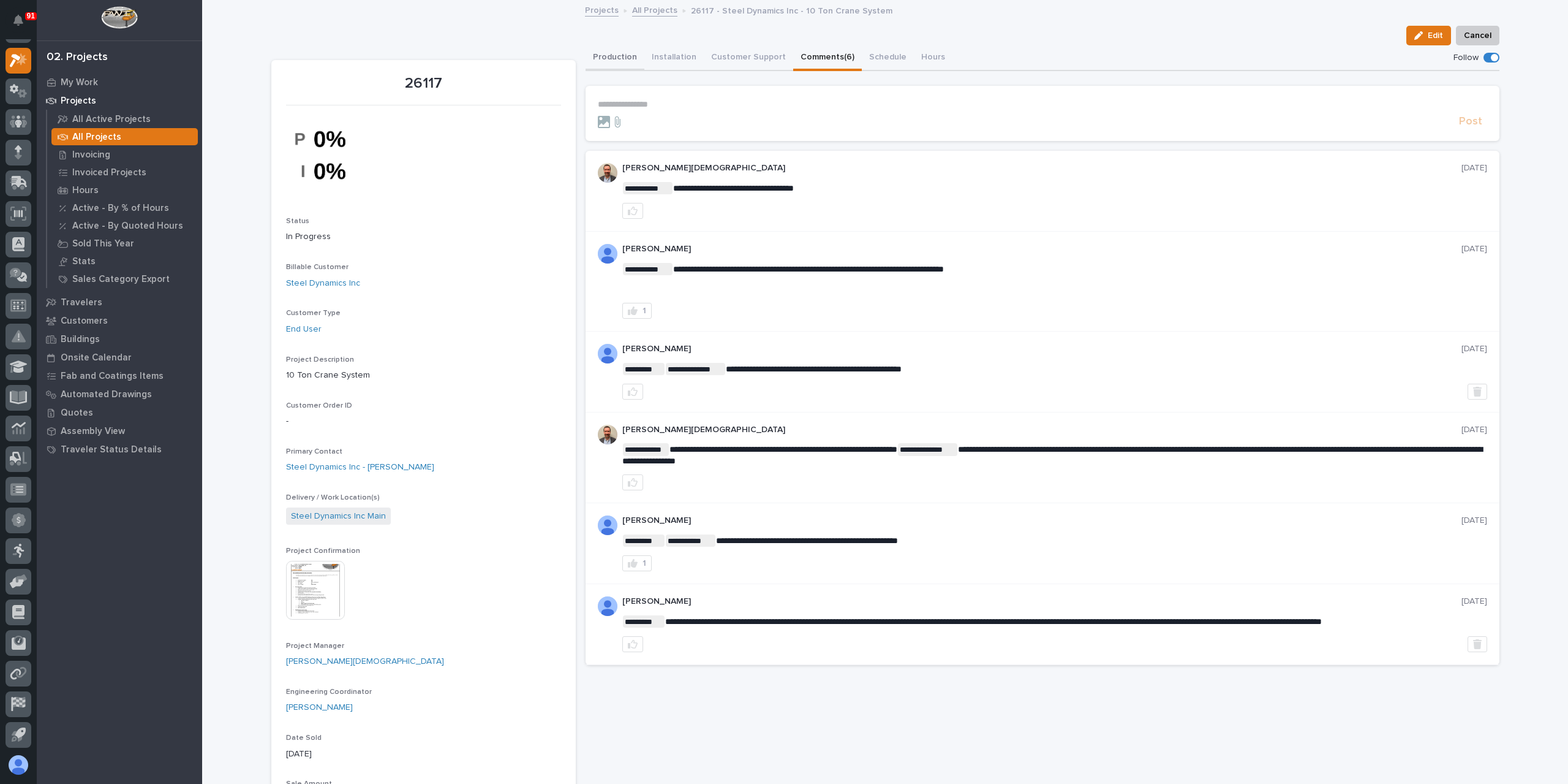
click at [633, 62] on button "Production" at bounding box center [615, 57] width 59 height 26
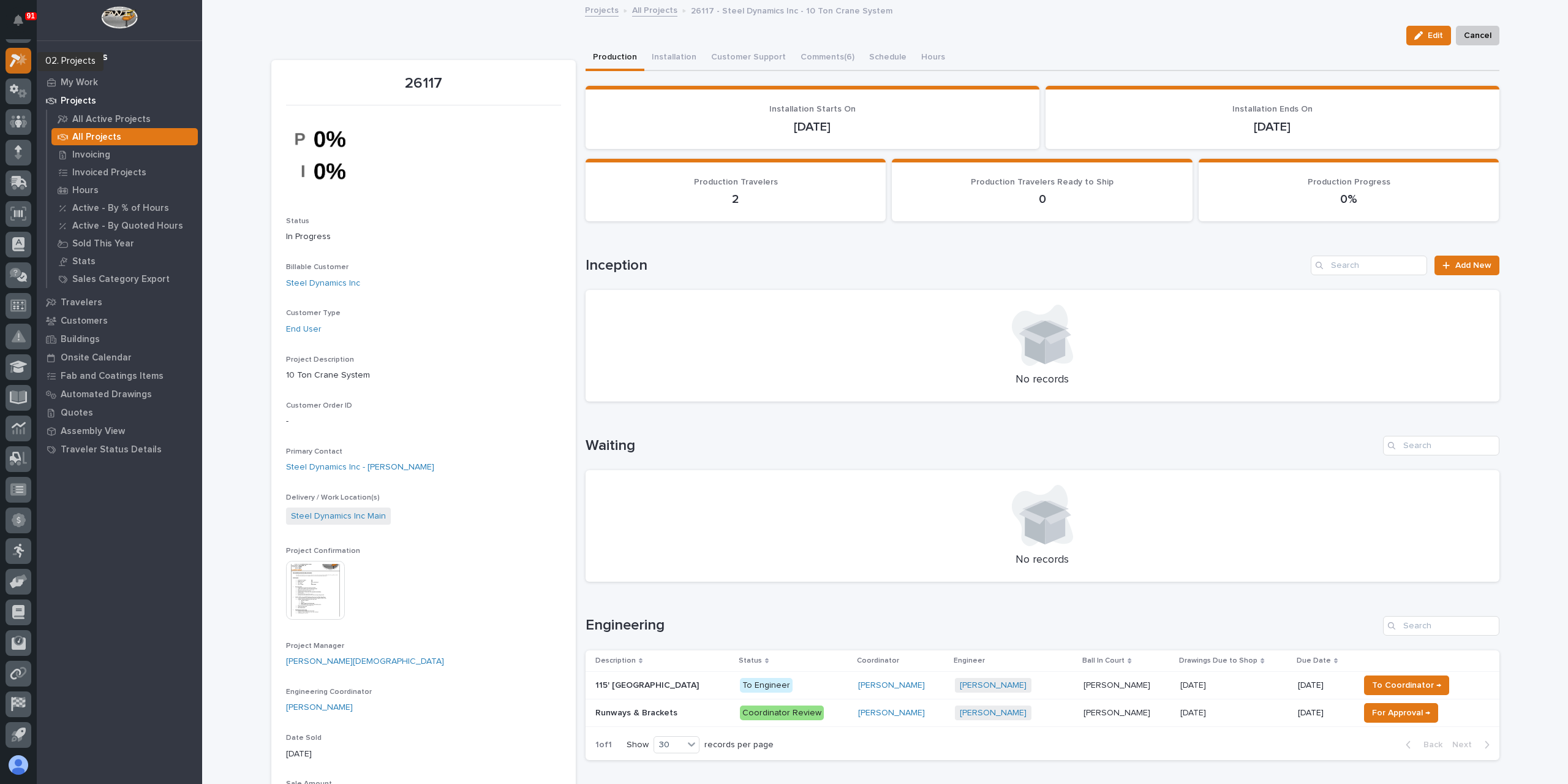
click at [18, 60] on icon at bounding box center [18, 60] width 17 height 14
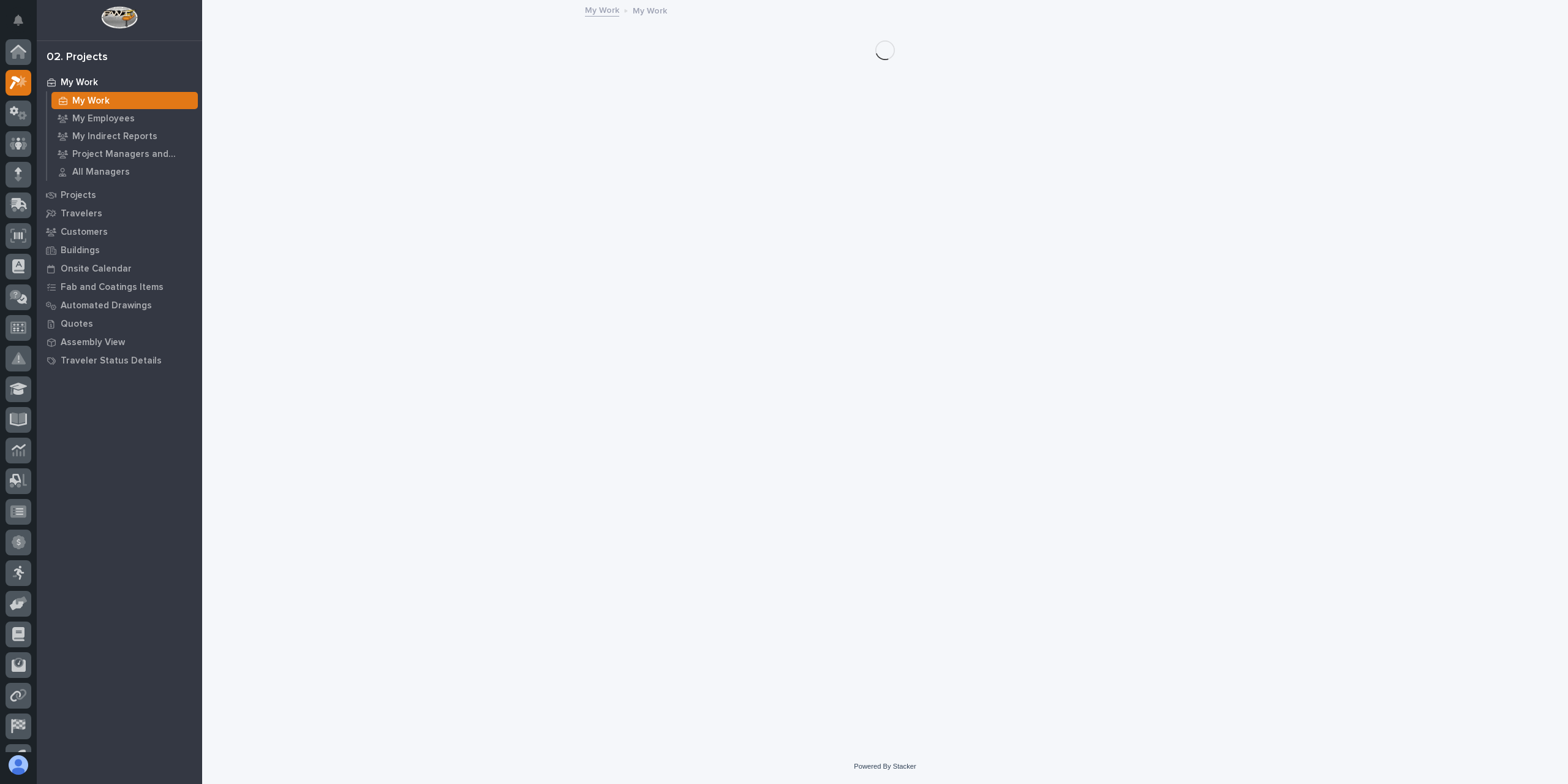
scroll to position [22, 0]
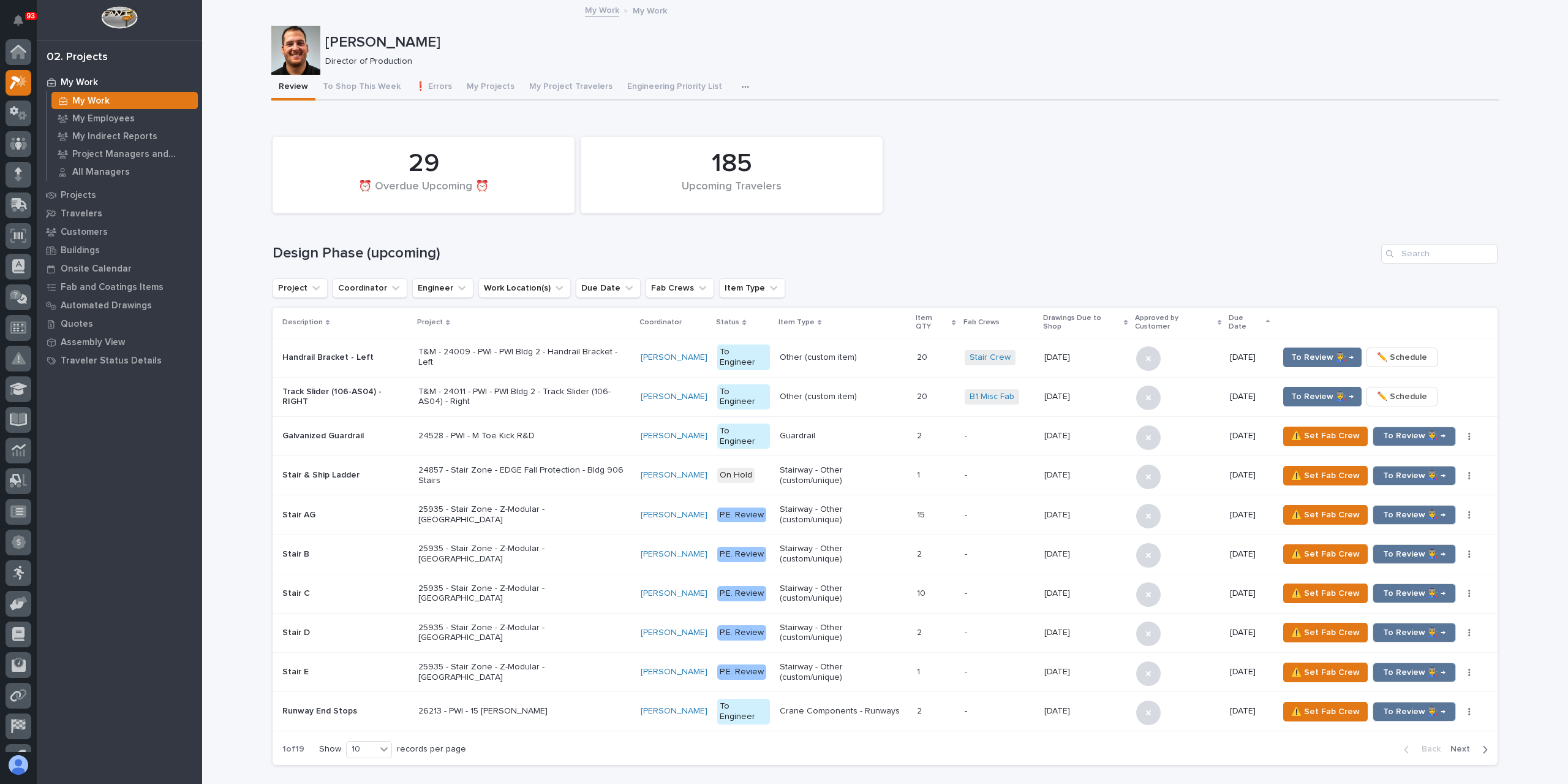
scroll to position [22, 0]
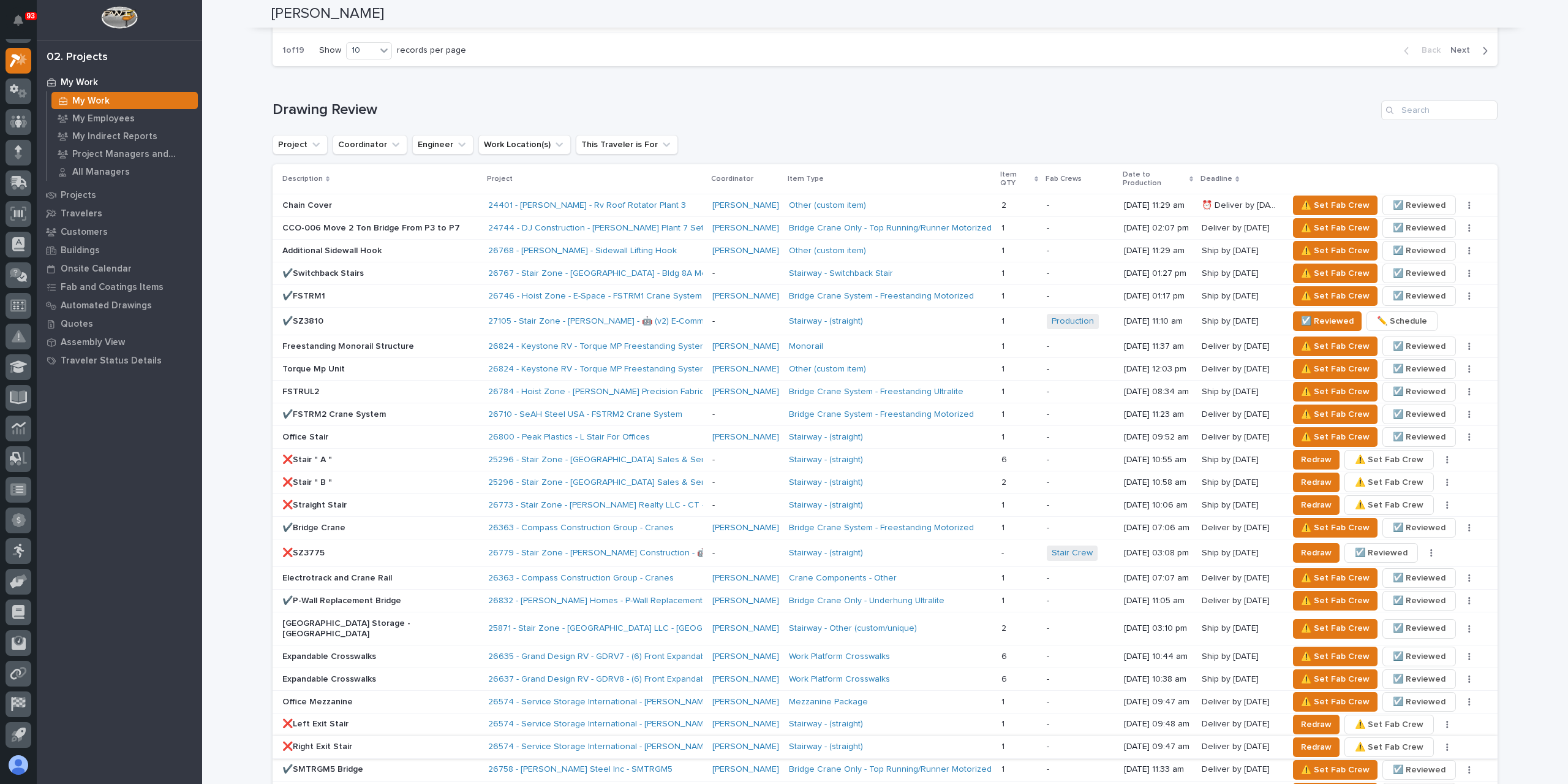
scroll to position [674, 0]
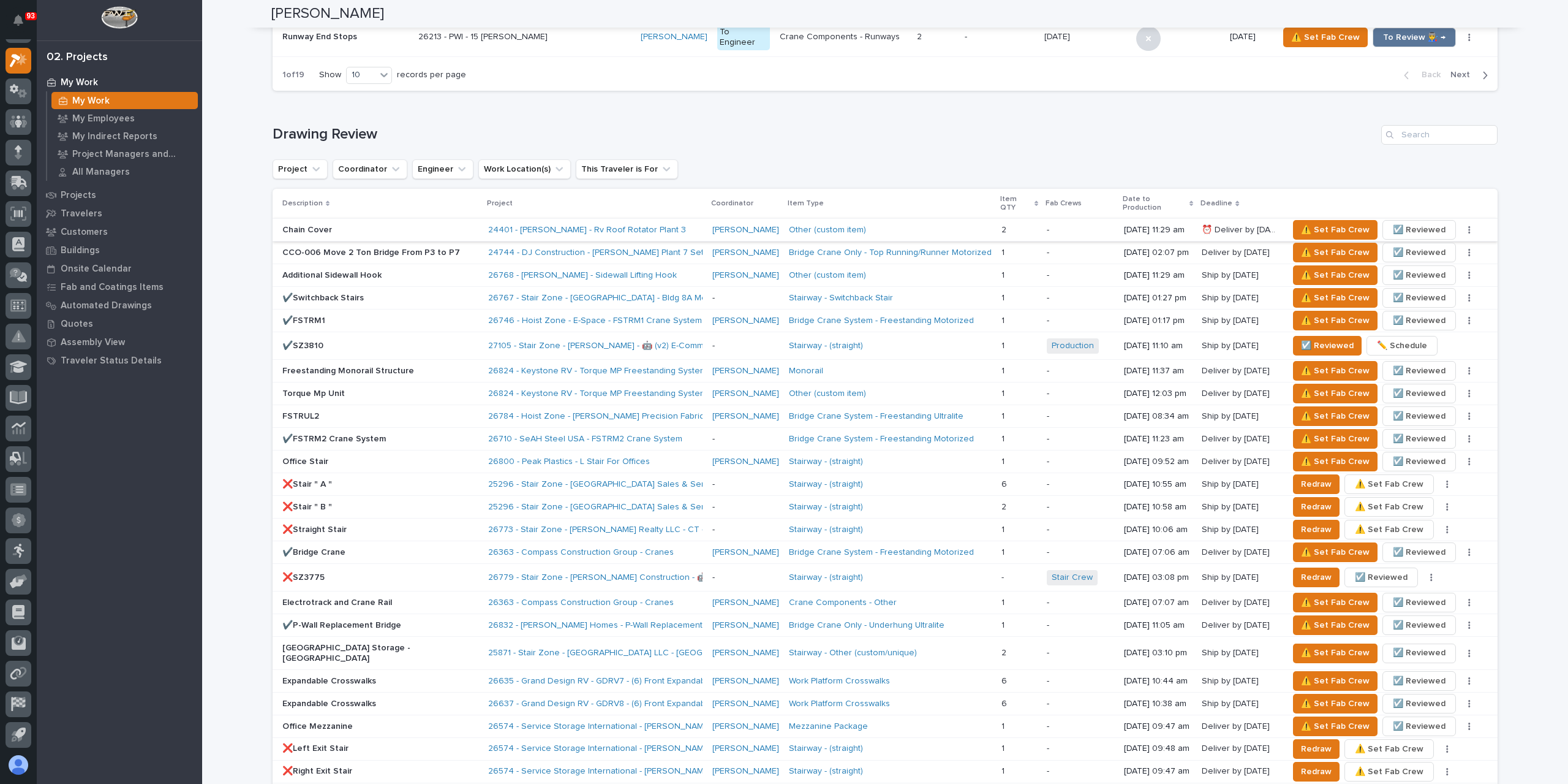
click at [1400, 222] on span "☑️ Reviewed" at bounding box center [1419, 230] width 52 height 15
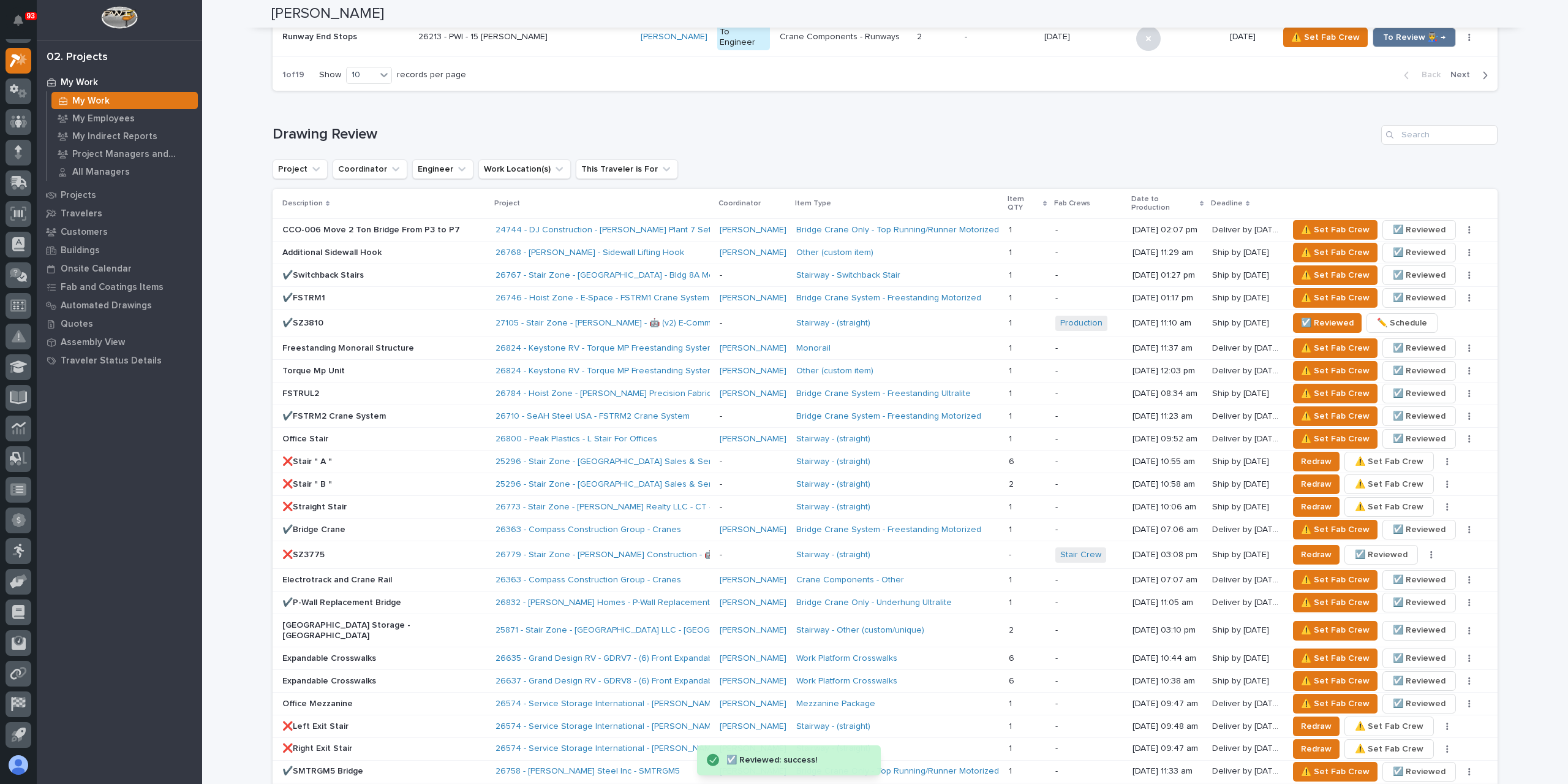
click at [1405, 222] on span "☑️ Reviewed" at bounding box center [1419, 230] width 52 height 15
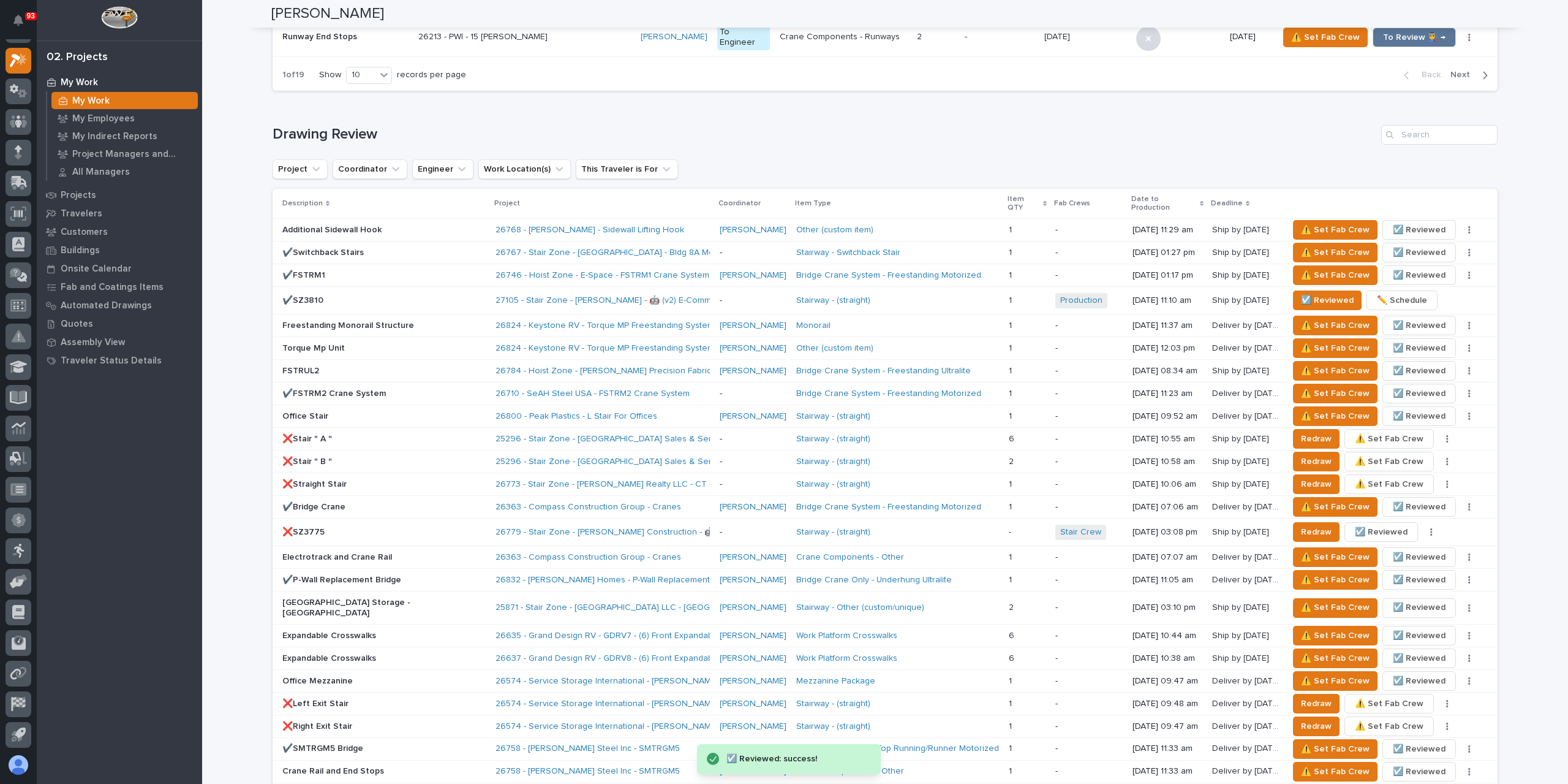
scroll to position [1532, 0]
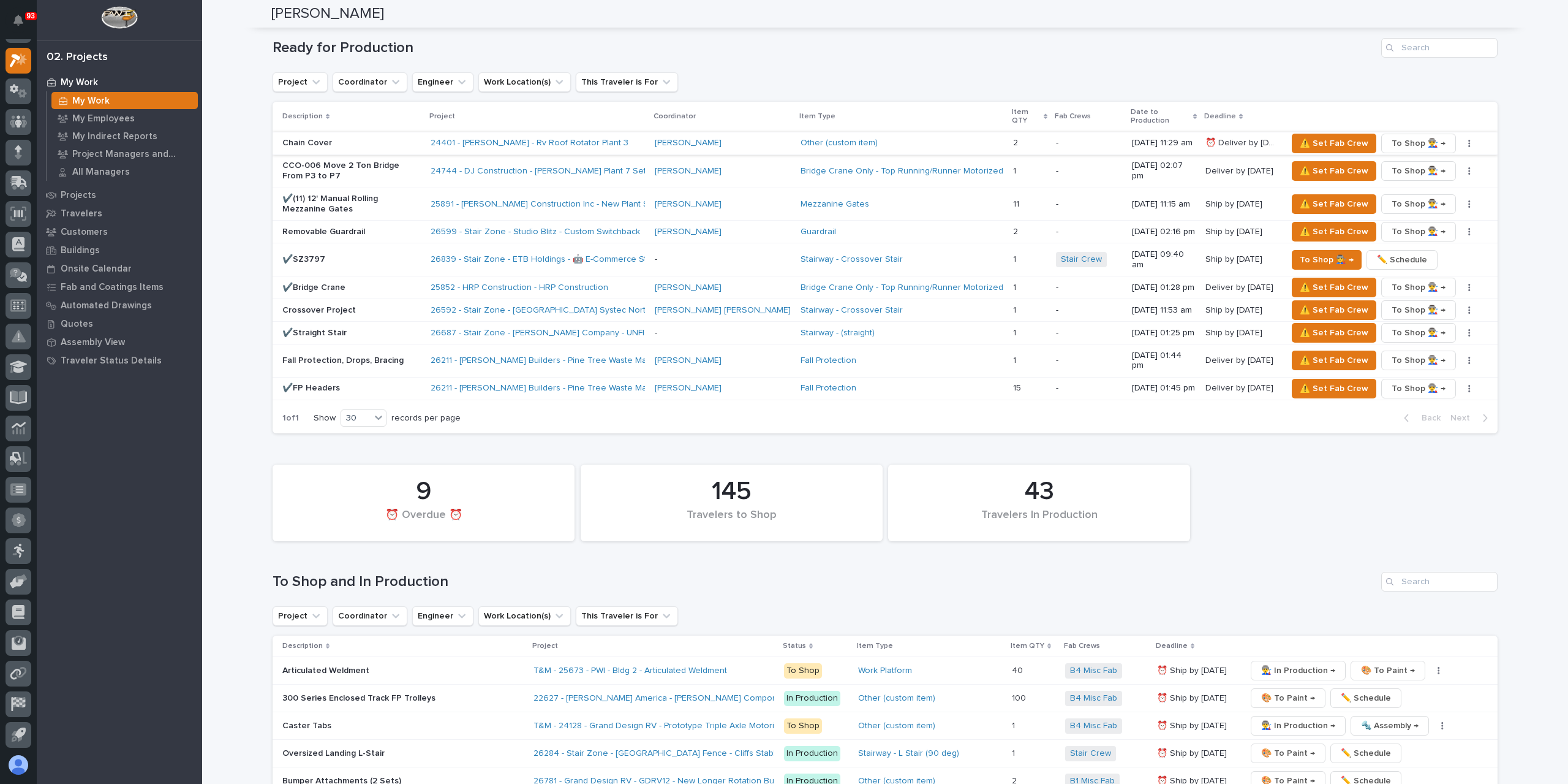
click at [1468, 139] on icon "button" at bounding box center [1469, 143] width 2 height 8
click at [1412, 152] on span "✏️ Schedule" at bounding box center [1421, 159] width 50 height 15
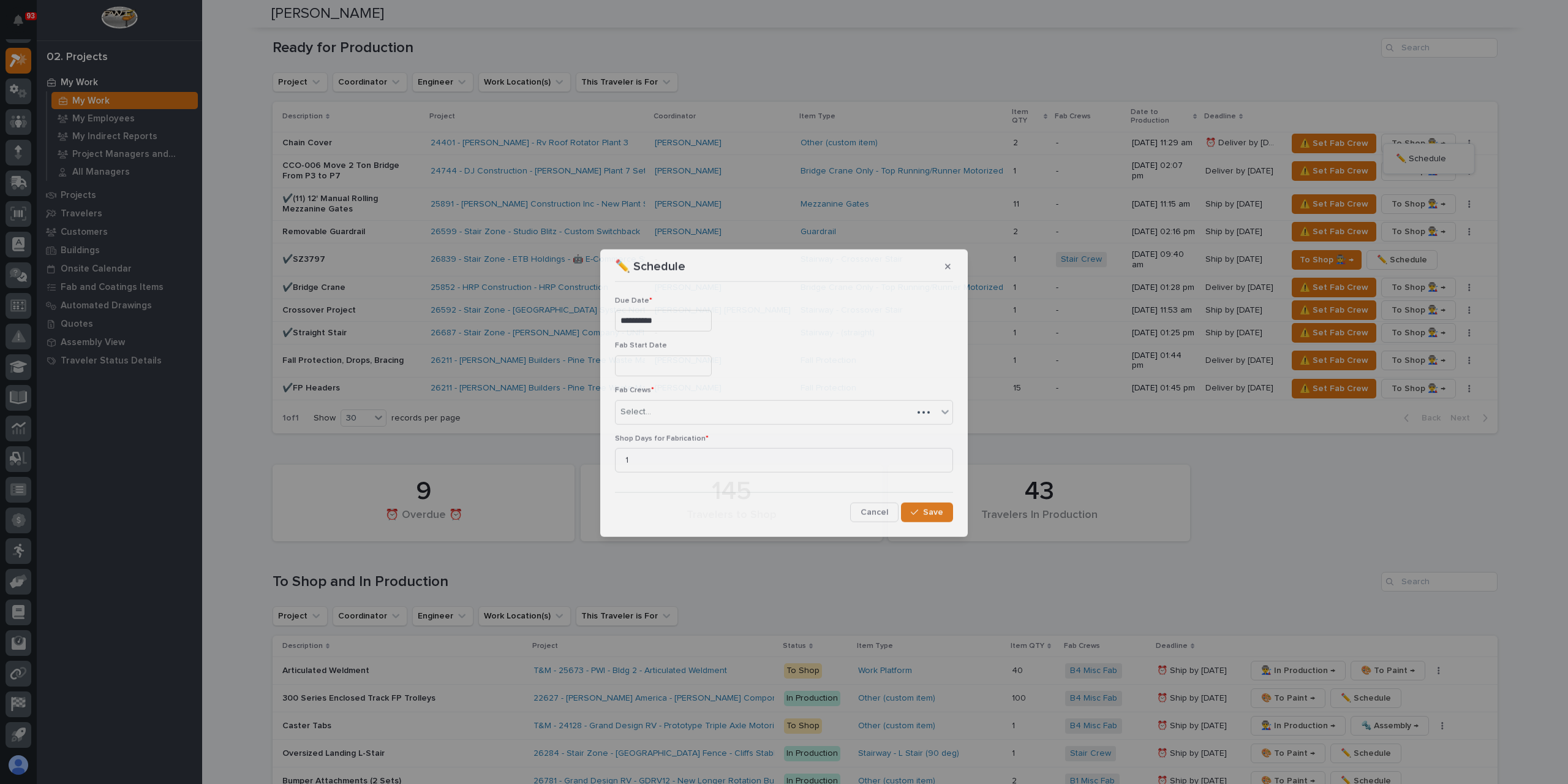
click at [675, 327] on input "**********" at bounding box center [663, 321] width 97 height 22
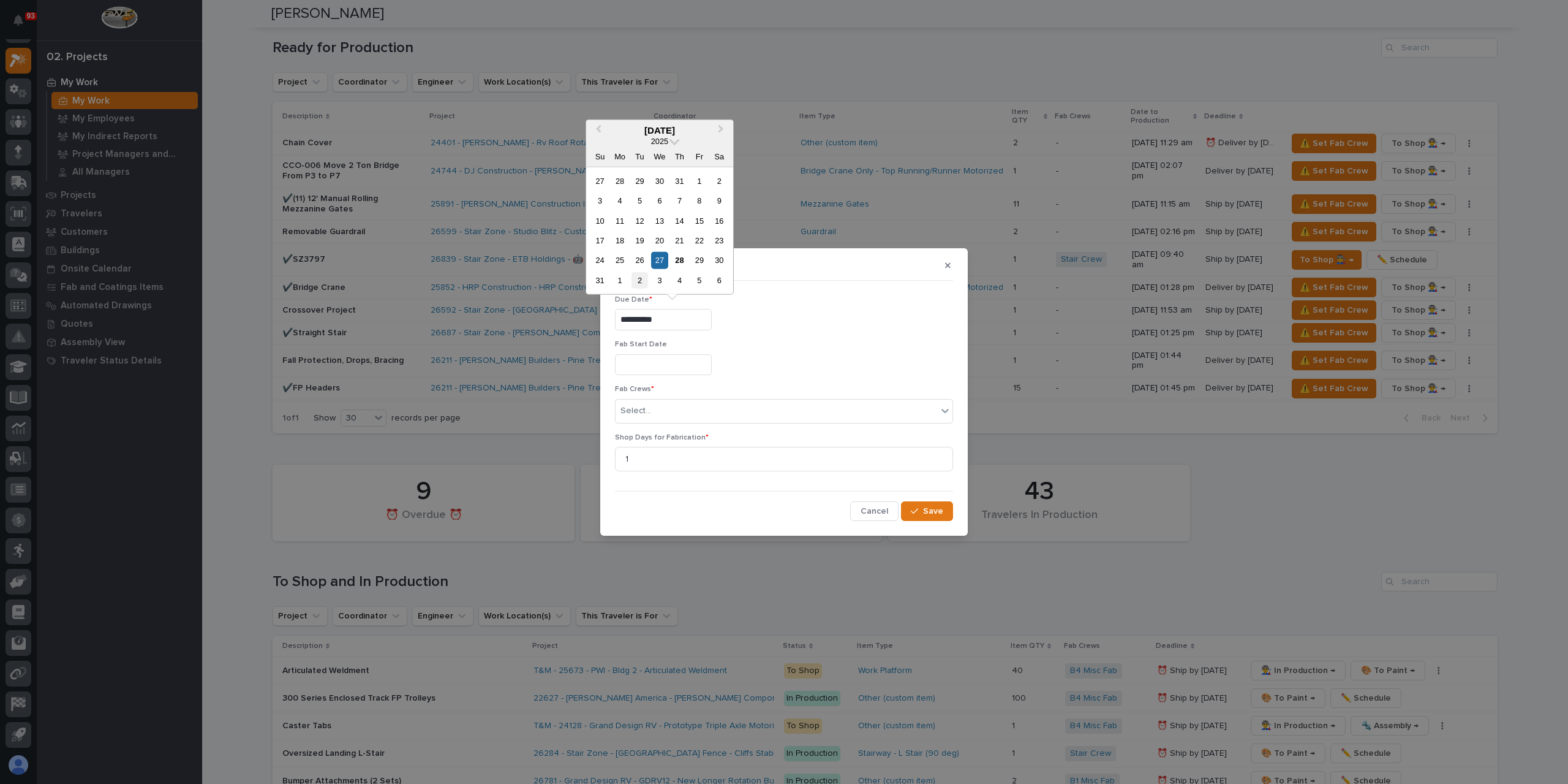
click at [638, 279] on div "2" at bounding box center [640, 281] width 17 height 17
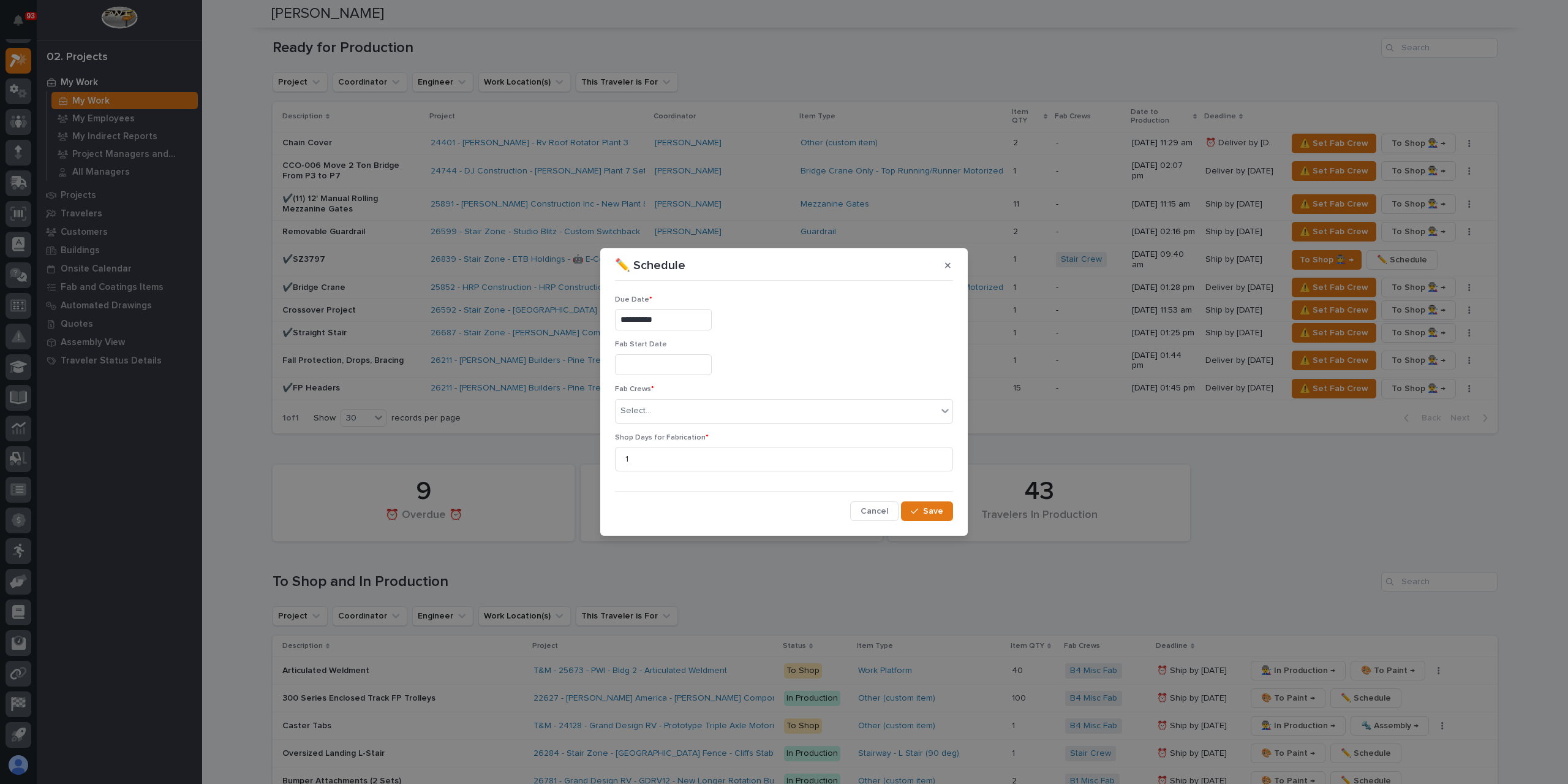
type input "**********"
click at [655, 407] on div "Select..." at bounding box center [776, 411] width 321 height 20
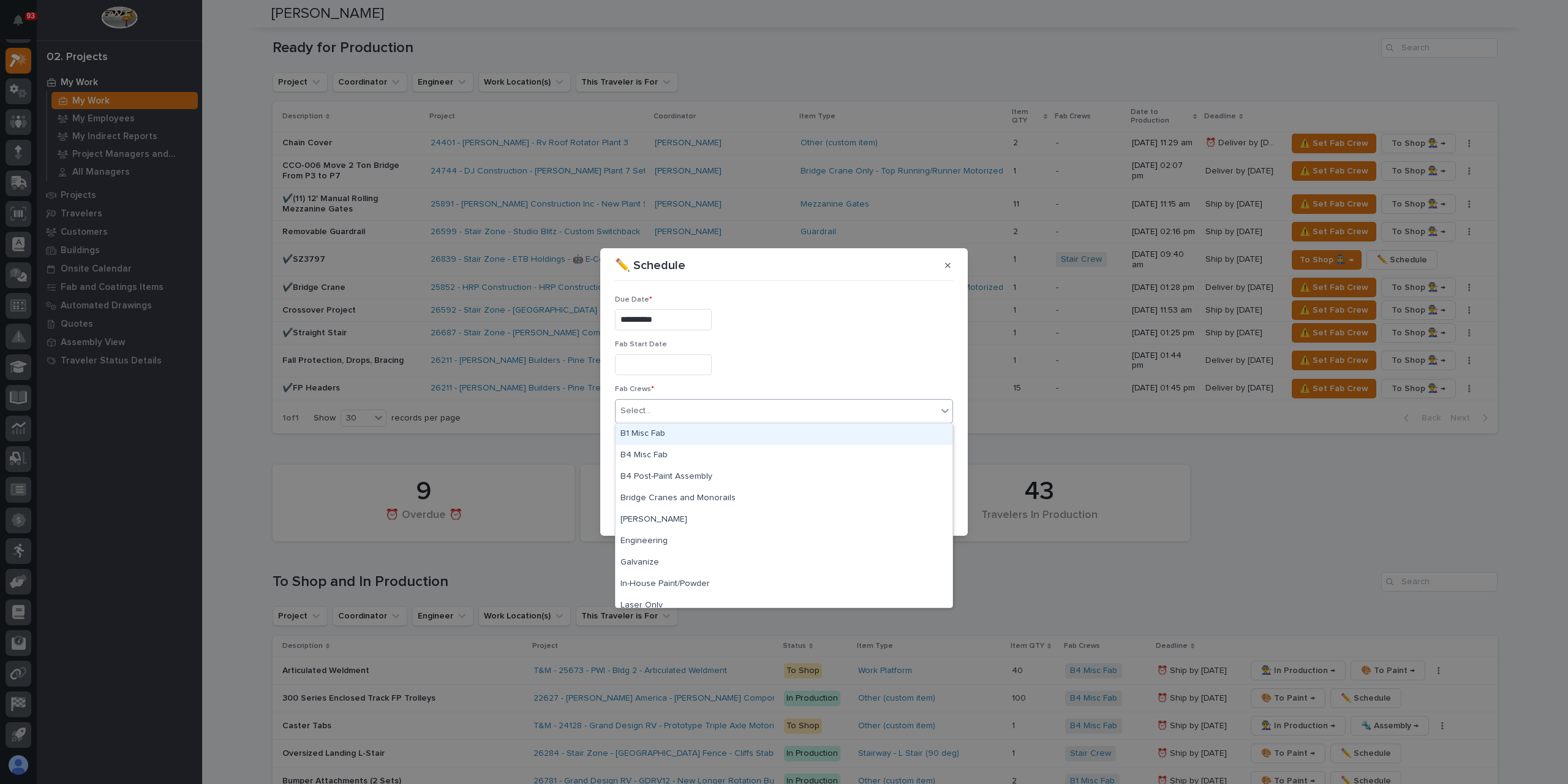
click at [670, 437] on div "B1 Misc Fab" at bounding box center [784, 434] width 337 height 22
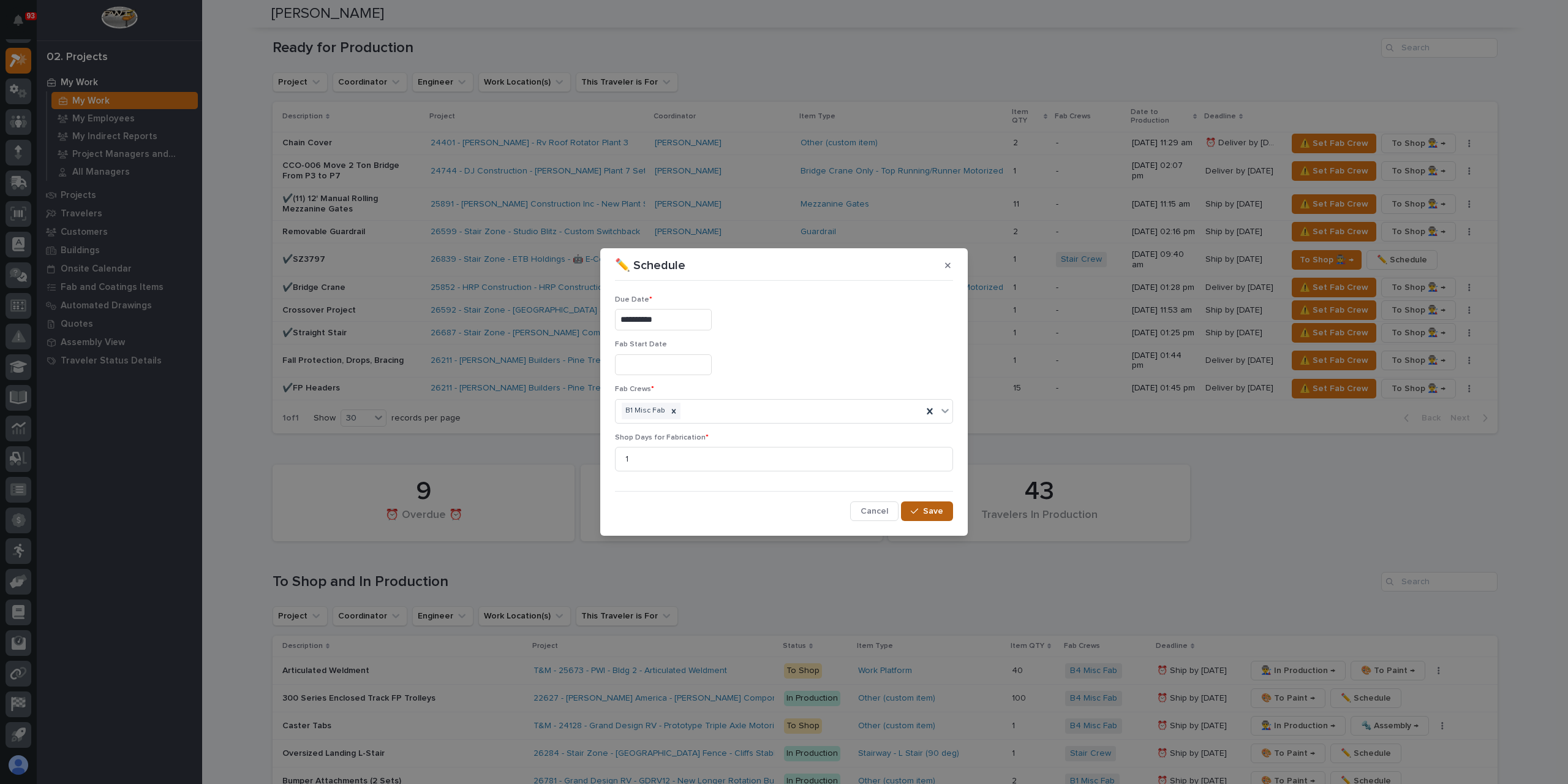
click at [924, 512] on span "Save" at bounding box center [933, 511] width 20 height 11
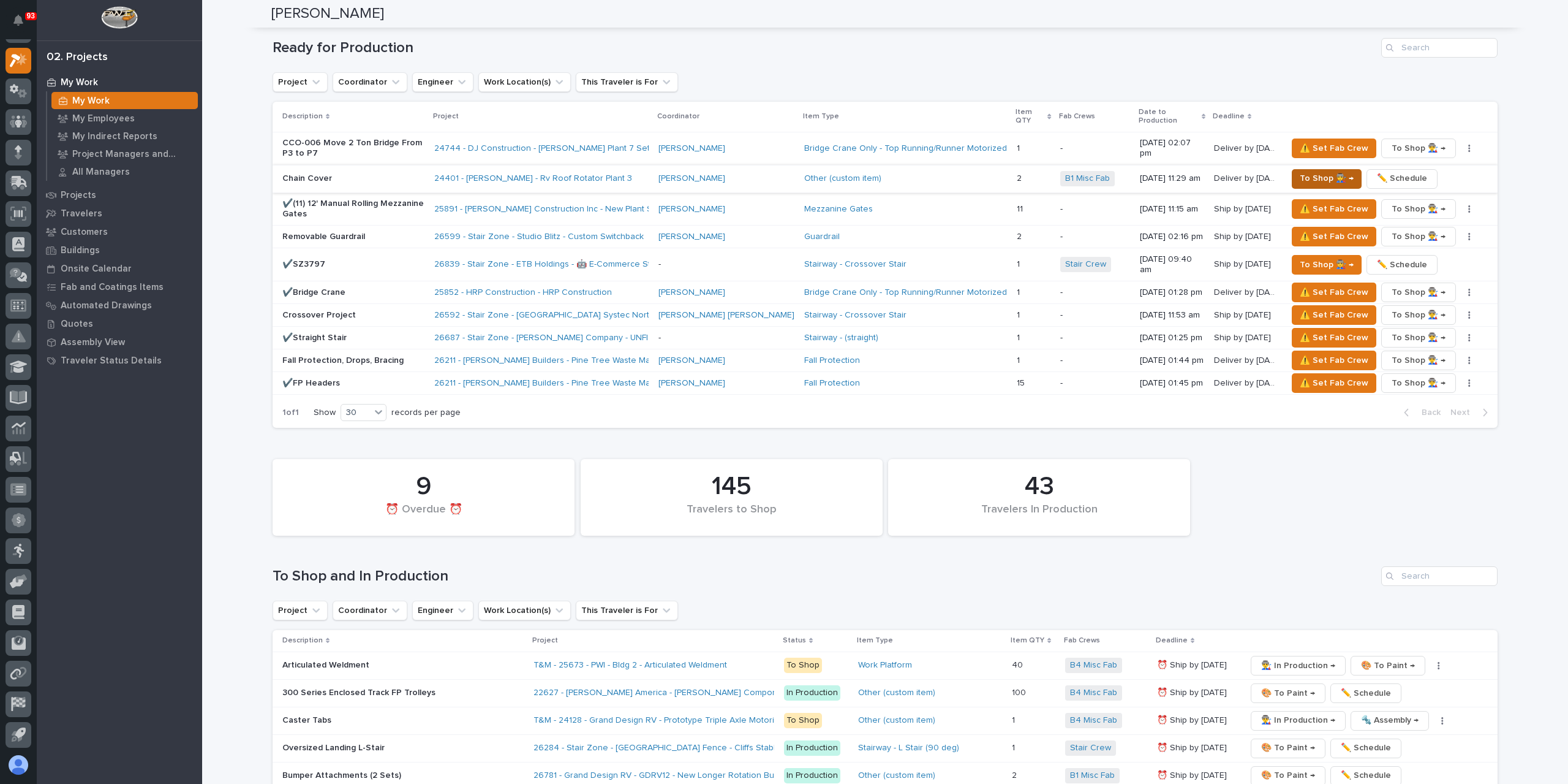
click at [1305, 171] on span "To Shop 👨‍🏭 →" at bounding box center [1327, 178] width 54 height 15
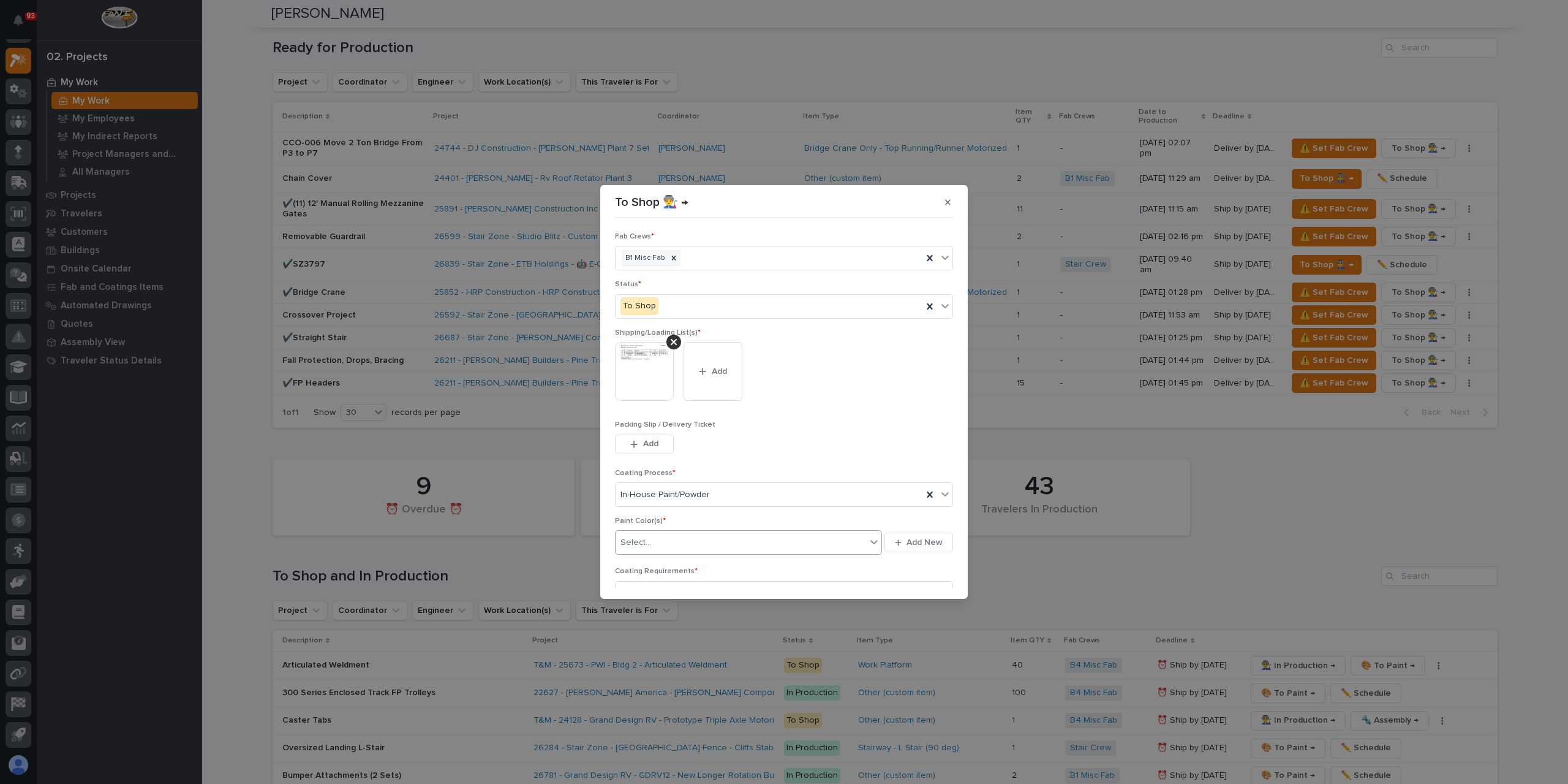
click at [665, 538] on div "Select..." at bounding box center [740, 542] width 251 height 20
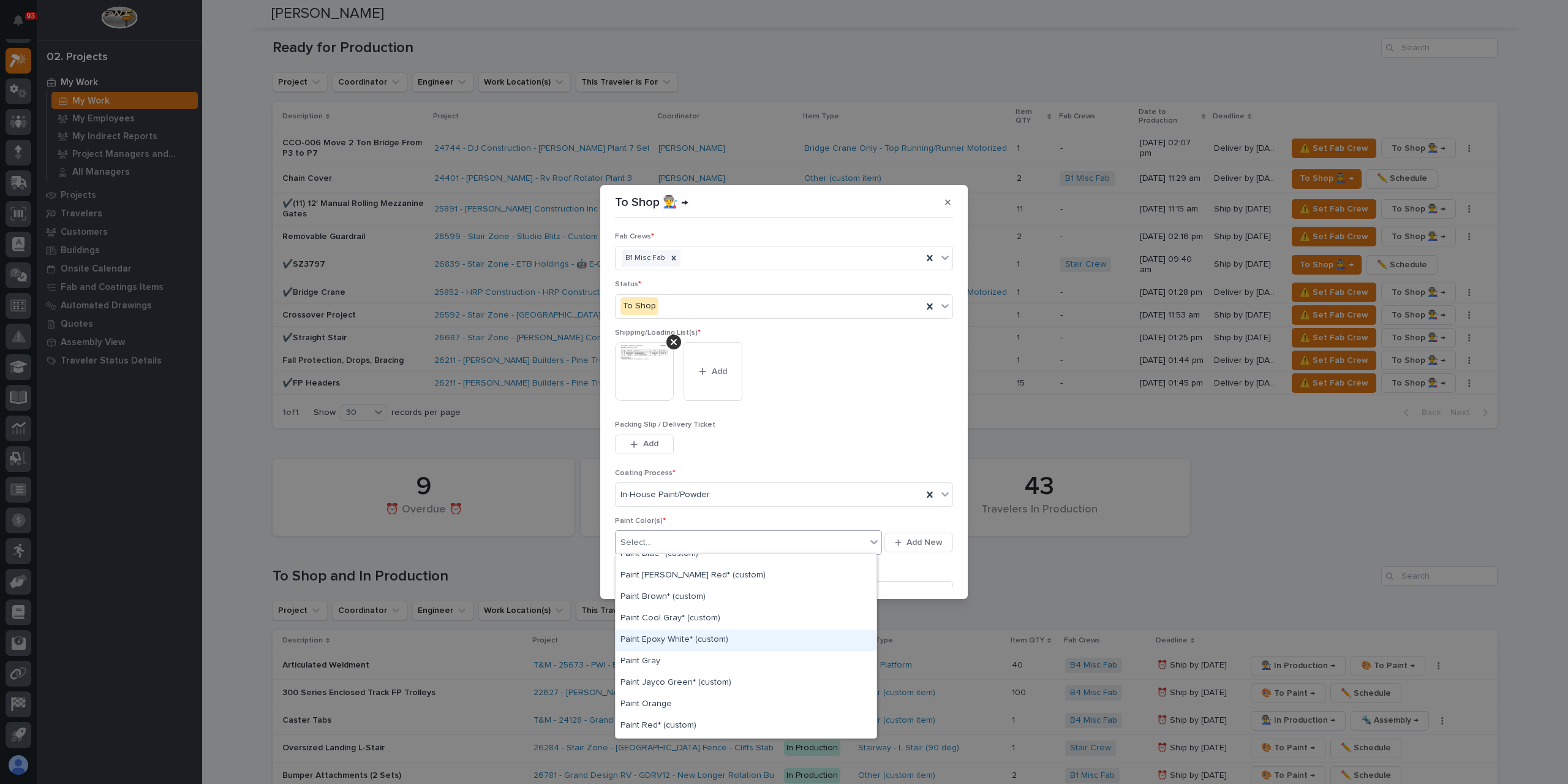
scroll to position [126, 0]
click at [710, 589] on div "Paint Brinkley Red* (custom)" at bounding box center [745, 589] width 261 height 22
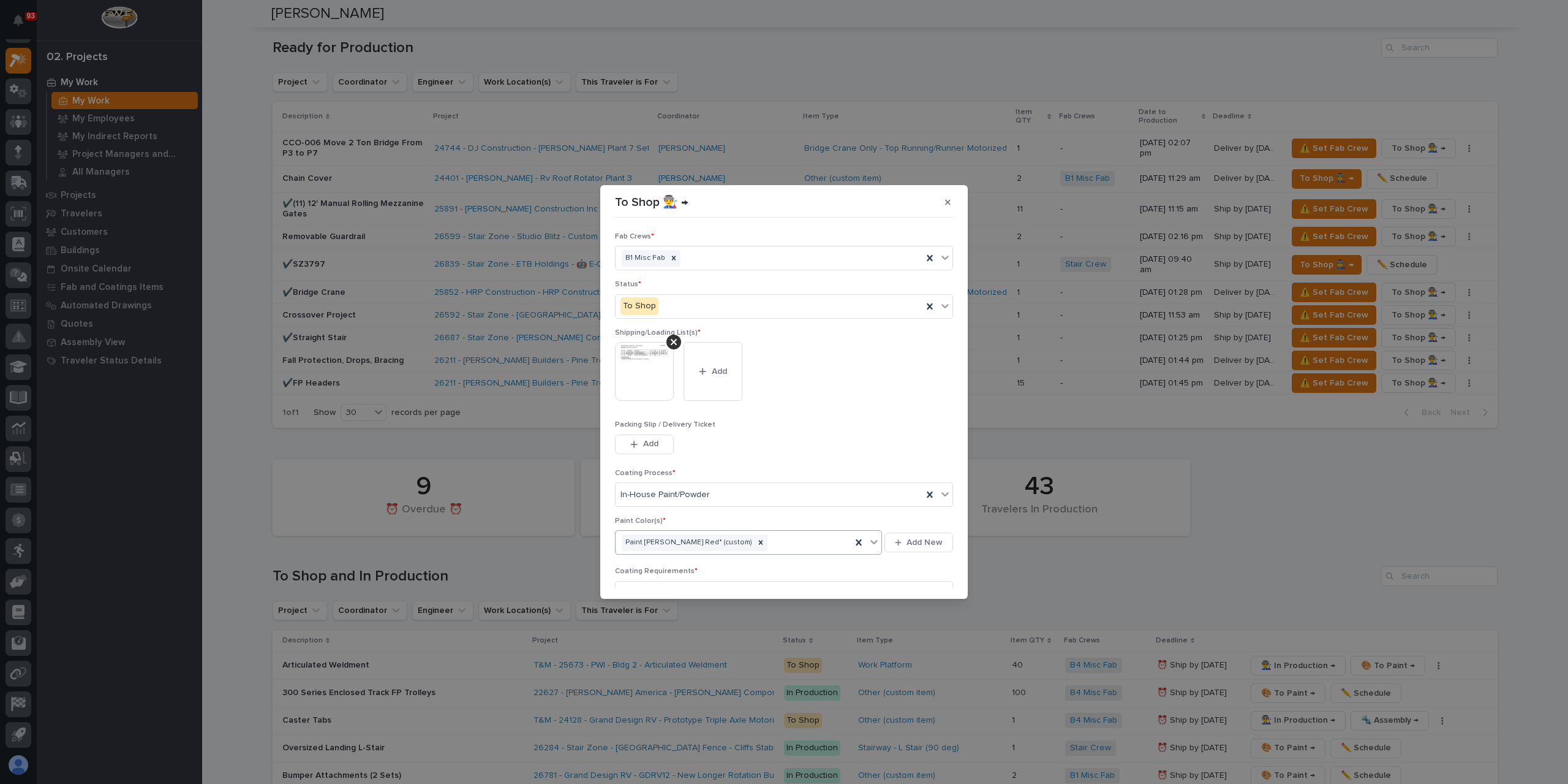
scroll to position [66, 0]
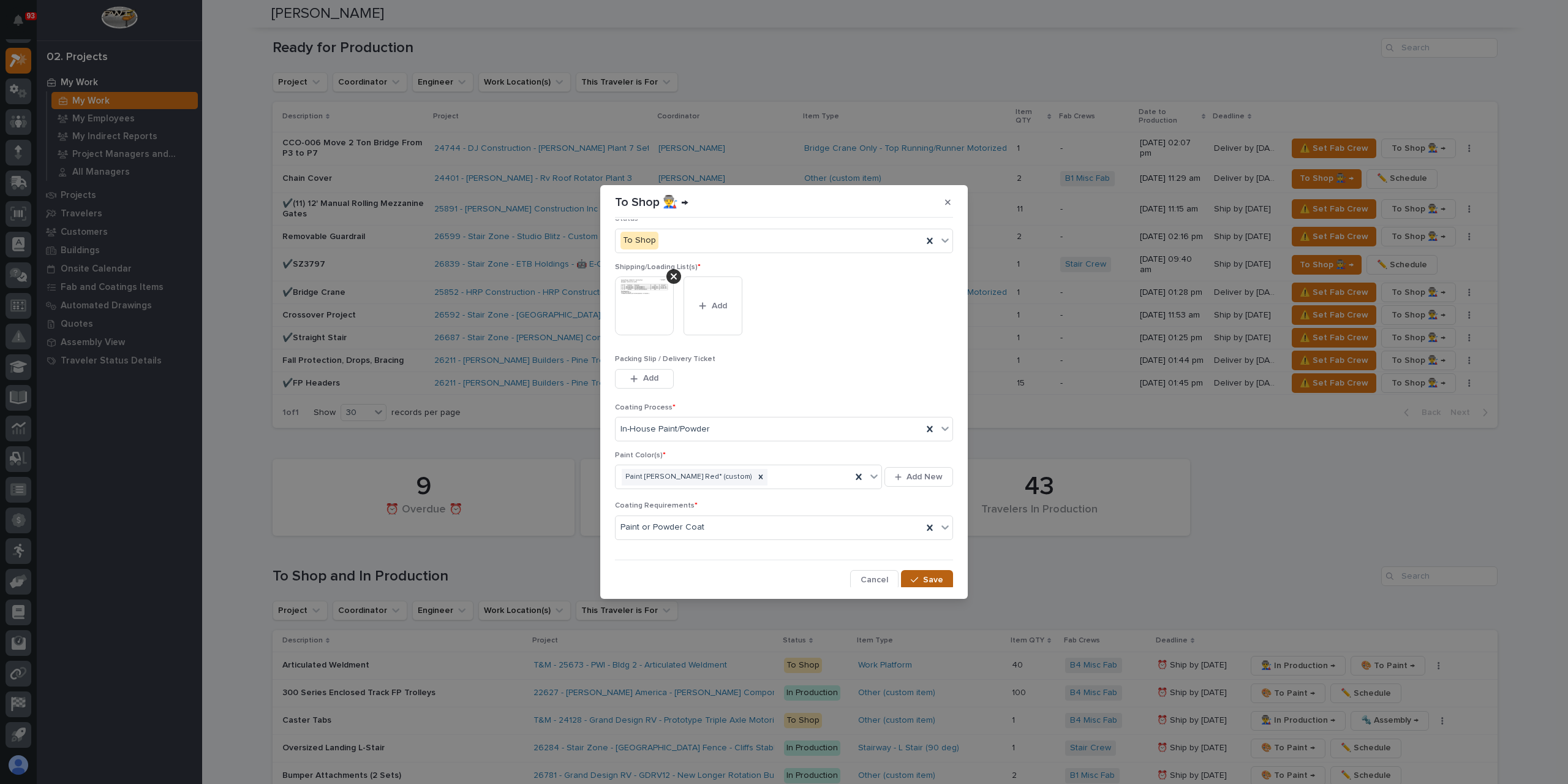
click at [923, 577] on span "Save" at bounding box center [933, 579] width 20 height 11
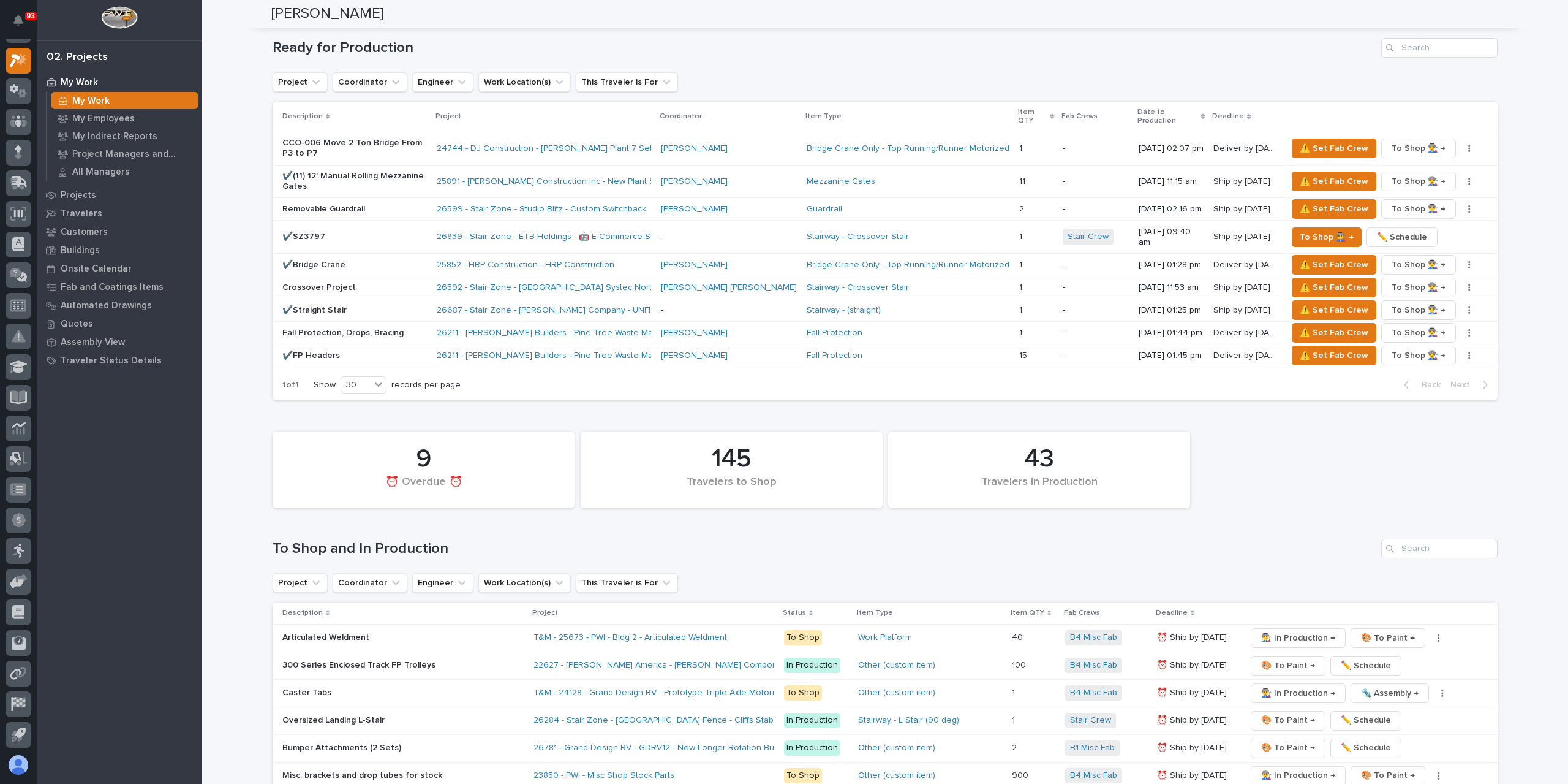
click at [313, 133] on div "CCO-006 Move 2 Ton Bridge From P3 to P7" at bounding box center [355, 148] width 145 height 31
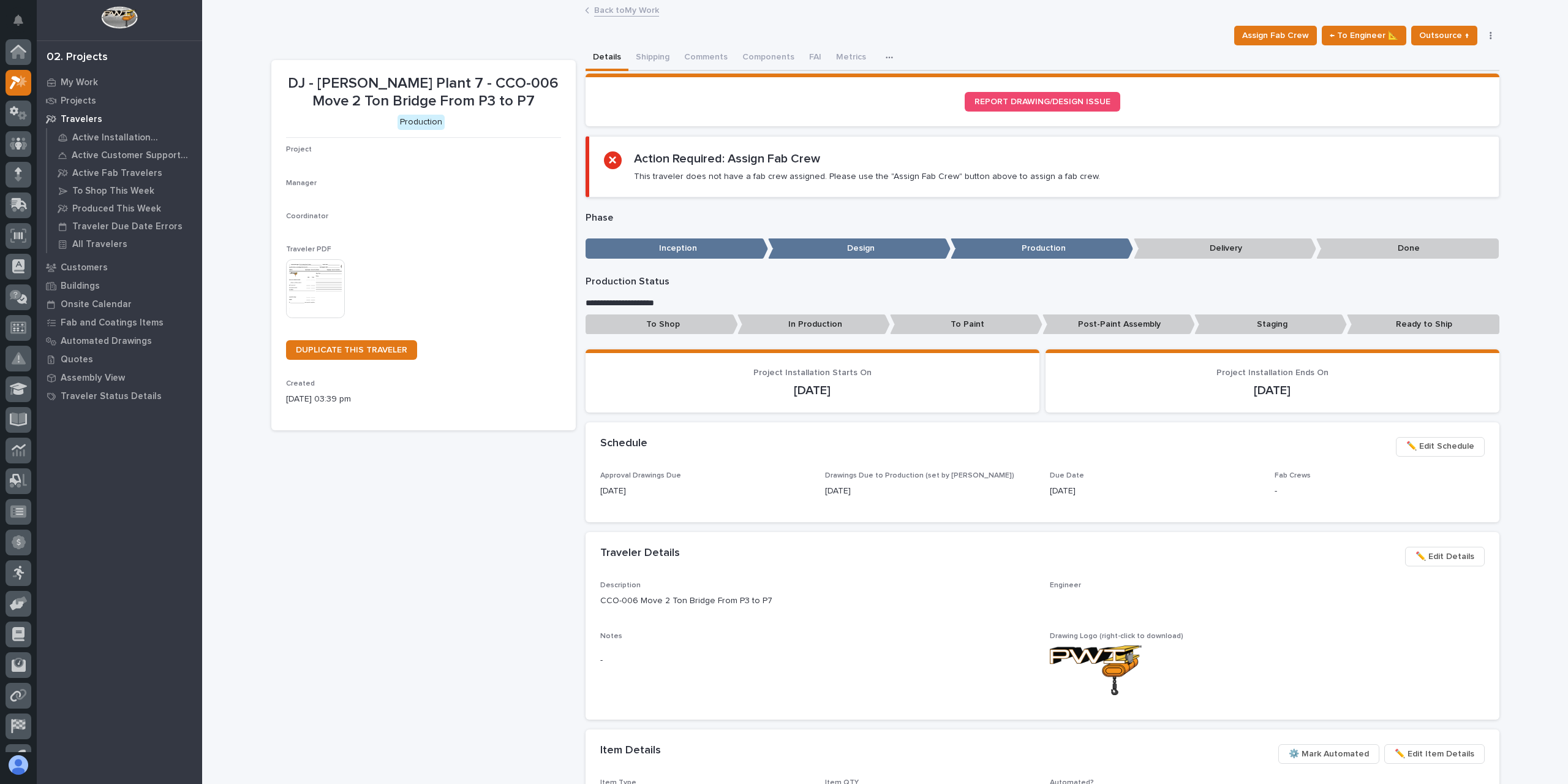
scroll to position [22, 0]
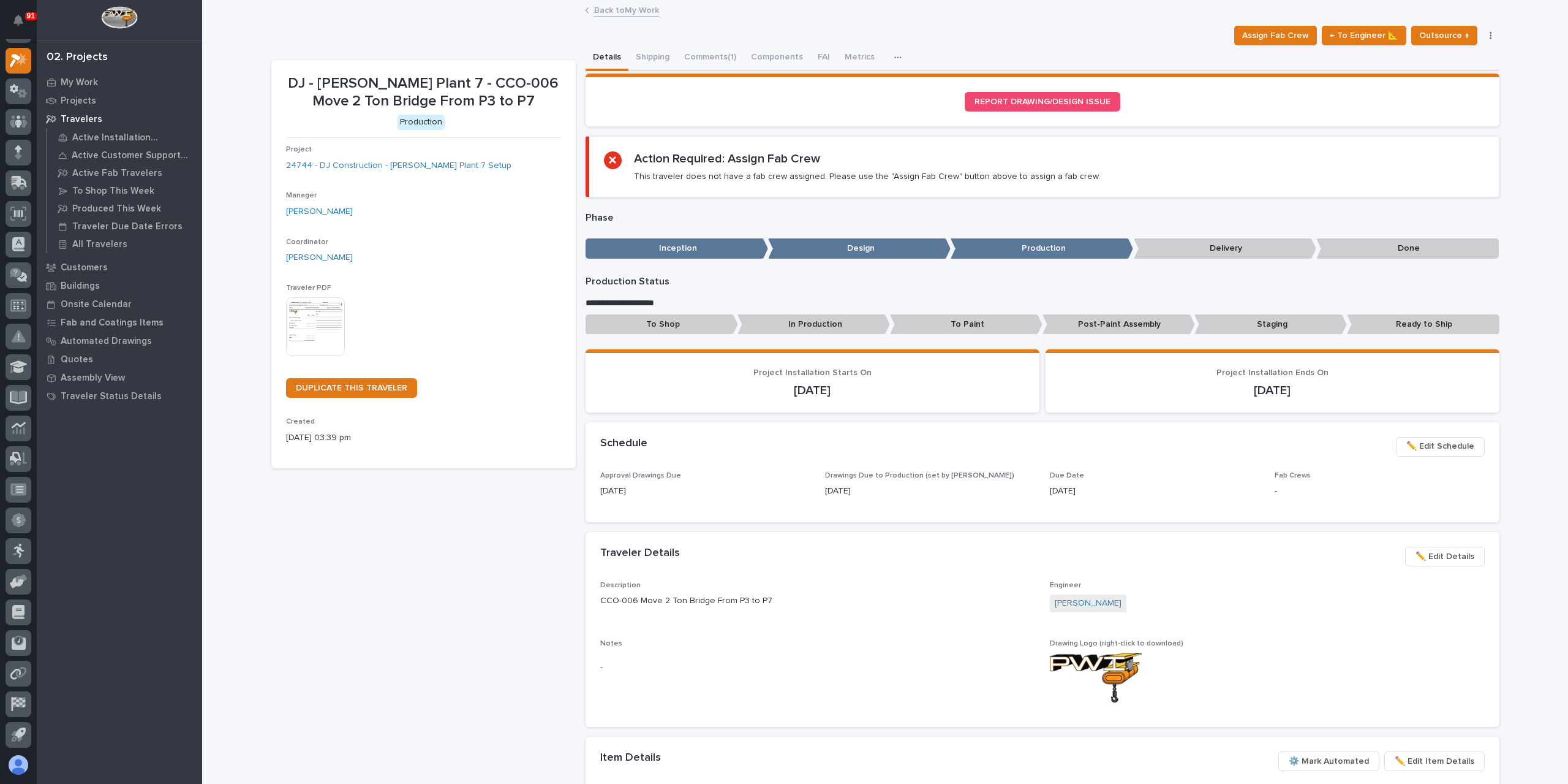
click at [1090, 323] on p "Post-Paint Assembly" at bounding box center [1118, 324] width 152 height 20
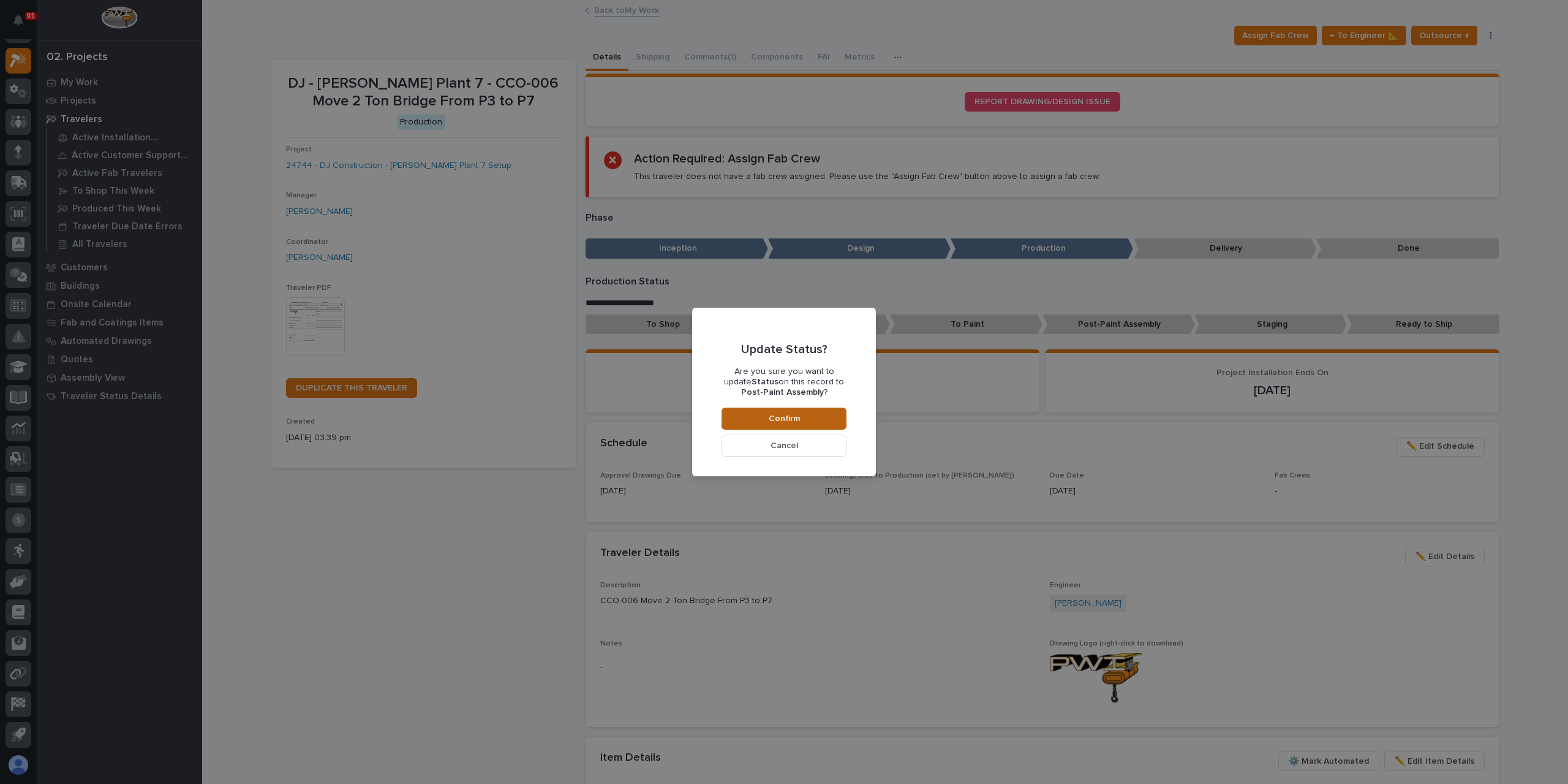
click at [818, 416] on button "Confirm" at bounding box center [784, 418] width 125 height 22
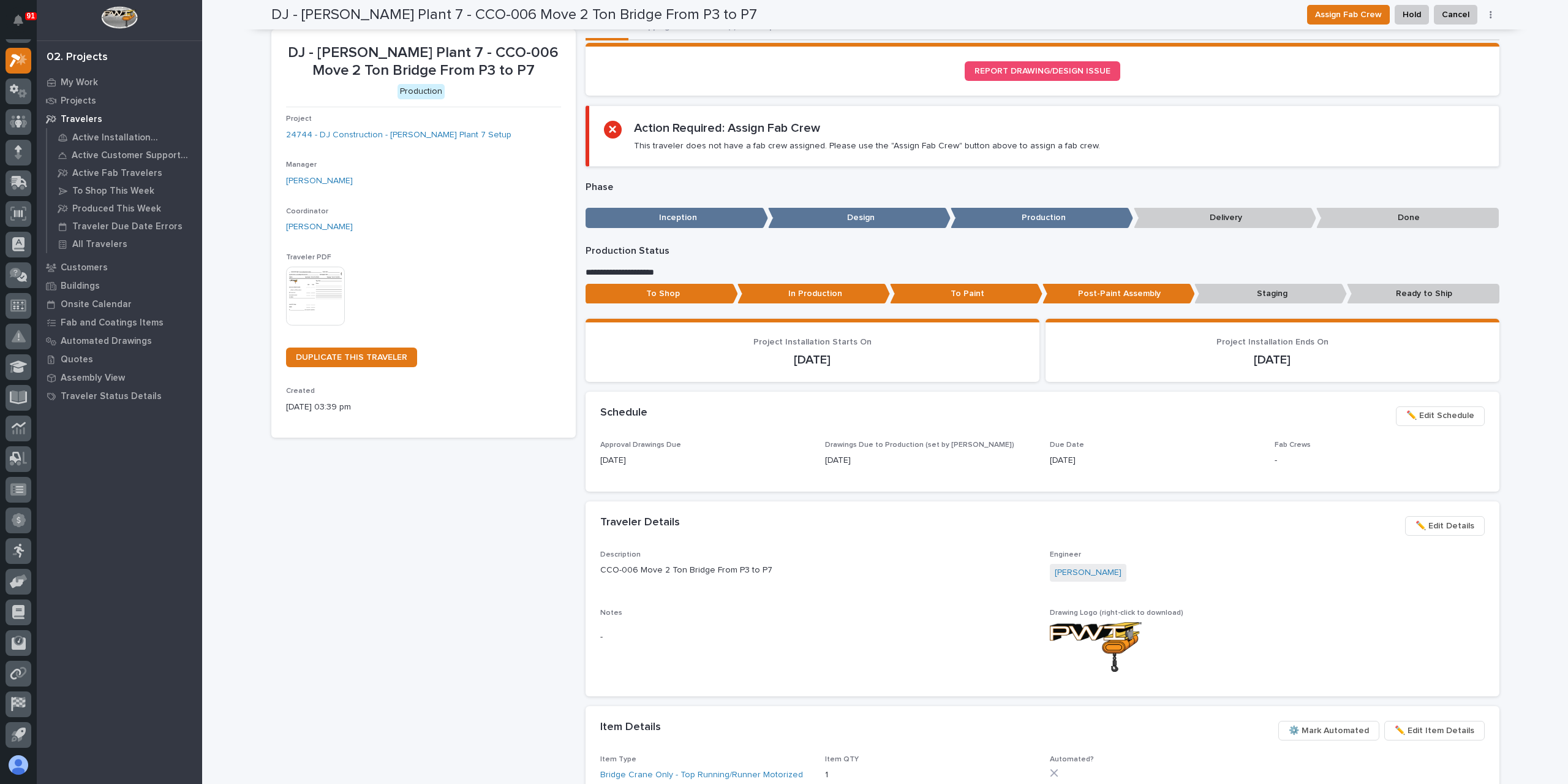
scroll to position [0, 0]
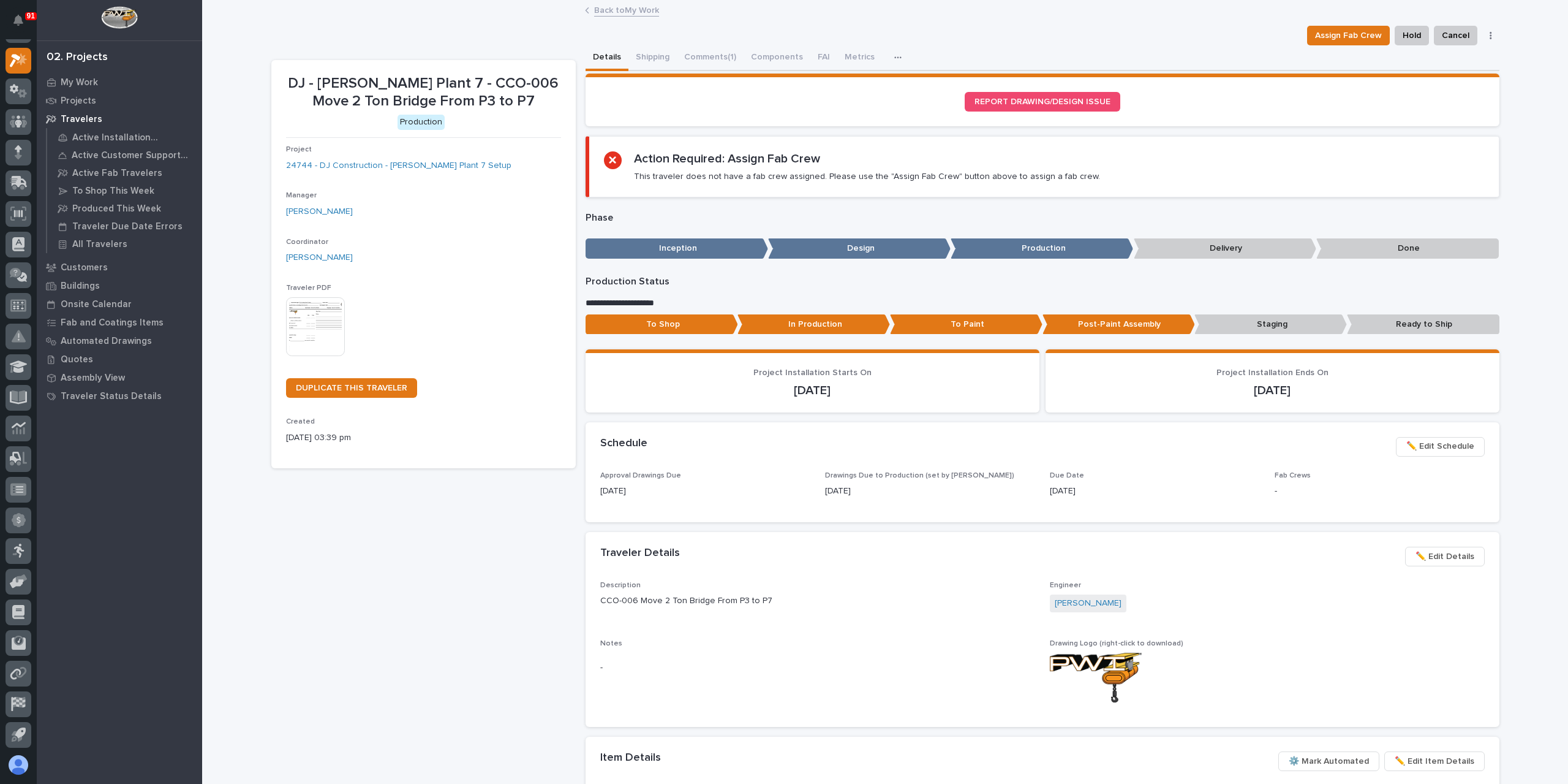
click at [635, 12] on link "Back to My Work" at bounding box center [626, 9] width 65 height 14
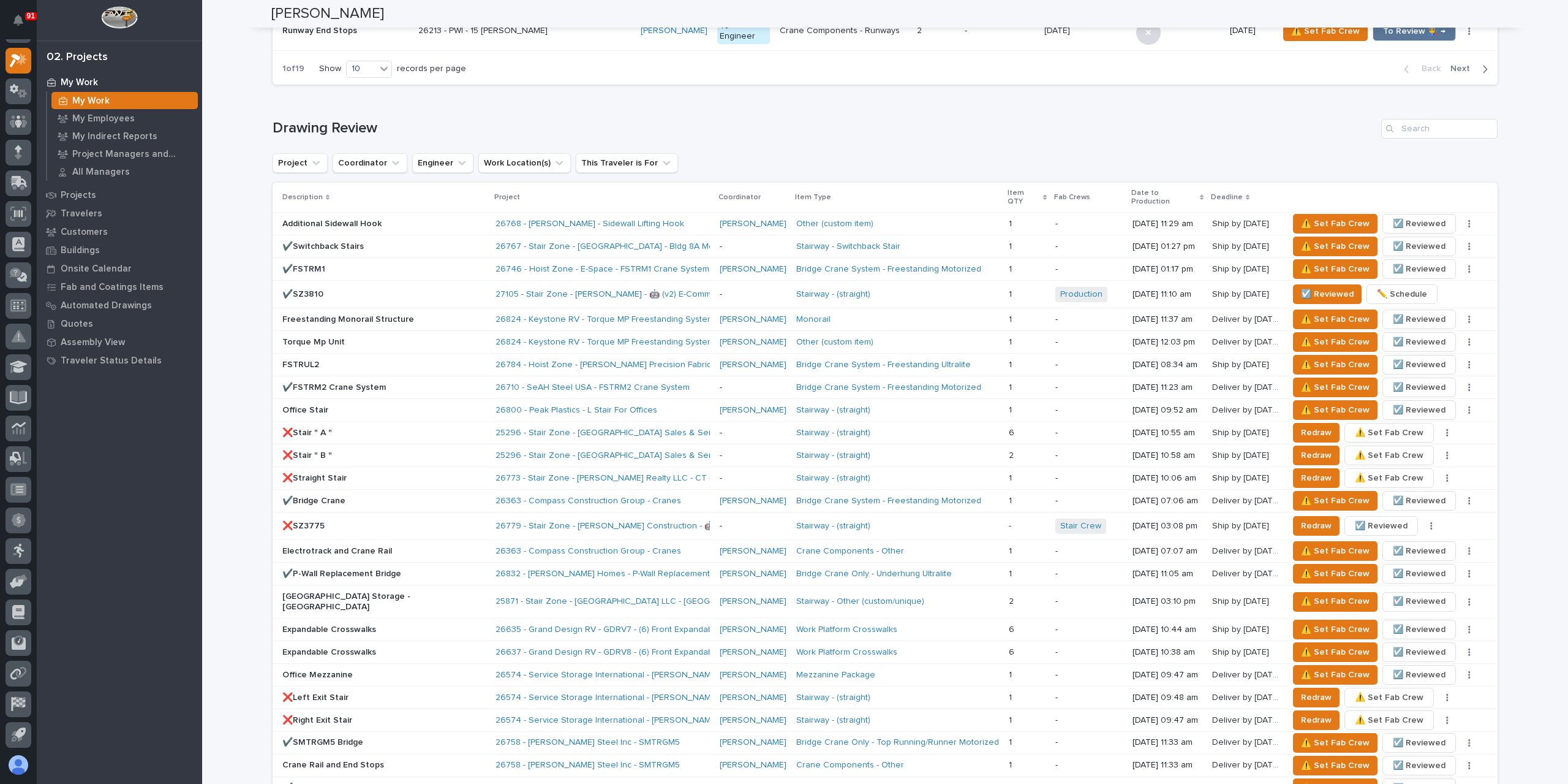
scroll to position [552, 0]
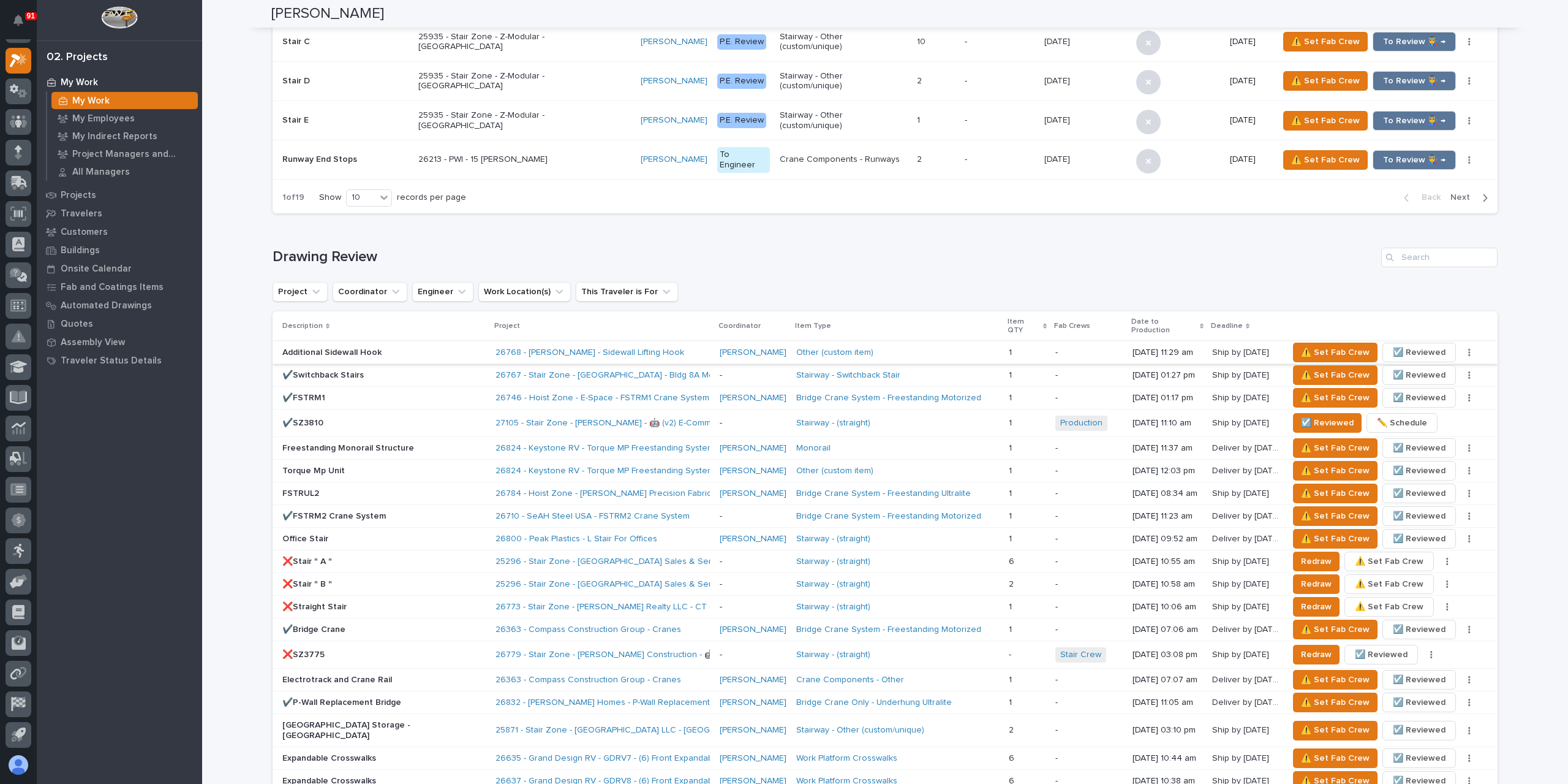
click at [1416, 345] on span "☑️ Reviewed" at bounding box center [1419, 352] width 52 height 15
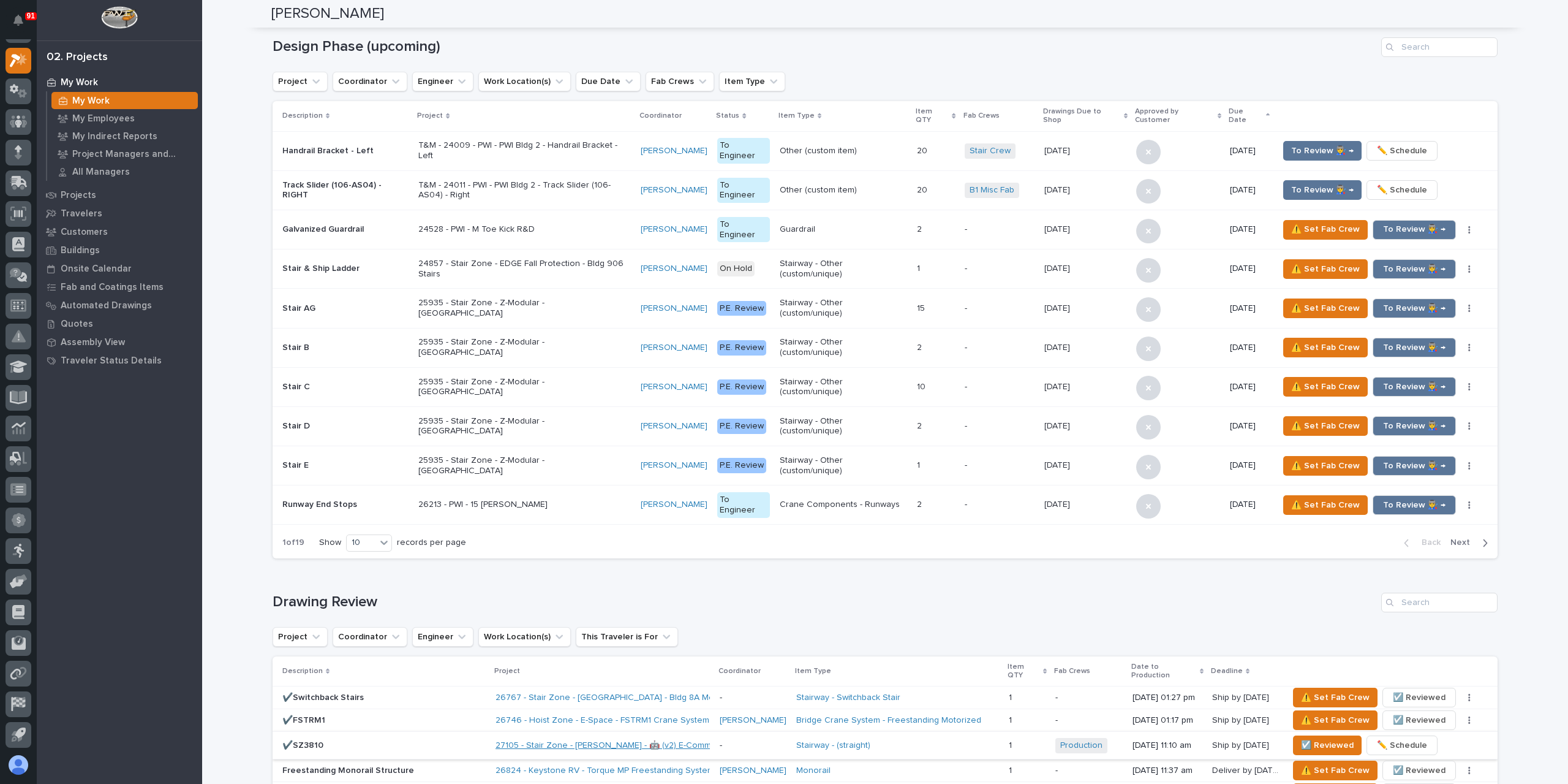
scroll to position [122, 0]
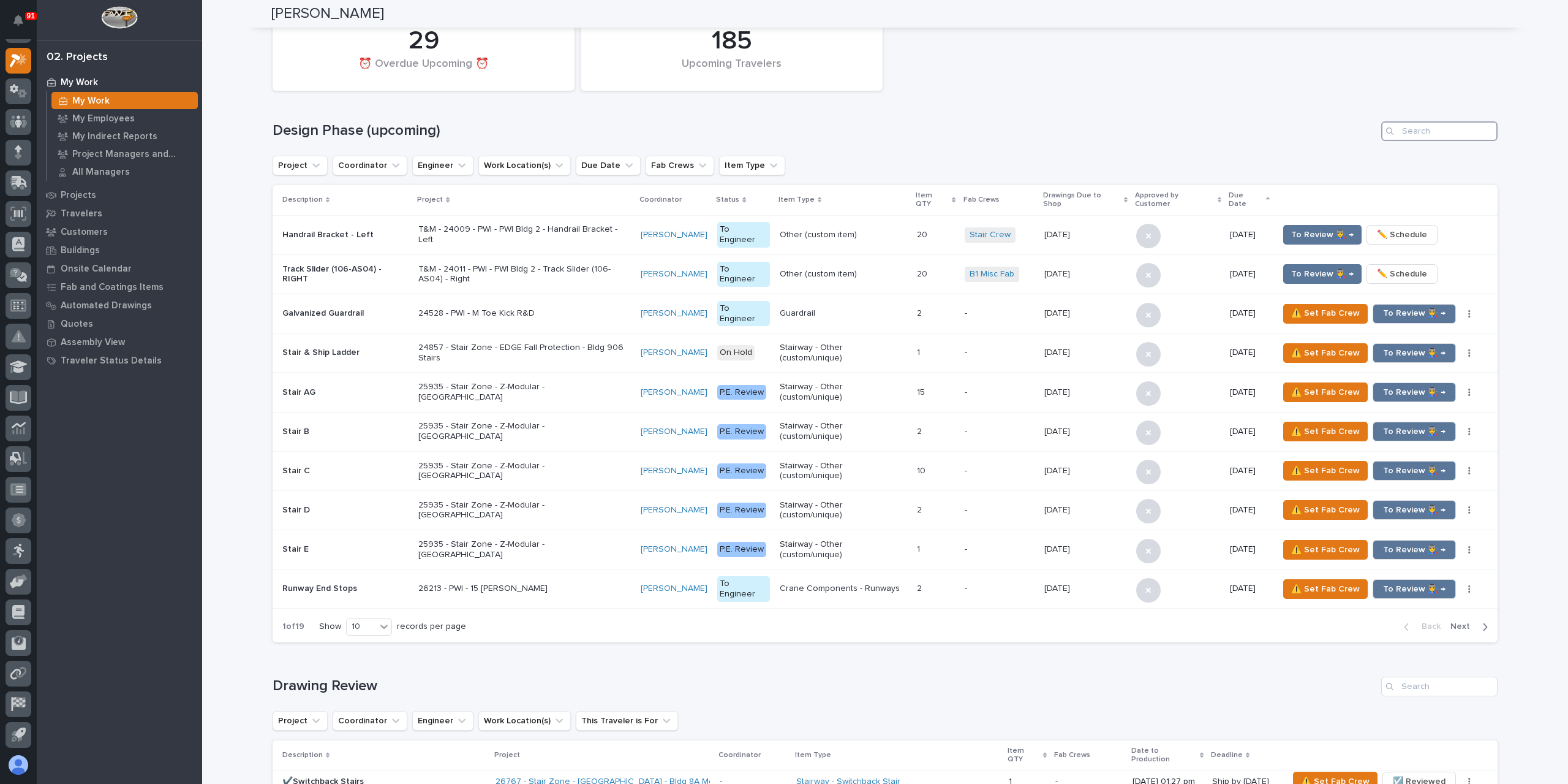
click at [1469, 132] on input "Search" at bounding box center [1440, 132] width 117 height 20
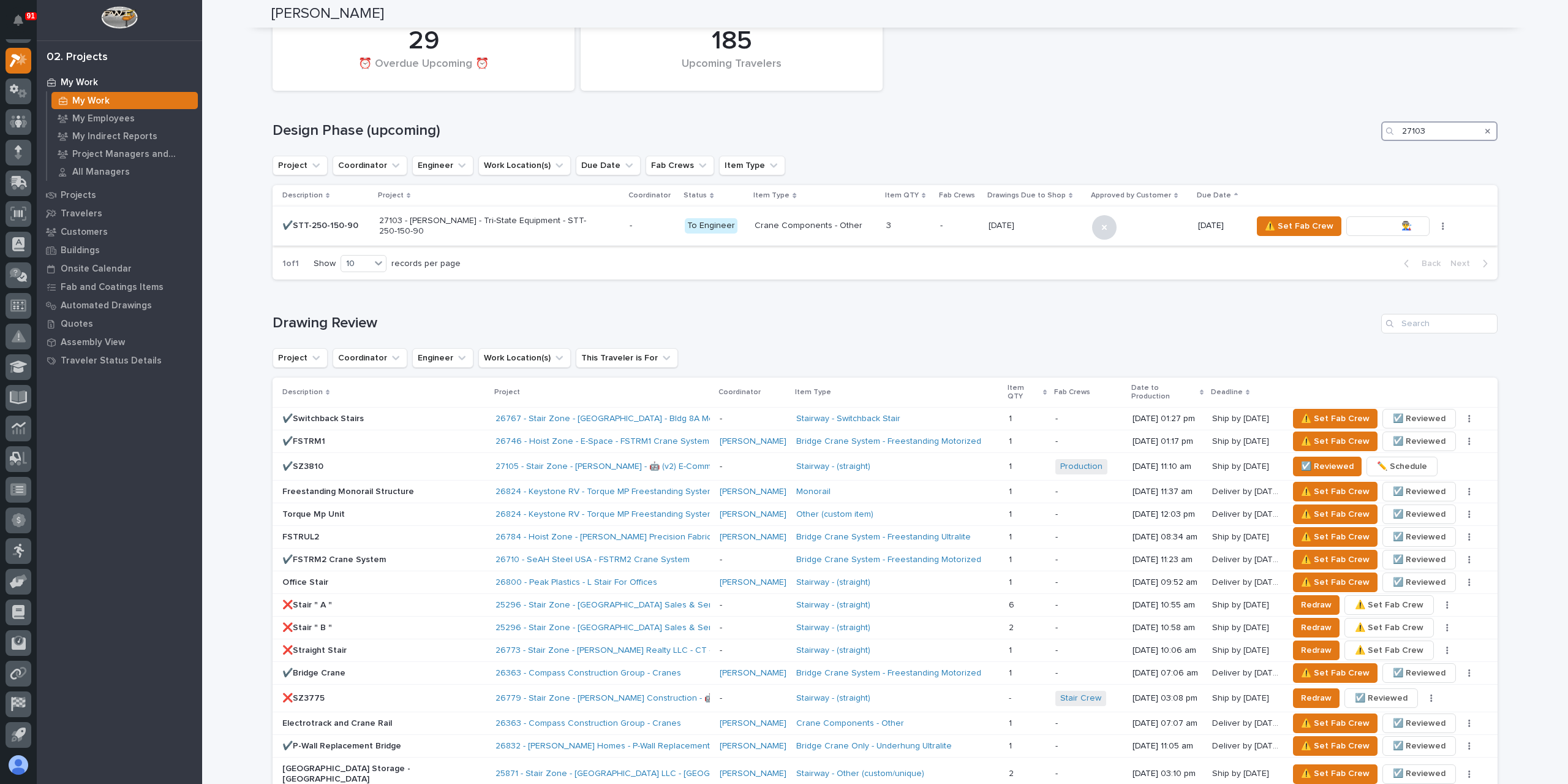
type input "27103"
click at [1375, 222] on span "To Review 👨‍🏭 →" at bounding box center [1387, 227] width 62 height 15
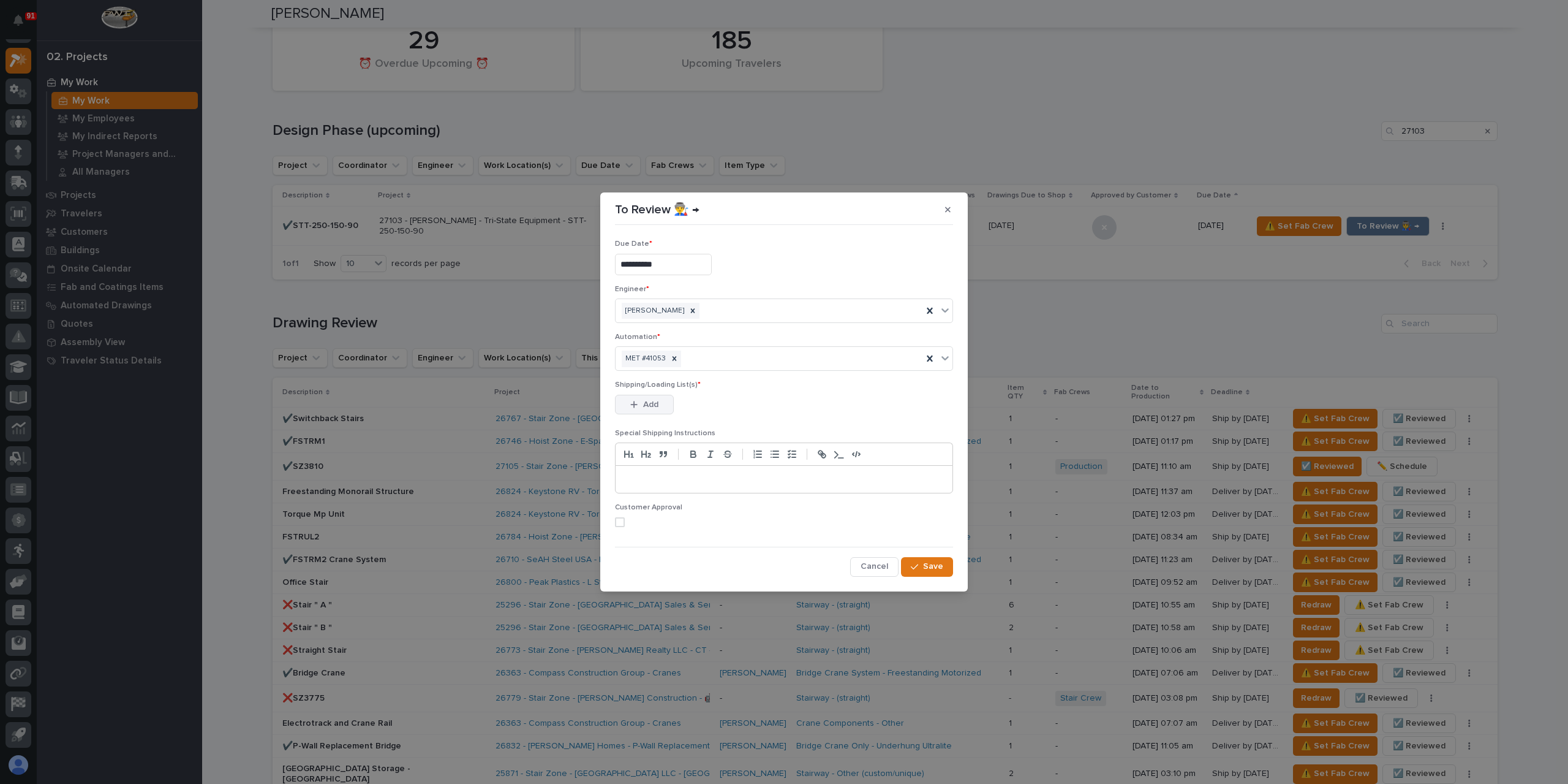
click at [655, 400] on span "Add" at bounding box center [650, 404] width 15 height 11
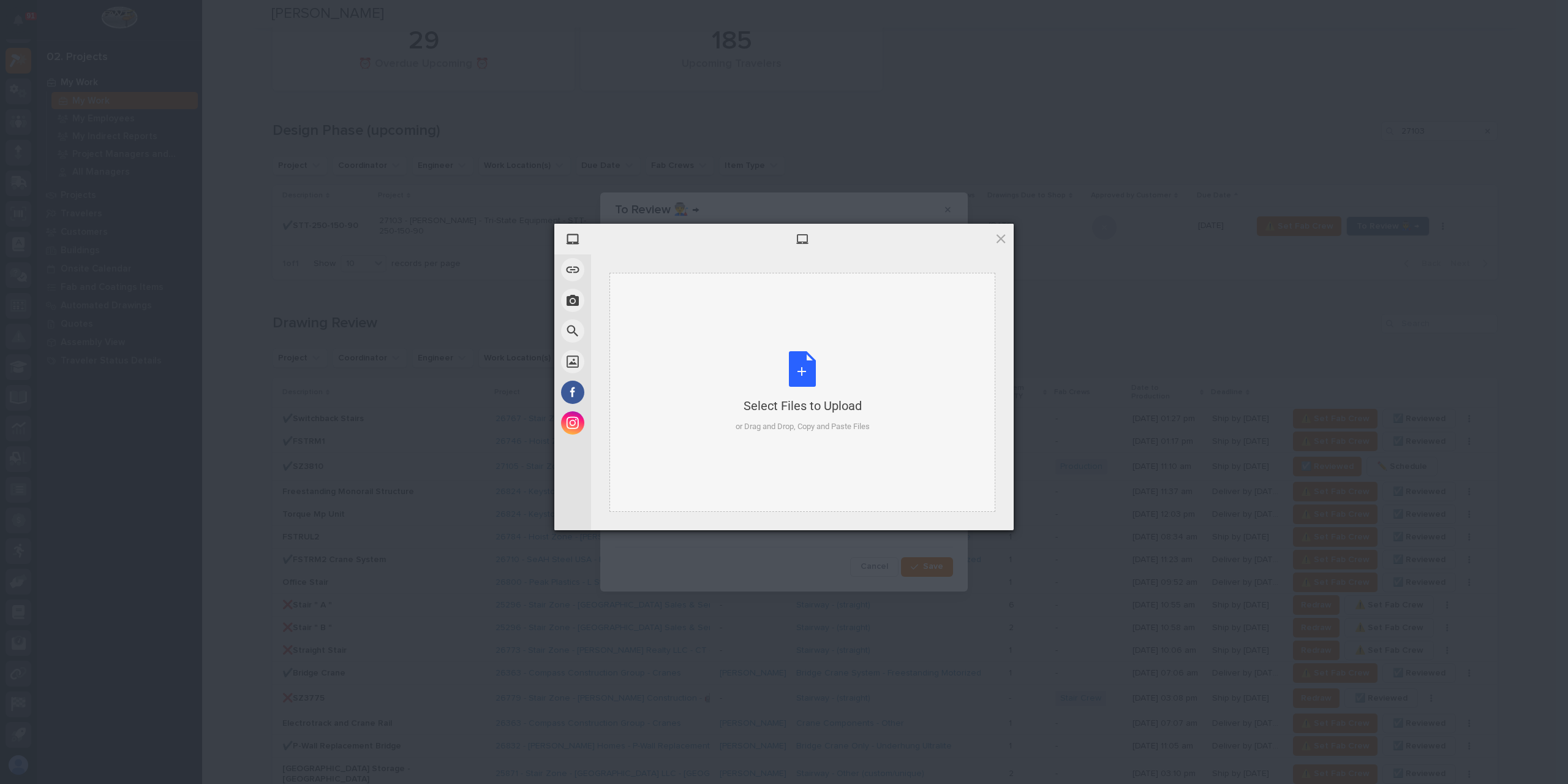
click at [704, 407] on div "Select Files to Upload or Drag and Drop, Copy and Paste Files" at bounding box center [802, 392] width 386 height 239
click at [805, 383] on div "Select Files to Upload or Drag and Drop, Copy and Paste Files" at bounding box center [802, 392] width 134 height 82
click at [721, 381] on div "Select Files to Upload or Drag and Drop, Copy and Paste Files" at bounding box center [802, 392] width 386 height 239
click at [852, 316] on div "Select Files to Upload or Drag and Drop, Copy and Paste Files" at bounding box center [802, 392] width 386 height 239
drag, startPoint x: 954, startPoint y: 508, endPoint x: 939, endPoint y: 511, distance: 15.3
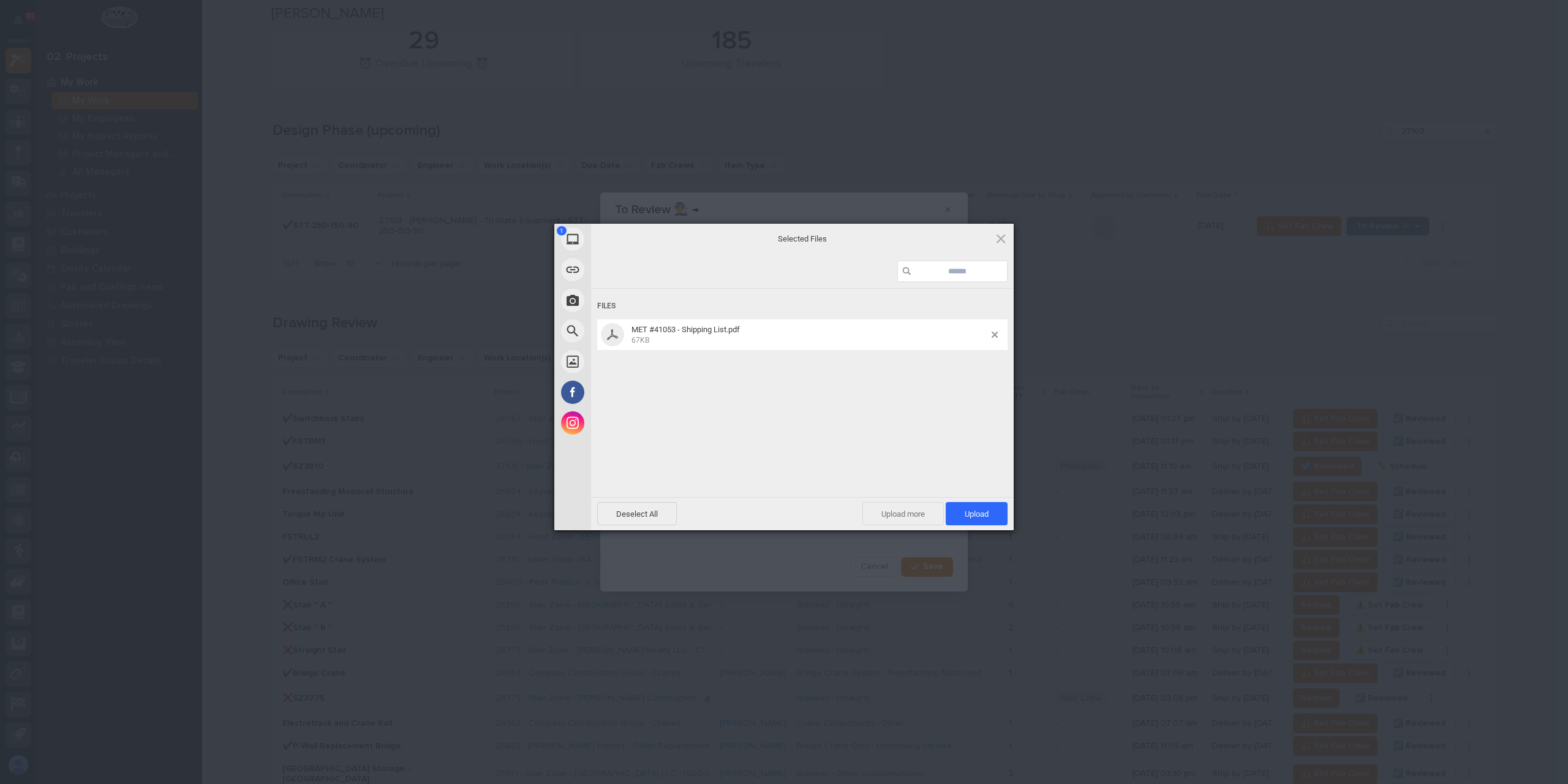
click at [953, 509] on span "Upload 1" at bounding box center [977, 513] width 62 height 23
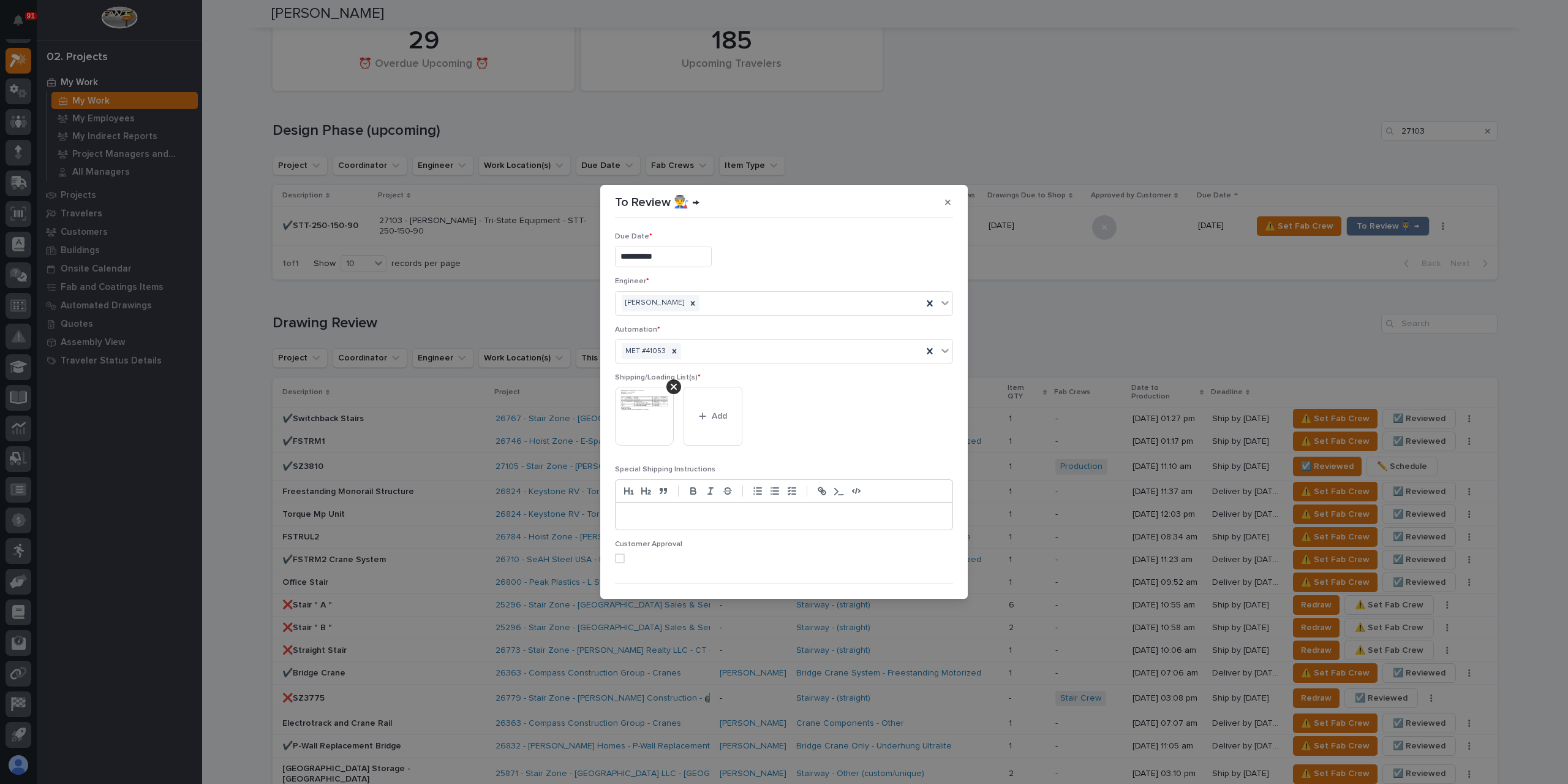
scroll to position [24, 0]
click at [929, 579] on span "Save" at bounding box center [933, 578] width 20 height 11
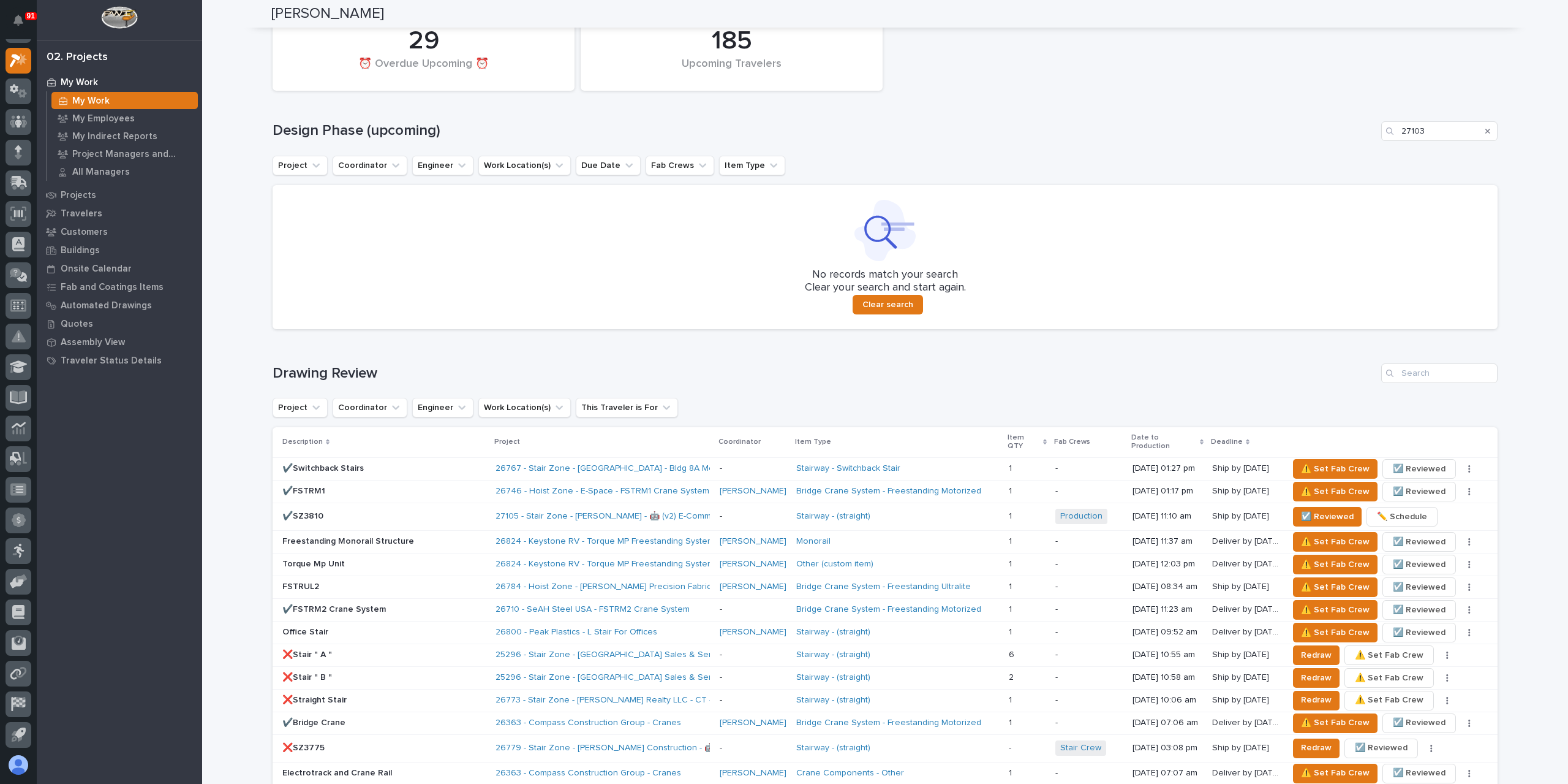
click at [1486, 132] on icon "Search" at bounding box center [1488, 131] width 5 height 5
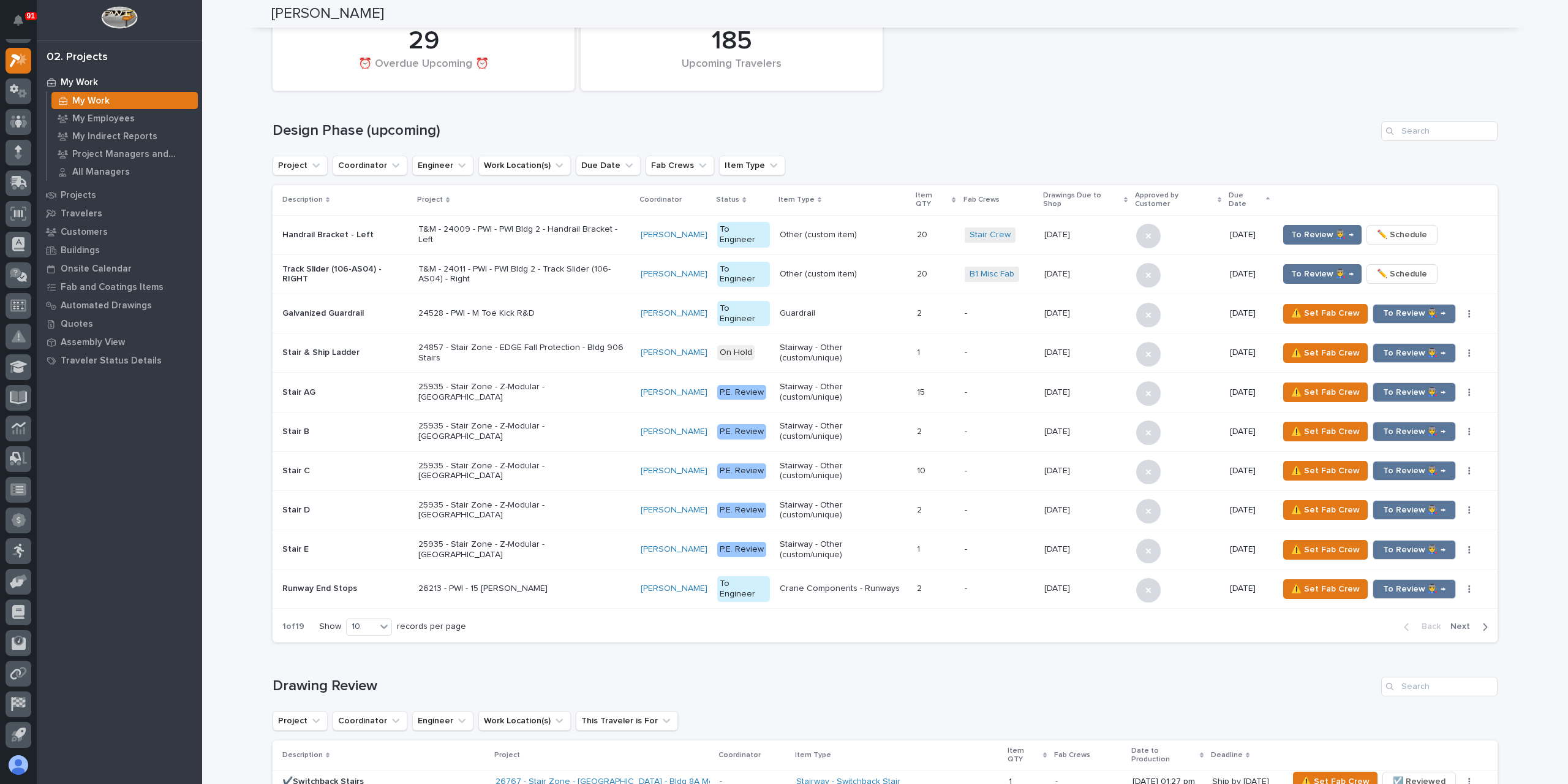
scroll to position [612, 0]
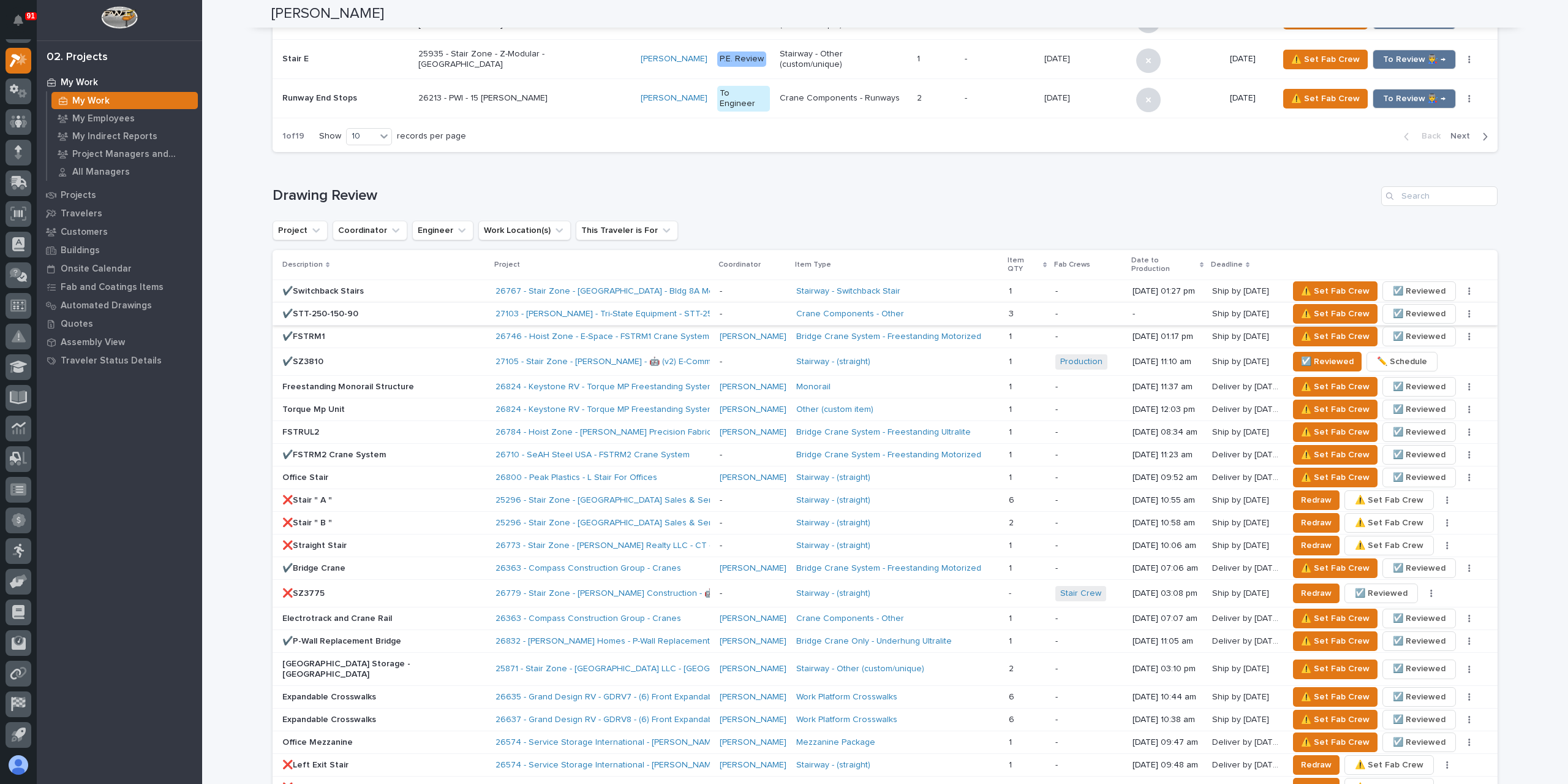
click at [1393, 307] on span "☑️ Reviewed" at bounding box center [1419, 314] width 52 height 15
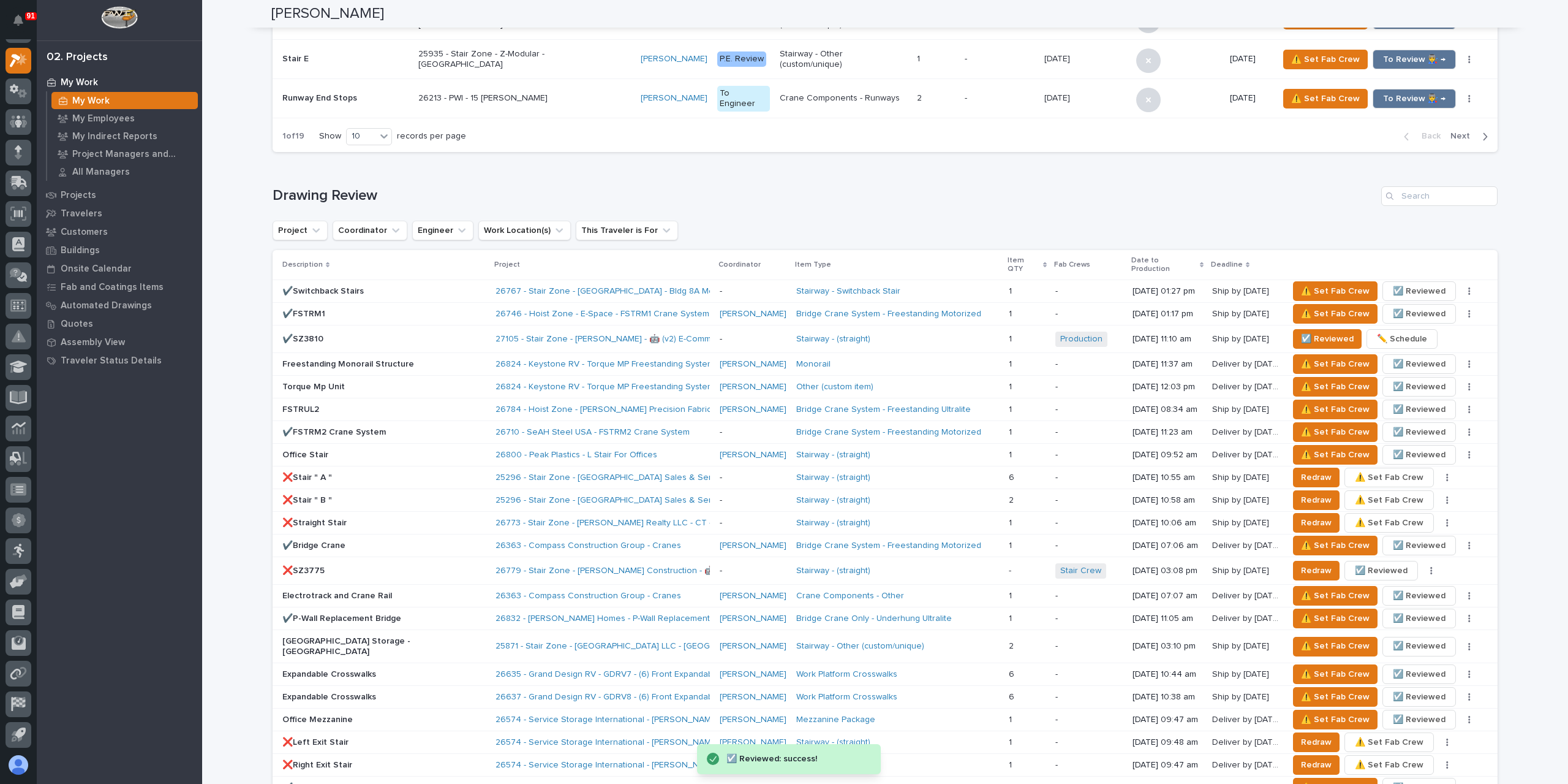
scroll to position [1226, 0]
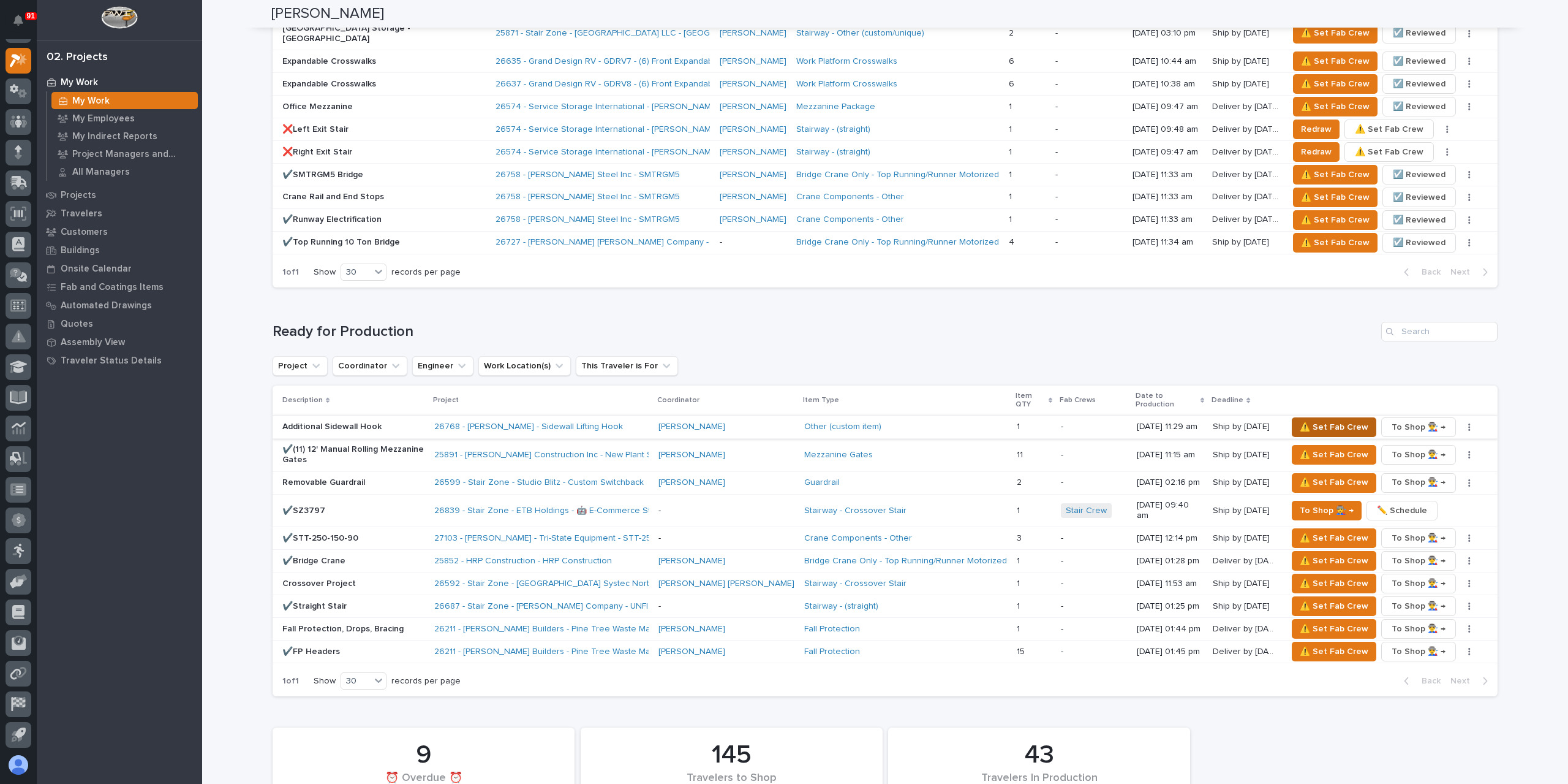
click at [1346, 420] on span "⚠️ Set Fab Crew" at bounding box center [1334, 427] width 68 height 15
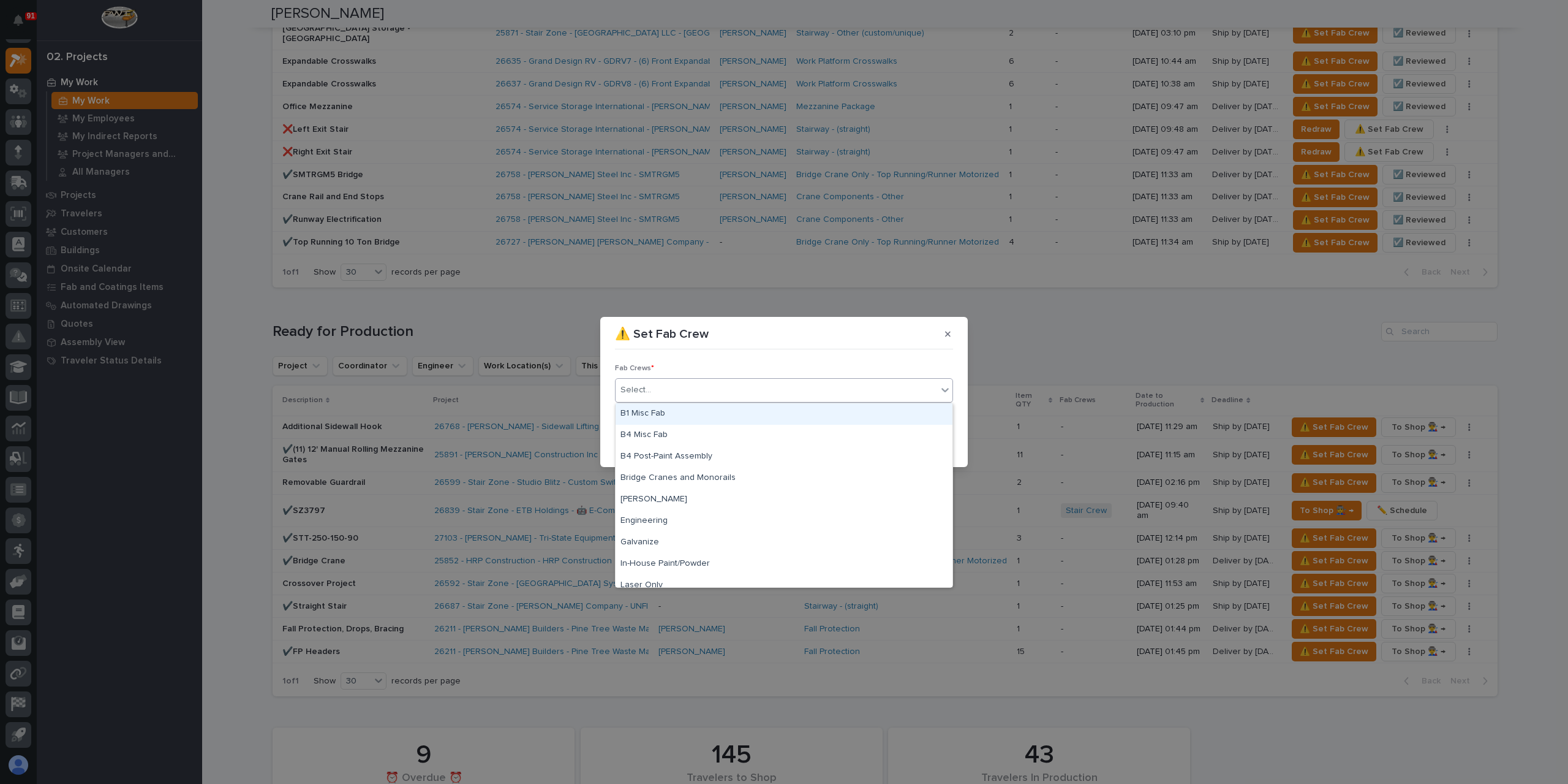
drag, startPoint x: 723, startPoint y: 395, endPoint x: 712, endPoint y: 402, distance: 13.0
click at [722, 396] on div "Select..." at bounding box center [776, 390] width 321 height 20
click at [686, 414] on div "B1 Misc Fab" at bounding box center [784, 414] width 337 height 22
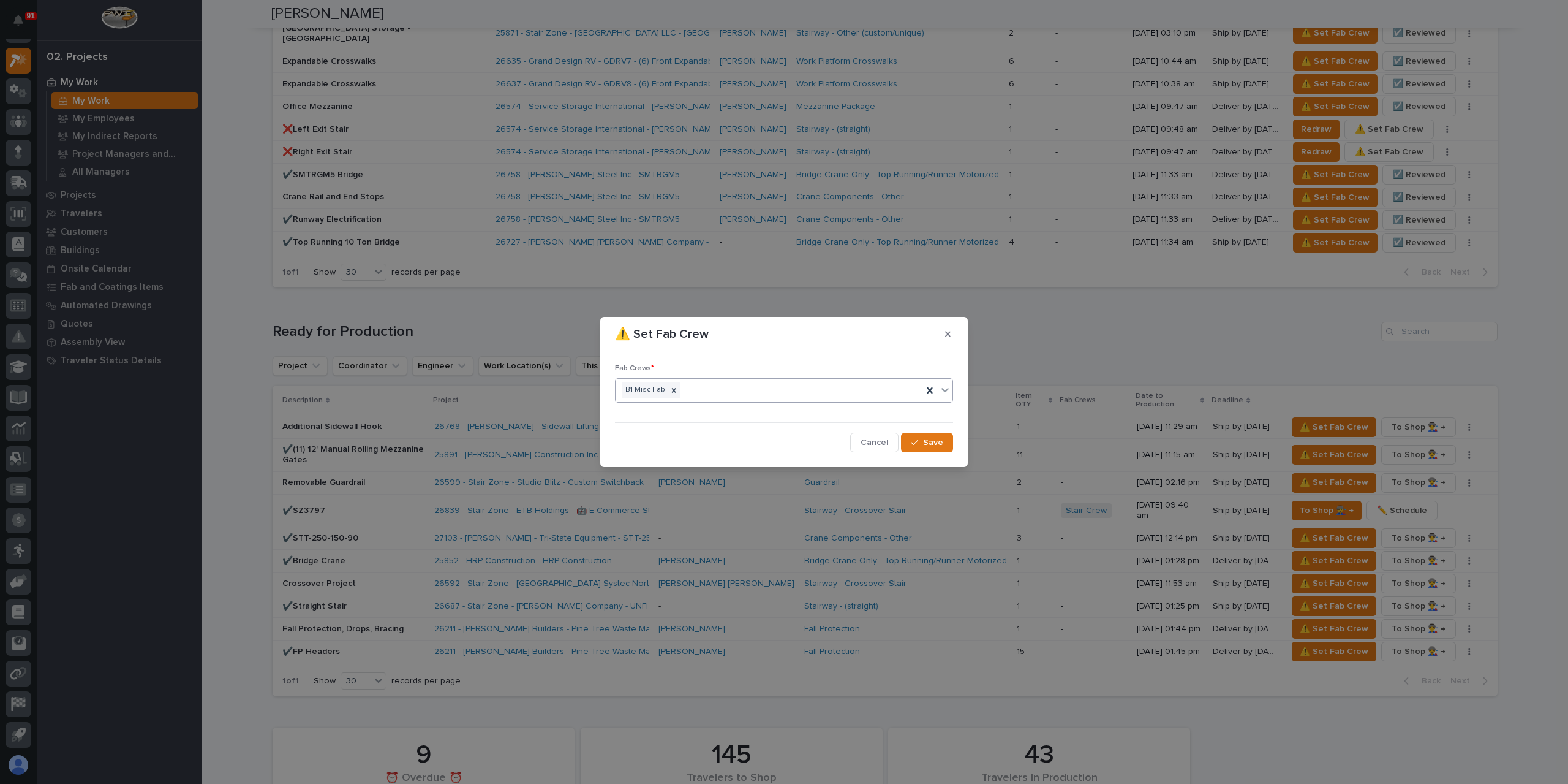
click at [832, 392] on div "B1 Misc Fab" at bounding box center [769, 390] width 306 height 22
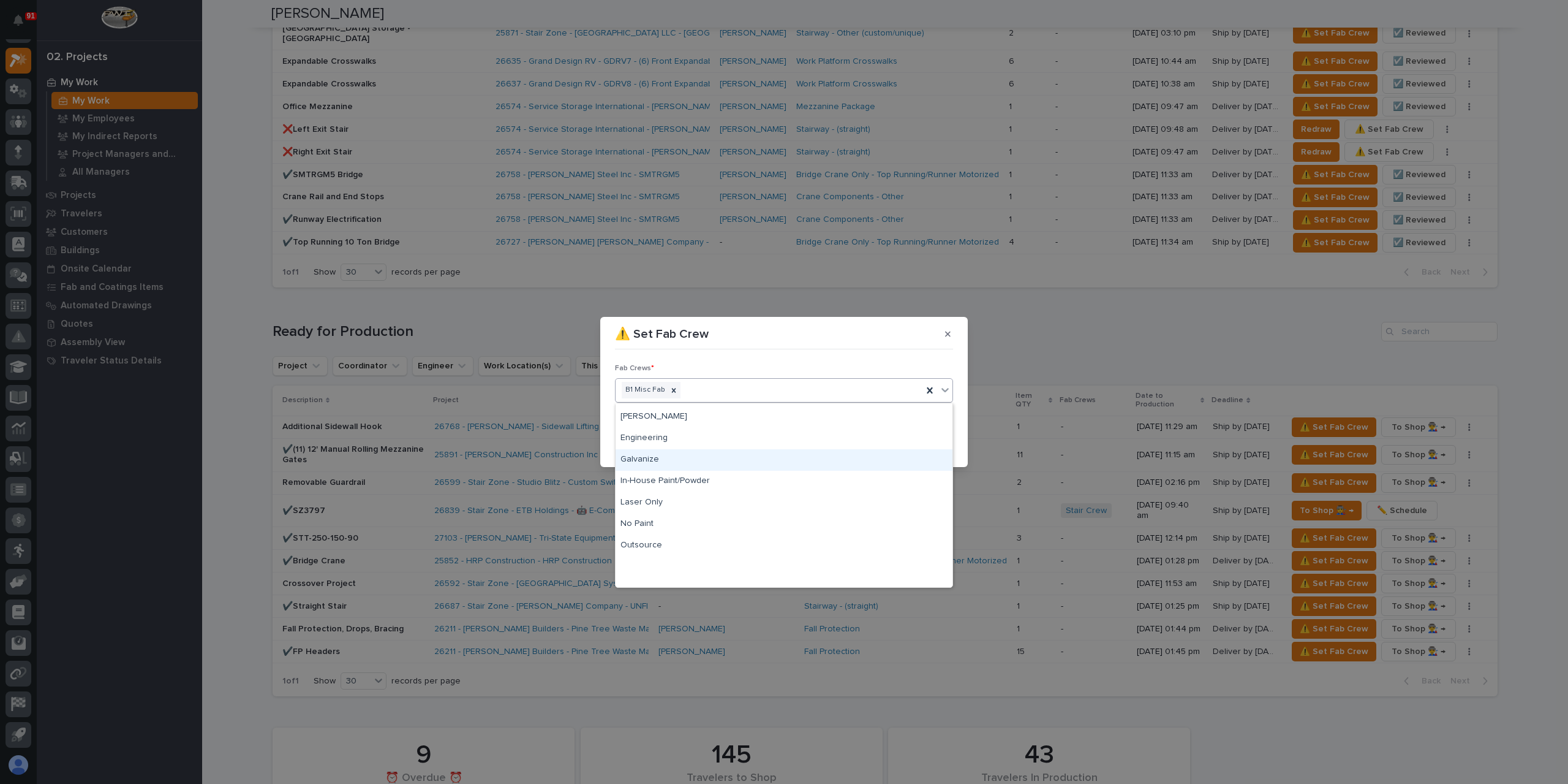
scroll to position [0, 0]
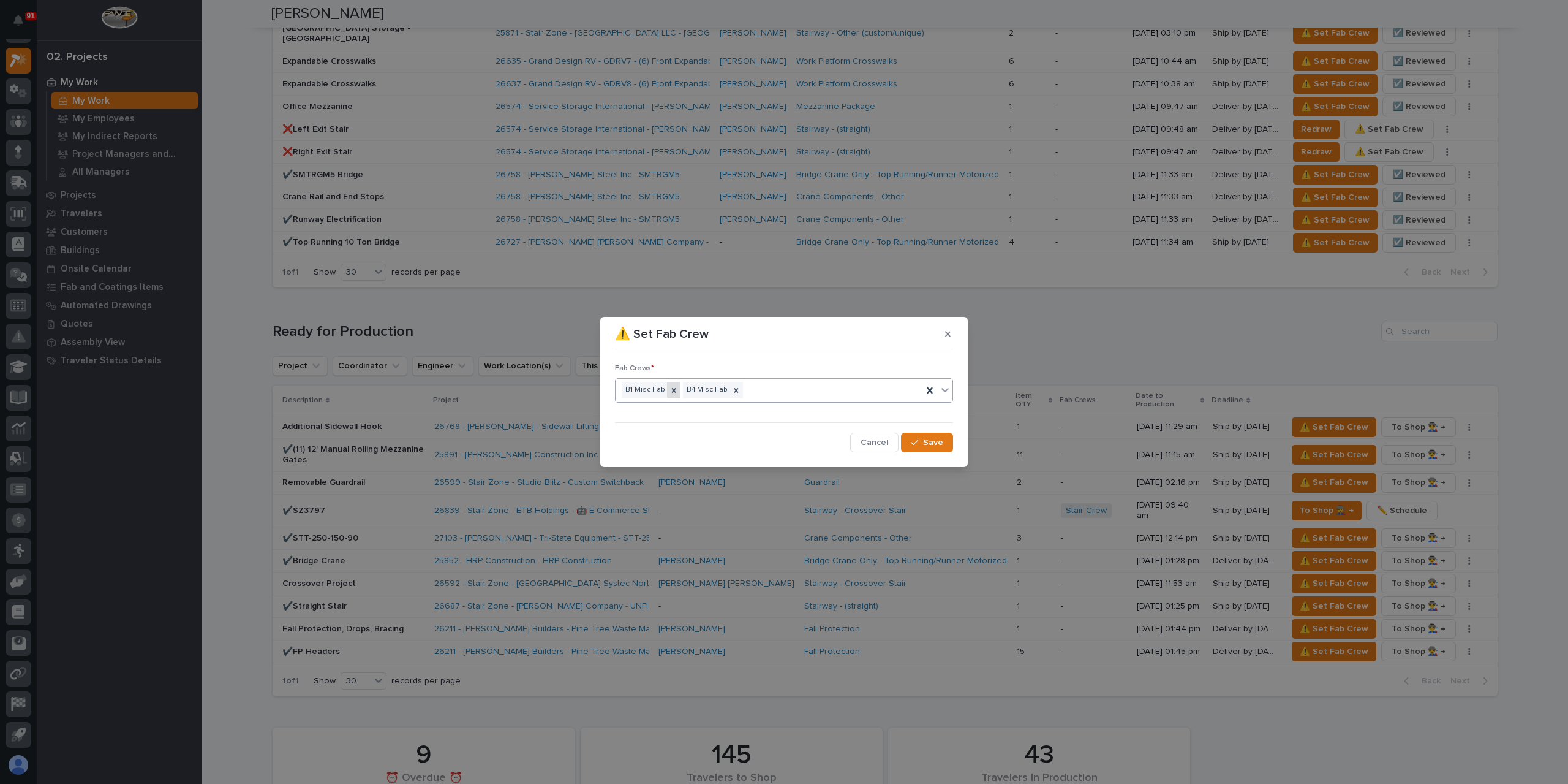
click at [670, 388] on icon at bounding box center [674, 390] width 8 height 8
click at [920, 433] on button "Save" at bounding box center [927, 442] width 52 height 20
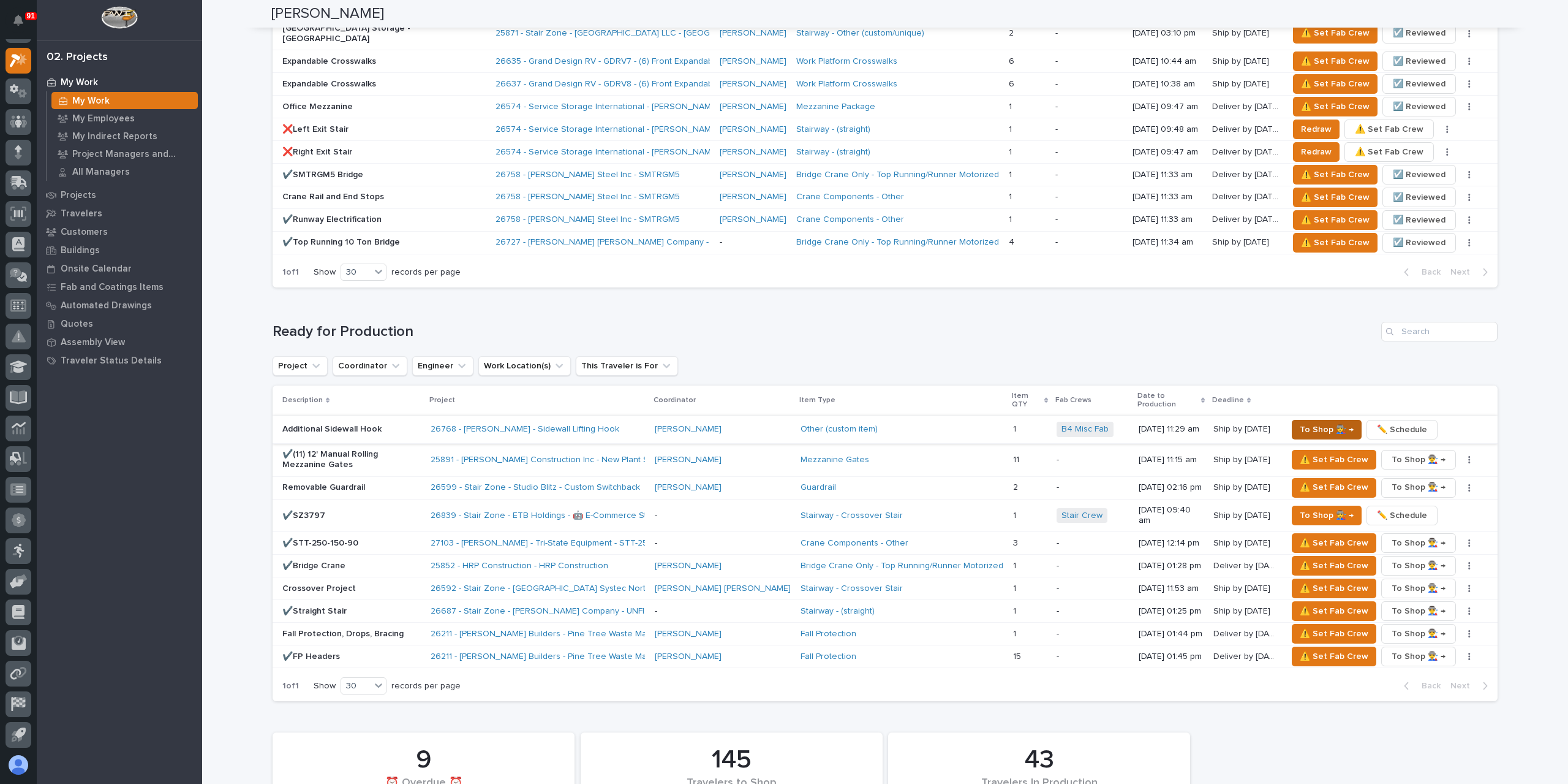
click at [1312, 422] on span "To Shop 👨‍🏭 →" at bounding box center [1327, 430] width 54 height 15
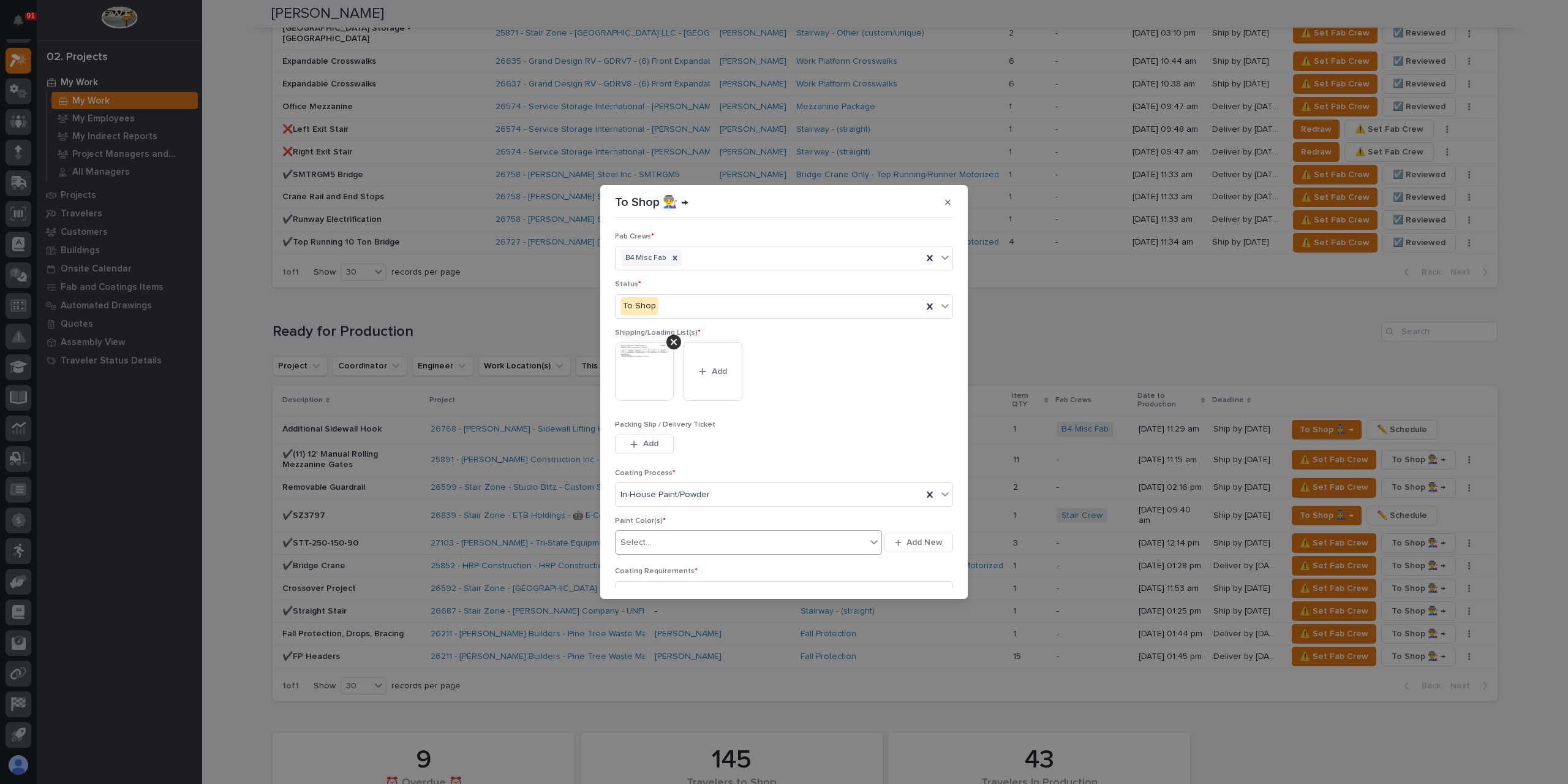
click at [668, 534] on div "Select..." at bounding box center [740, 542] width 251 height 20
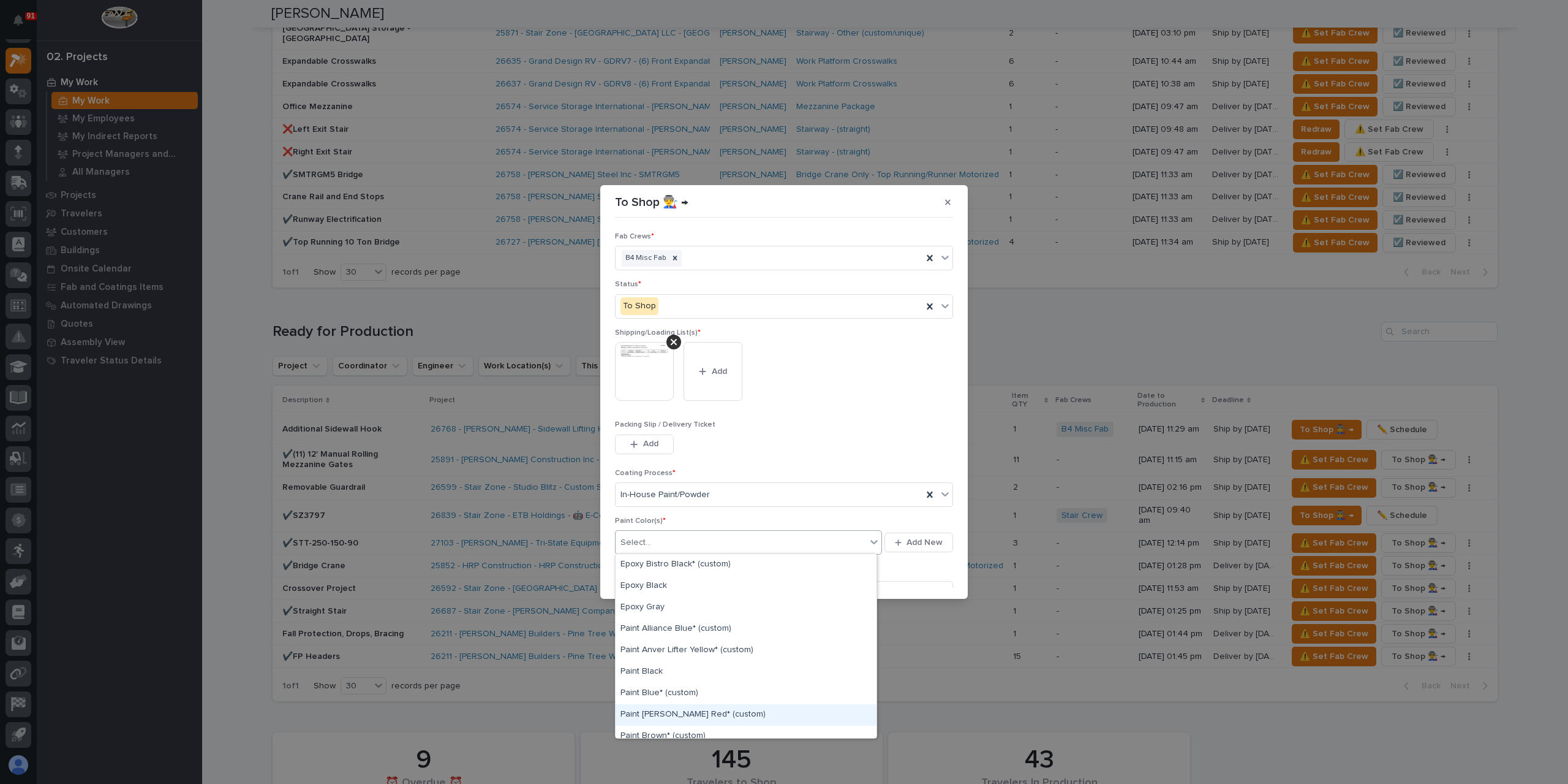
click at [684, 710] on div "Paint Brinkley Red* (custom)" at bounding box center [745, 715] width 261 height 22
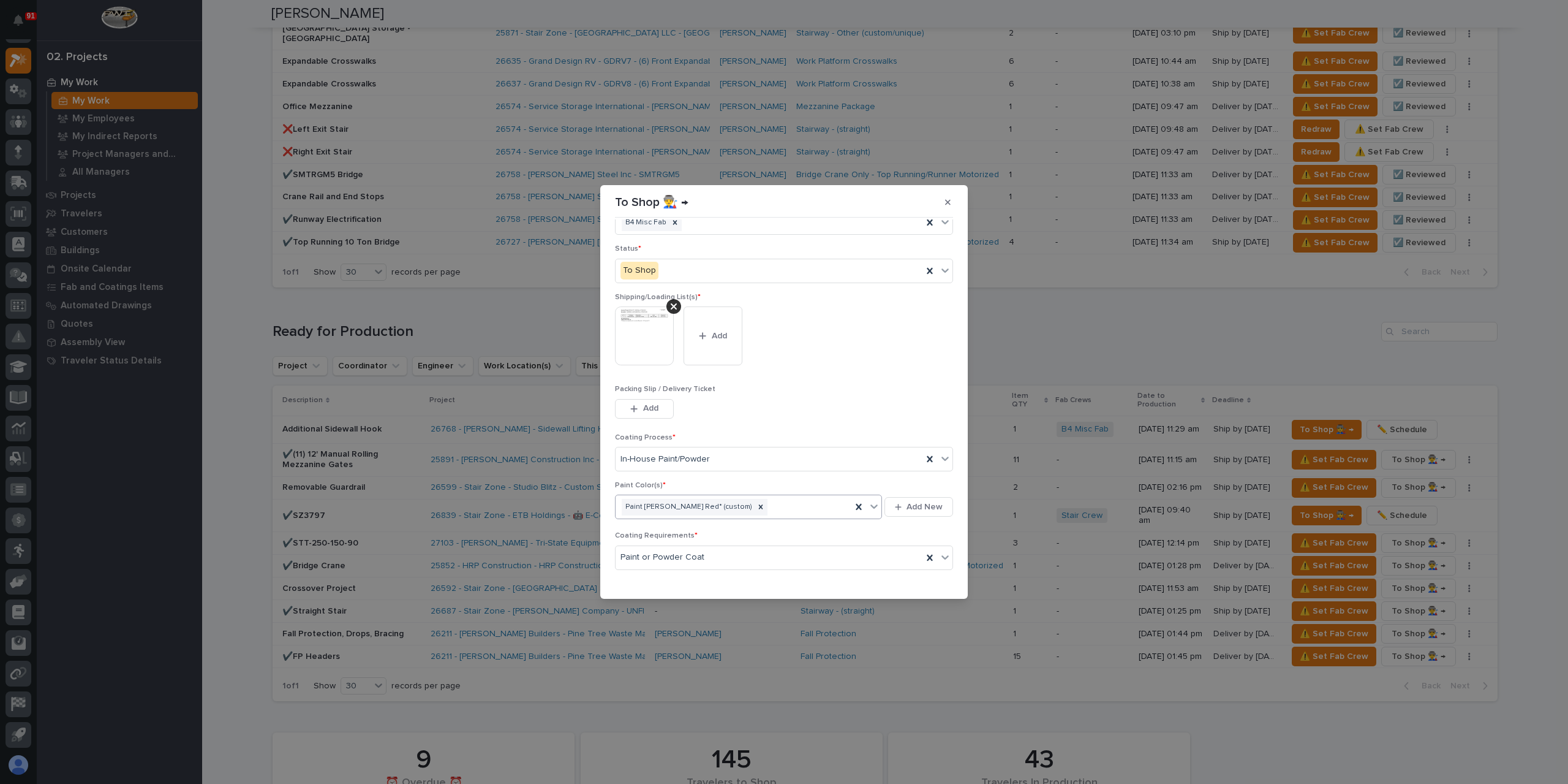
scroll to position [66, 0]
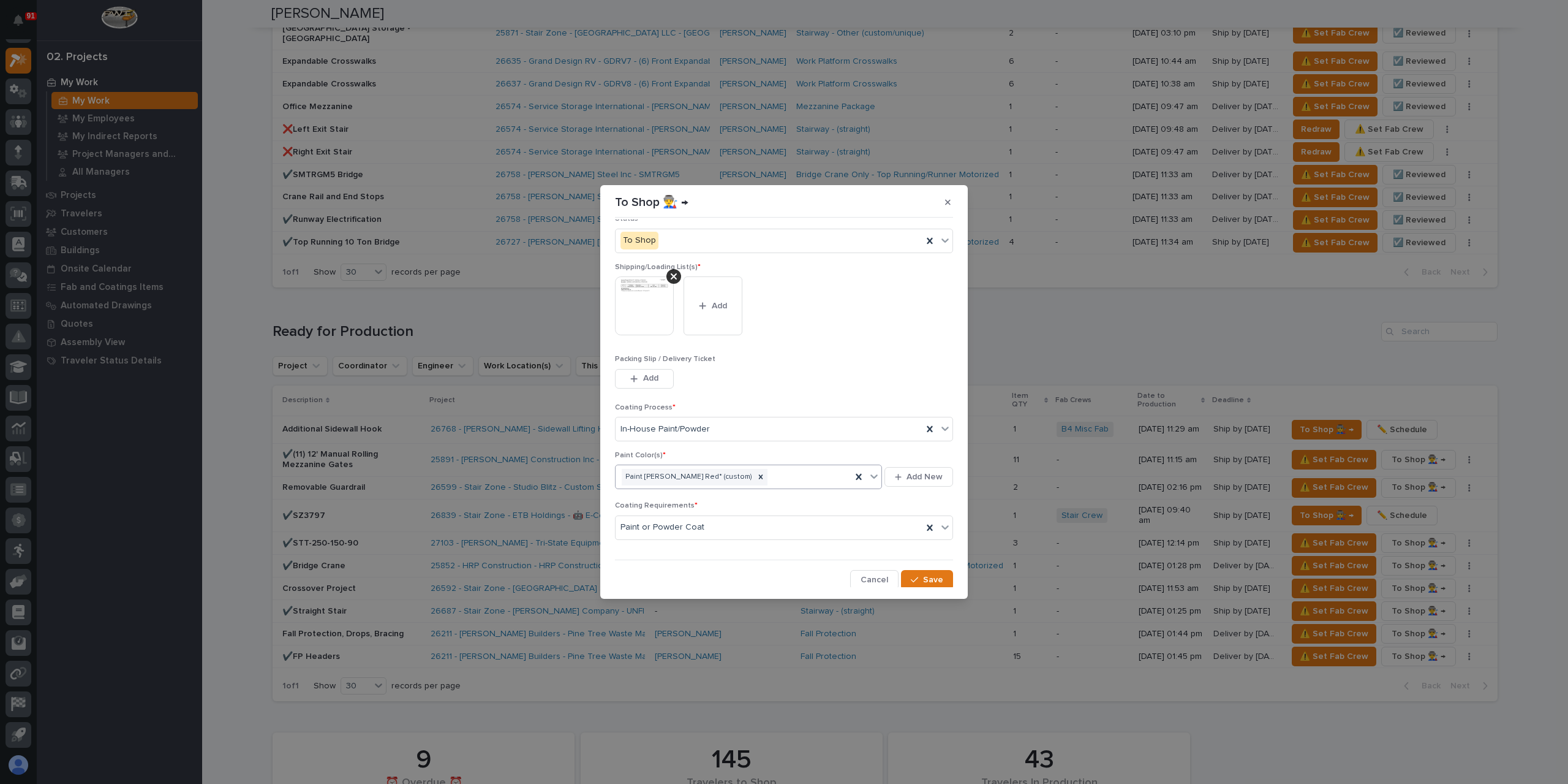
click at [904, 573] on button "Save" at bounding box center [927, 580] width 52 height 20
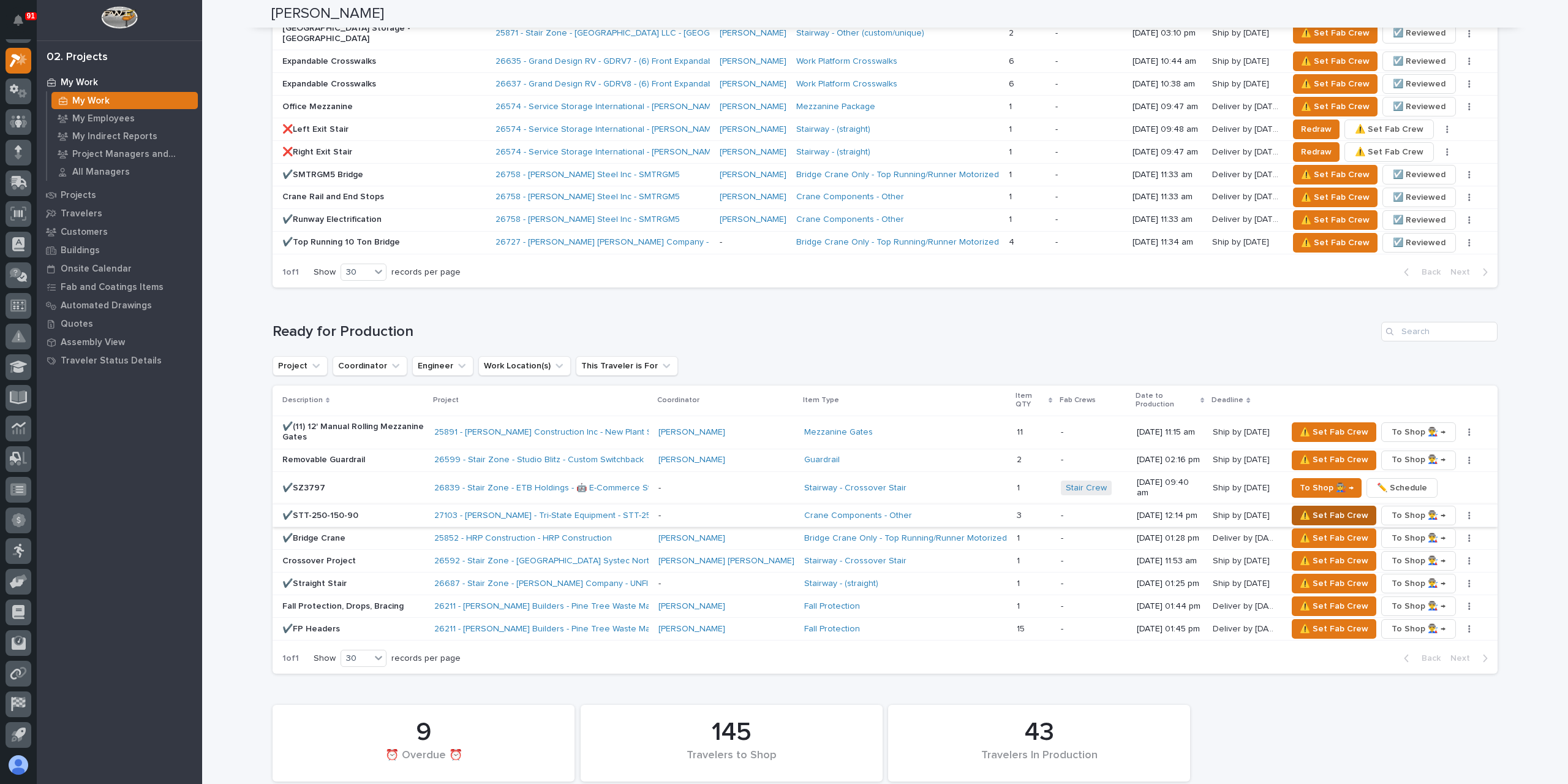
click at [1302, 508] on span "⚠️ Set Fab Crew" at bounding box center [1334, 516] width 68 height 15
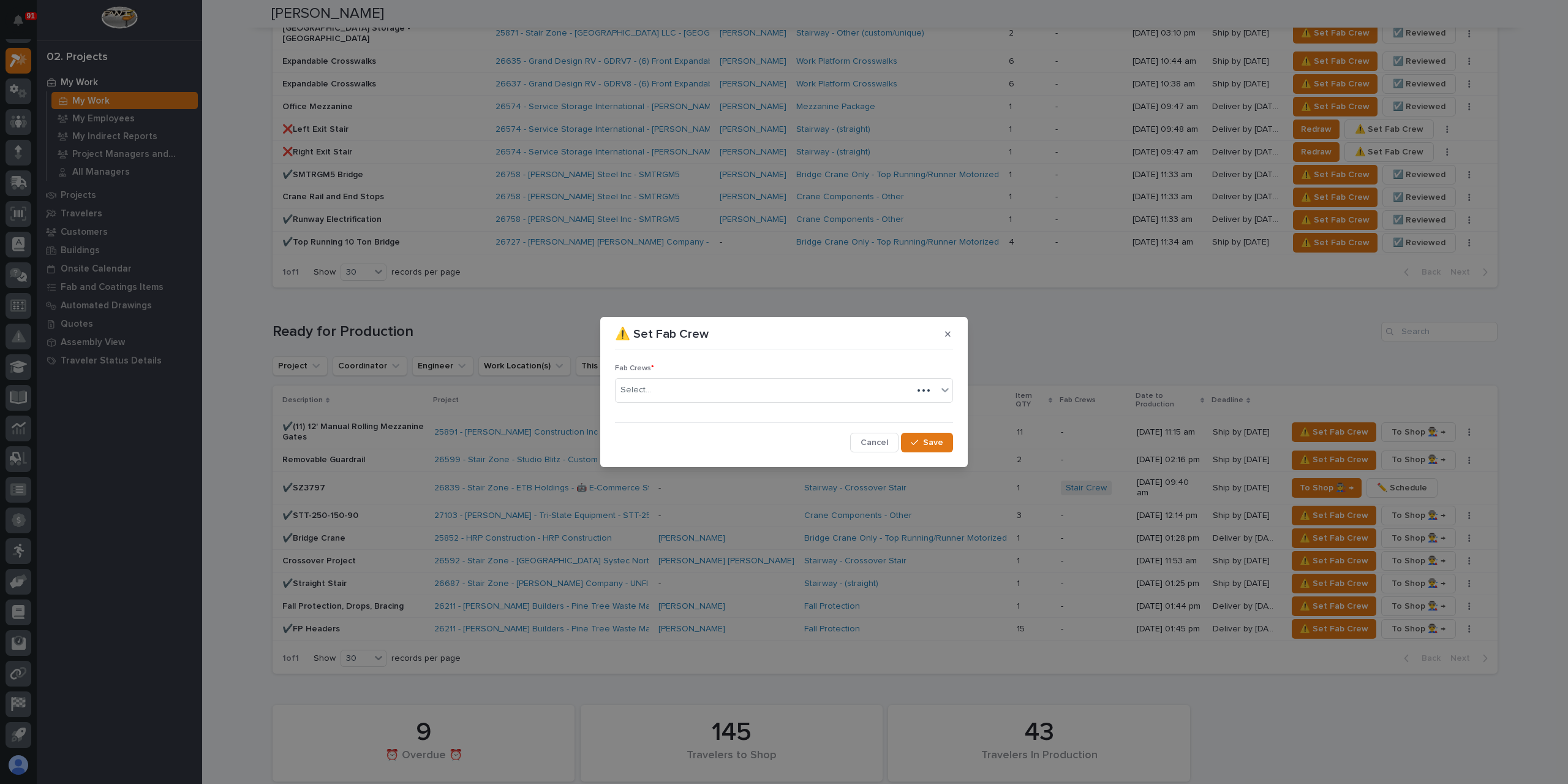
click at [675, 398] on div "Select..." at bounding box center [764, 390] width 297 height 20
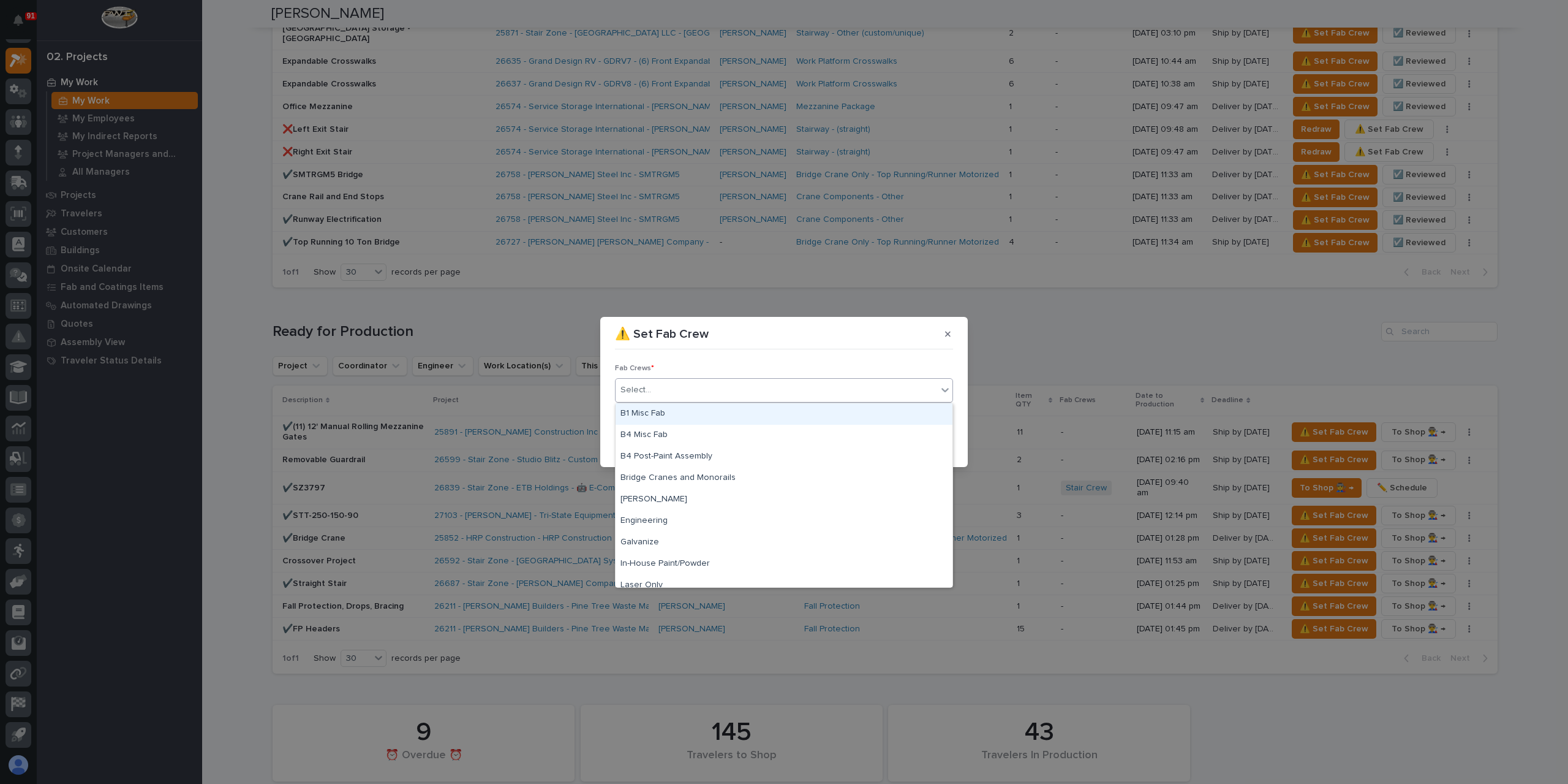
click at [677, 412] on div "B1 Misc Fab" at bounding box center [784, 414] width 337 height 22
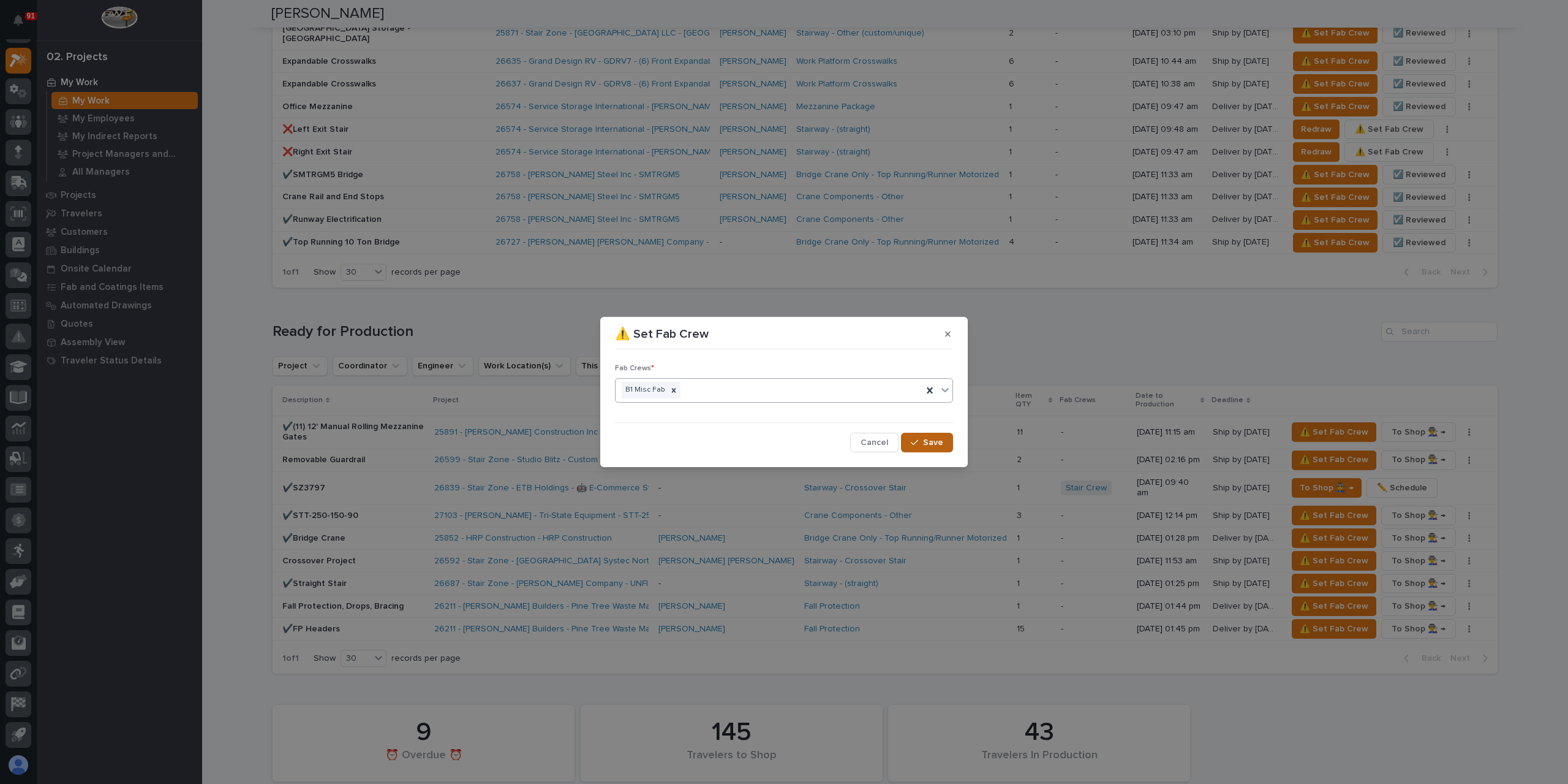
click at [920, 438] on div "button" at bounding box center [917, 442] width 12 height 8
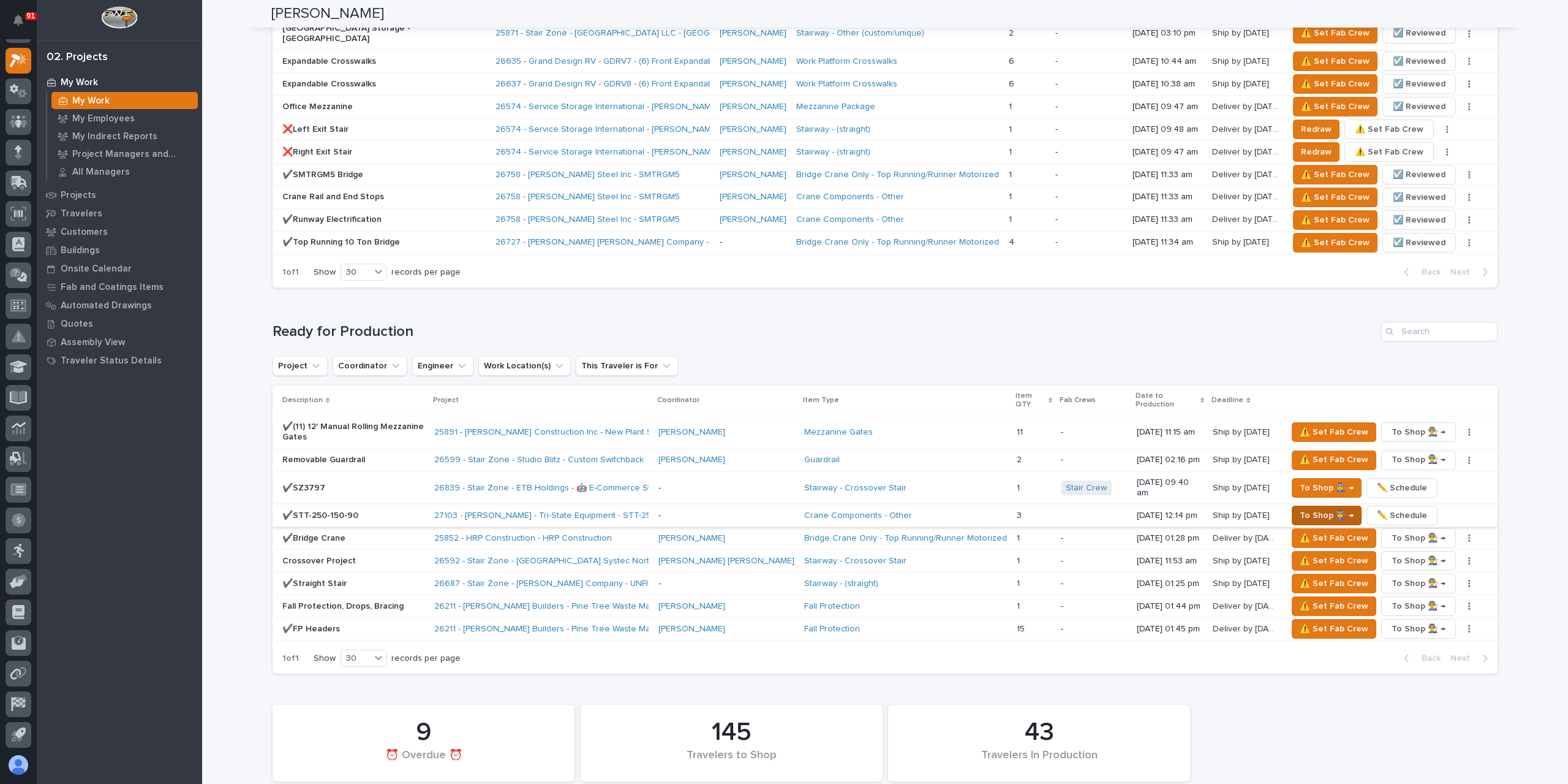
click at [1300, 508] on span "To Shop 👨‍🏭 →" at bounding box center [1327, 516] width 54 height 15
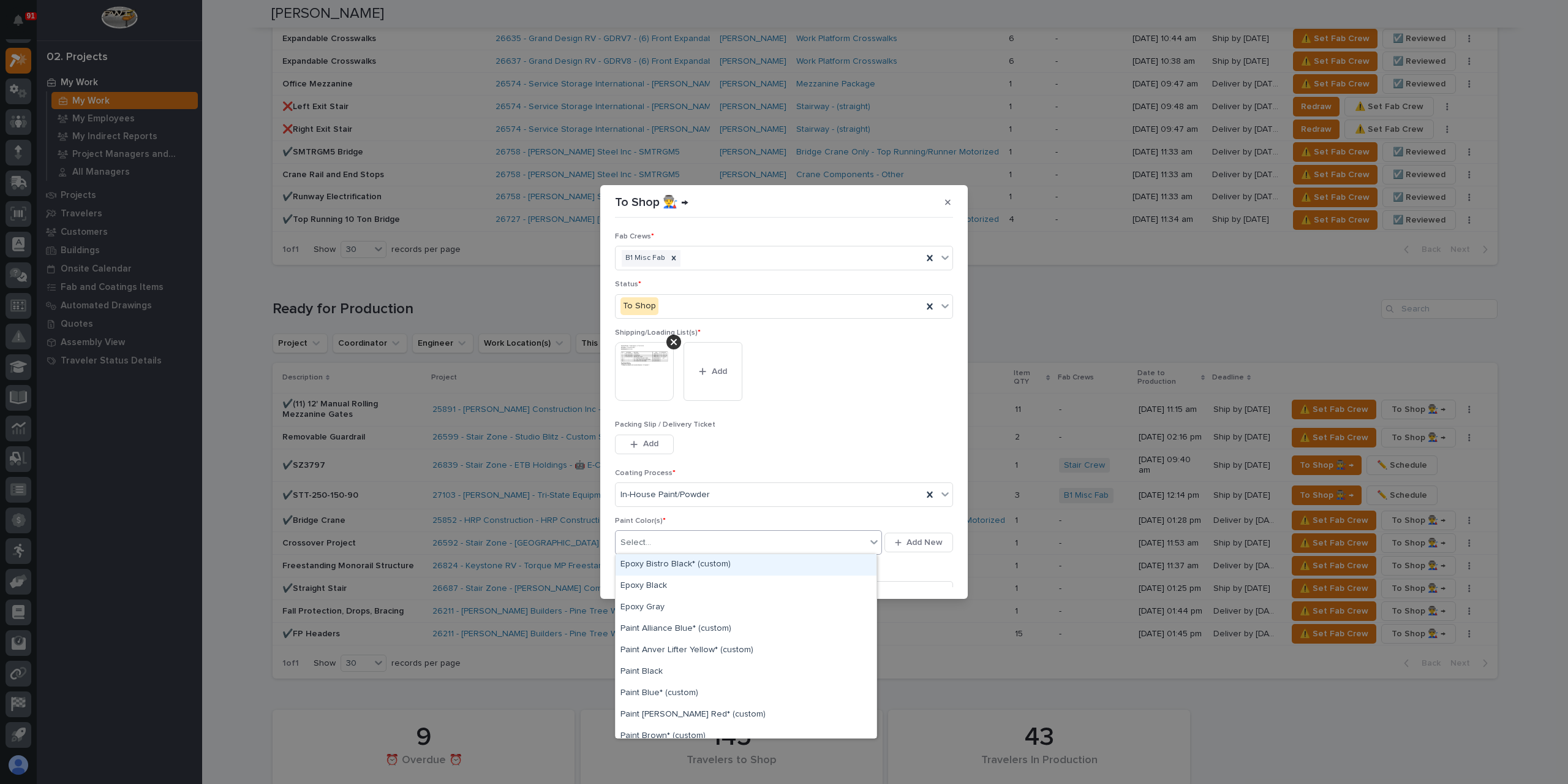
click at [677, 530] on div "Select..." at bounding box center [748, 542] width 267 height 24
click at [666, 644] on div "Prime Gray" at bounding box center [745, 644] width 261 height 22
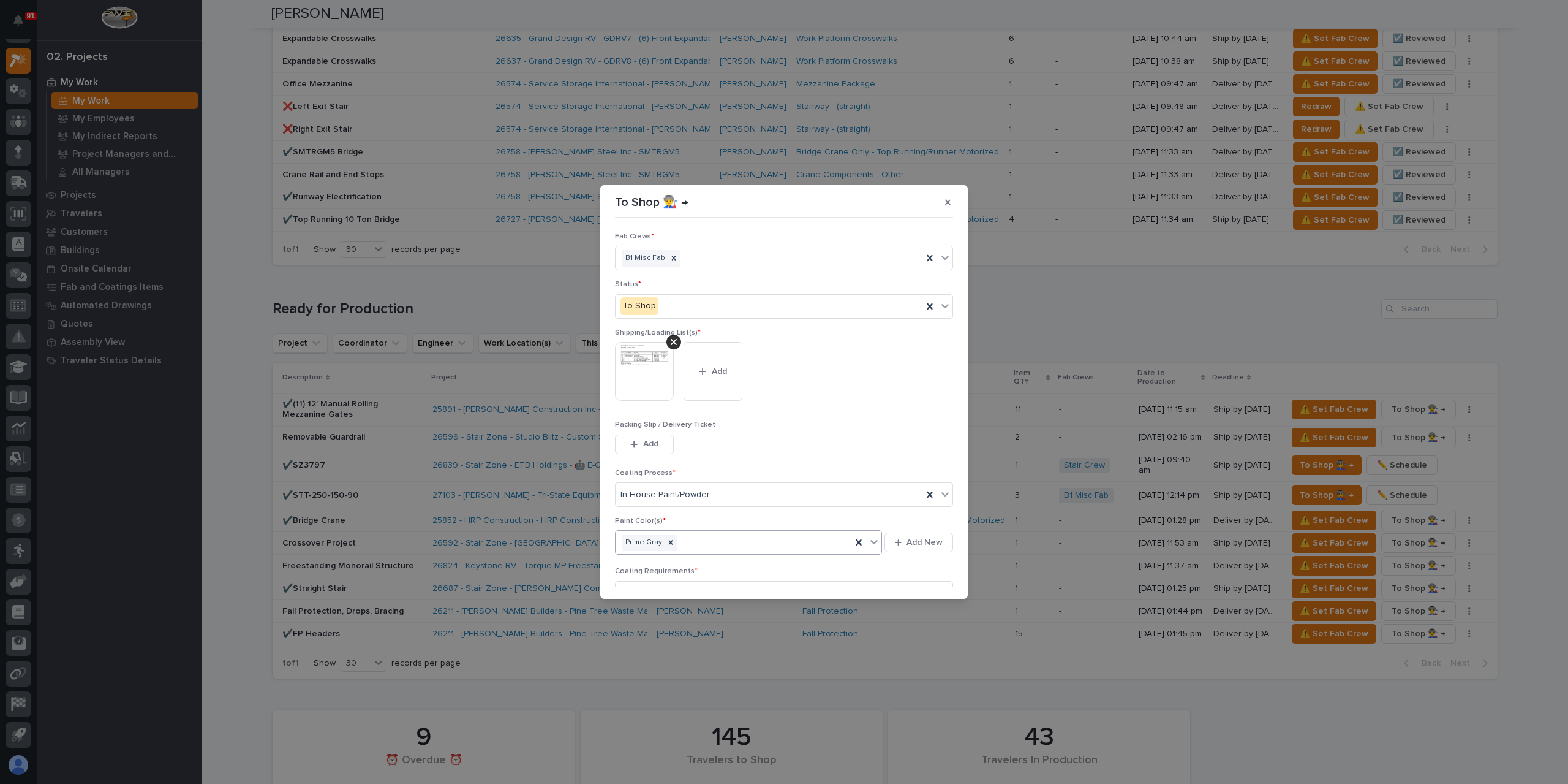
scroll to position [66, 0]
click at [913, 572] on button "Save" at bounding box center [927, 580] width 52 height 20
